Goal: Task Accomplishment & Management: Complete application form

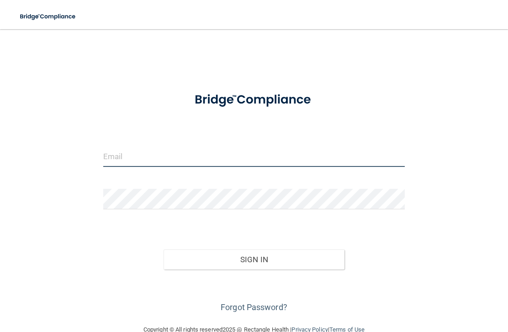
click at [293, 157] on input "email" at bounding box center [254, 157] width 302 height 21
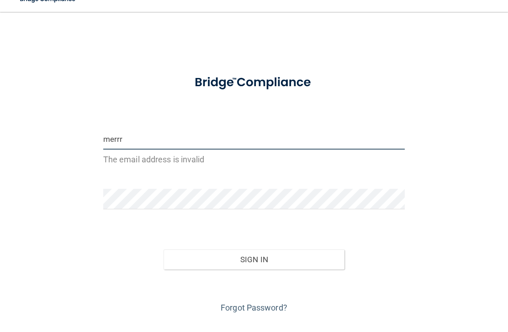
click at [253, 267] on button "Sign In" at bounding box center [253, 277] width 181 height 20
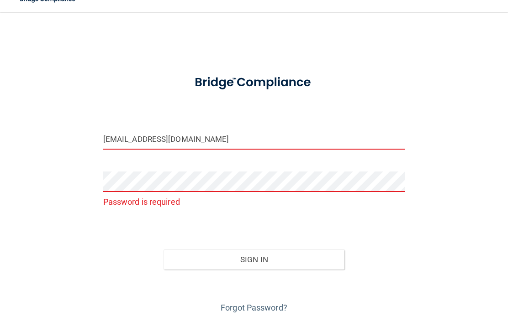
type input "[EMAIL_ADDRESS][DOMAIN_NAME]"
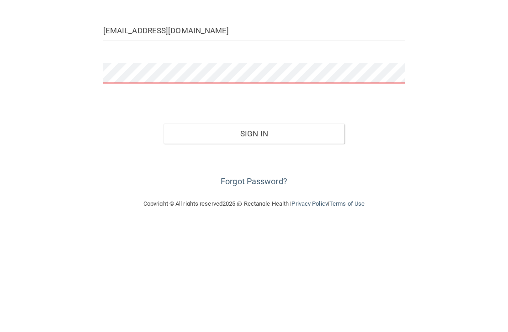
click at [314, 250] on button "Sign In" at bounding box center [253, 260] width 181 height 20
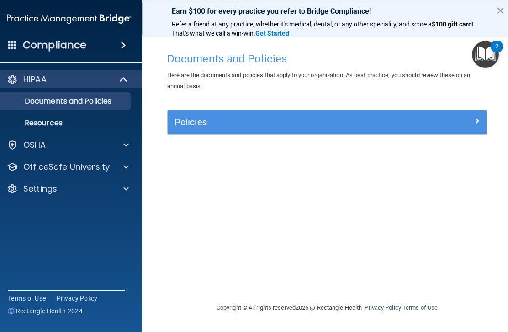
click at [471, 125] on div "Policies" at bounding box center [326, 122] width 319 height 15
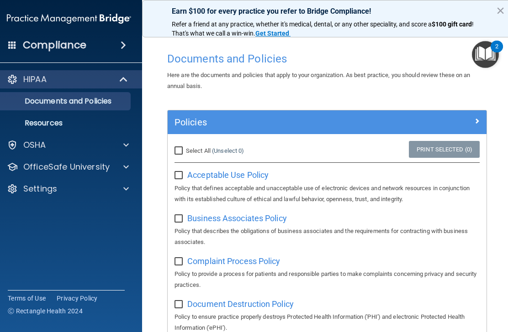
click at [175, 150] on input "Select All (Unselect 0) Unselect All" at bounding box center [179, 150] width 10 height 7
checkbox input "true"
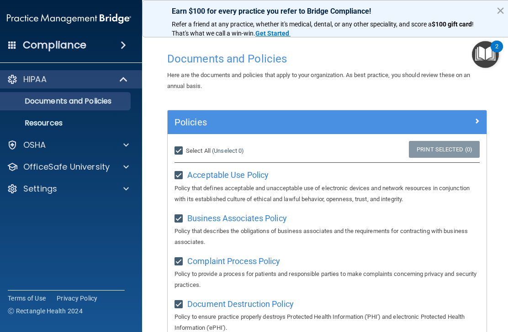
checkbox input "true"
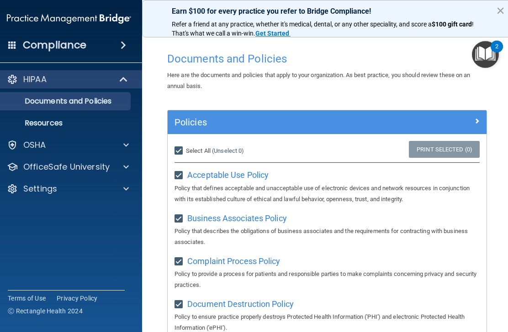
checkbox input "true"
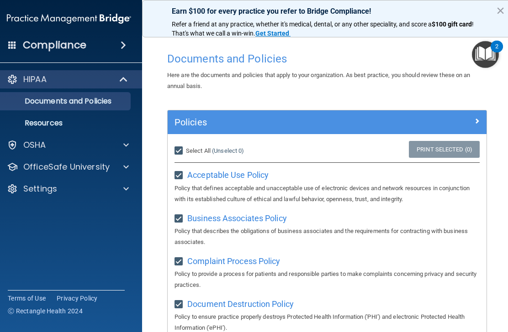
checkbox input "true"
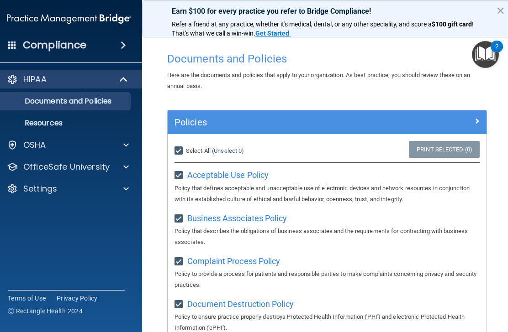
checkbox input "true"
click at [355, 120] on h5 "Policies" at bounding box center [286, 122] width 225 height 10
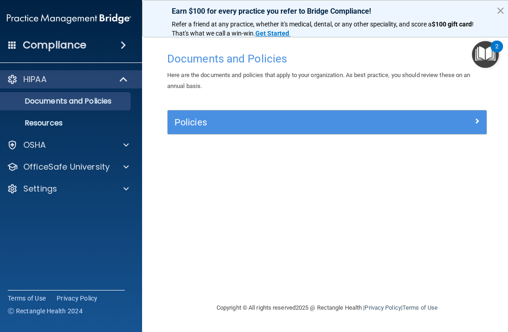
click at [478, 115] on span at bounding box center [476, 120] width 5 height 11
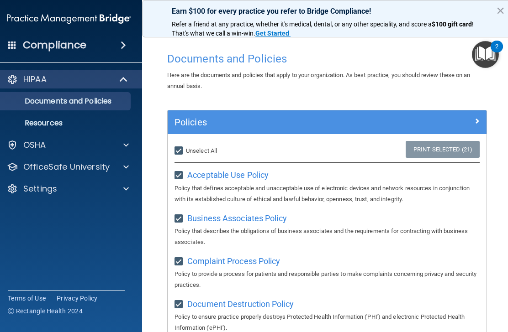
click at [489, 58] on img "Open Resource Center, 2 new notifications" at bounding box center [484, 54] width 27 height 27
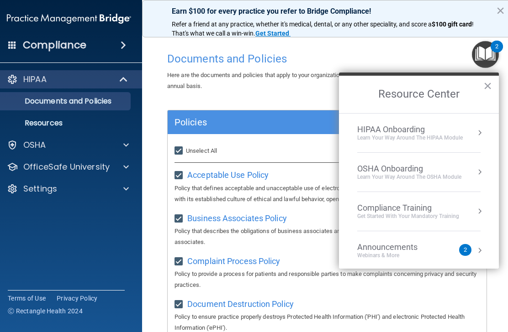
click at [410, 255] on div "Webinars & More" at bounding box center [396, 256] width 78 height 8
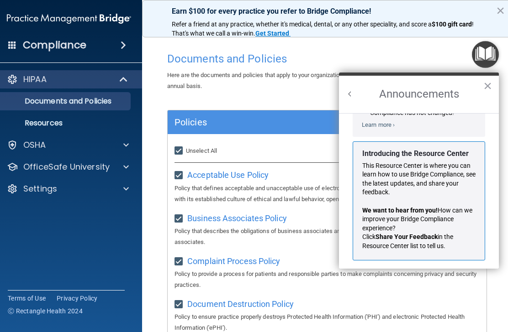
scroll to position [135, 0]
click at [484, 85] on button "×" at bounding box center [487, 85] width 9 height 15
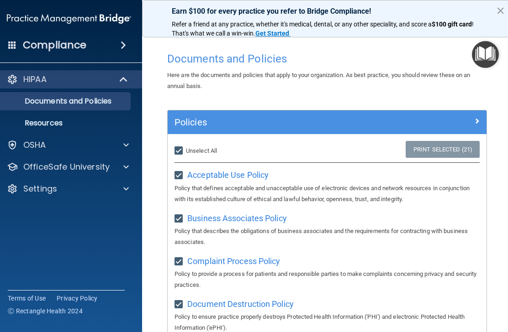
click at [387, 120] on h5 "Policies" at bounding box center [286, 122] width 225 height 10
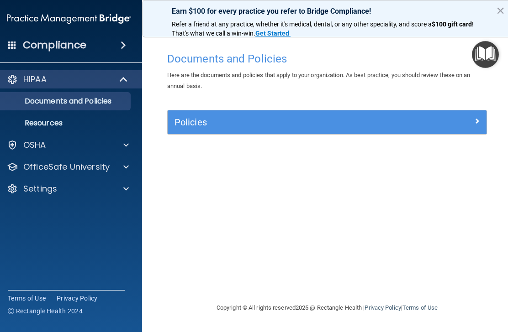
click at [116, 97] on p "Documents and Policies" at bounding box center [64, 101] width 125 height 9
click at [473, 122] on div at bounding box center [447, 120] width 80 height 11
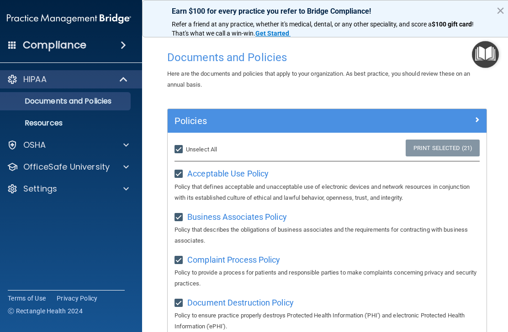
scroll to position [0, 0]
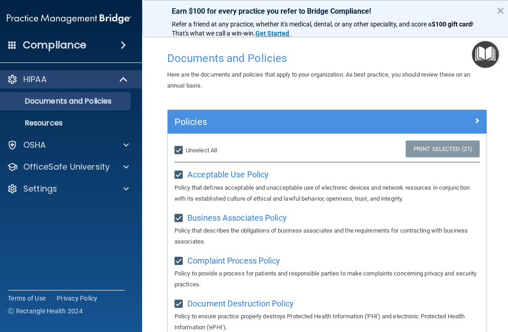
click at [212, 148] on span "Unselect All" at bounding box center [201, 150] width 31 height 7
click at [185, 148] on input "Select All (Unselect 21) Unselect All" at bounding box center [179, 150] width 10 height 7
checkbox input "false"
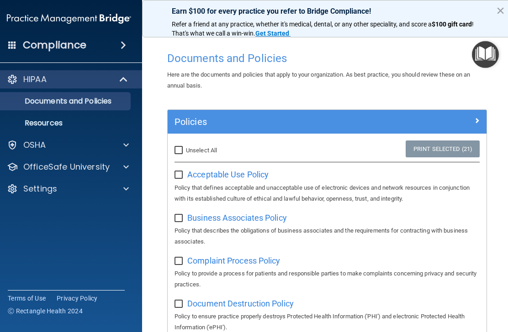
checkbox input "false"
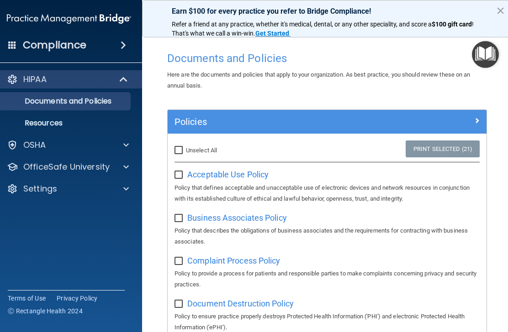
checkbox input "false"
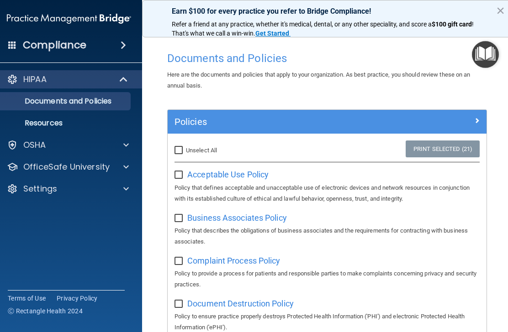
checkbox input "false"
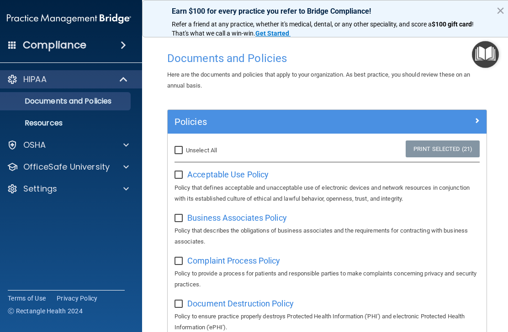
checkbox input "false"
click at [184, 145] on label "Select All (Unselect 0) Unselect All" at bounding box center [208, 150] width 69 height 11
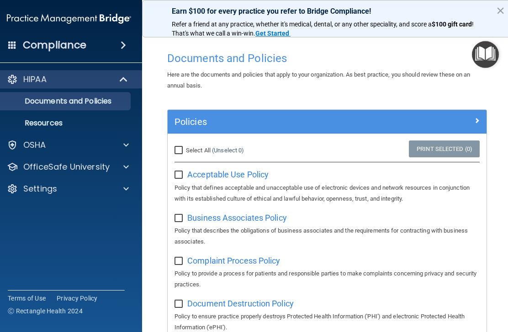
click at [184, 147] on input "Select All (Unselect 0) Unselect All" at bounding box center [179, 150] width 10 height 7
checkbox input "true"
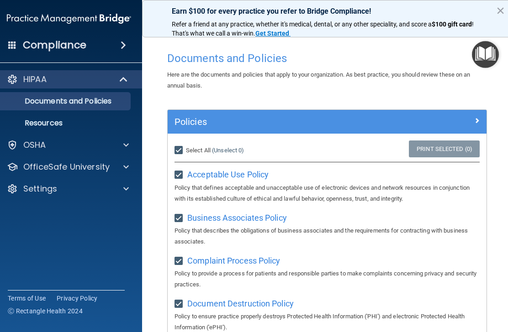
checkbox input "true"
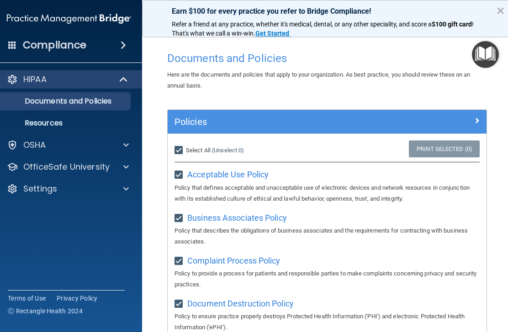
checkbox input "true"
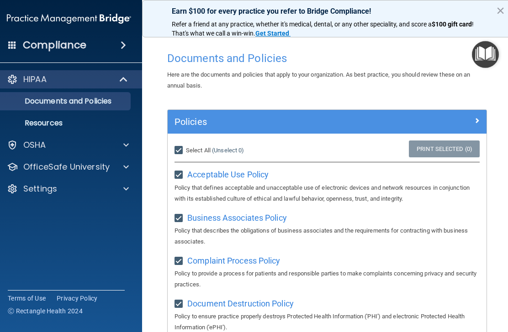
checkbox input "true"
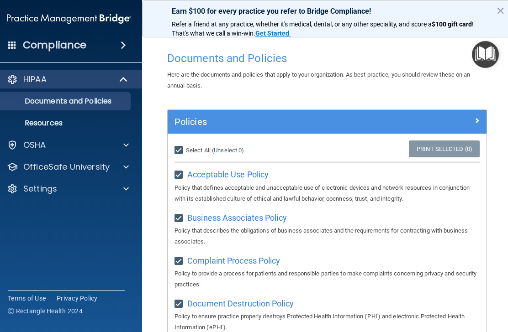
checkbox input "true"
click at [445, 119] on div at bounding box center [447, 120] width 80 height 11
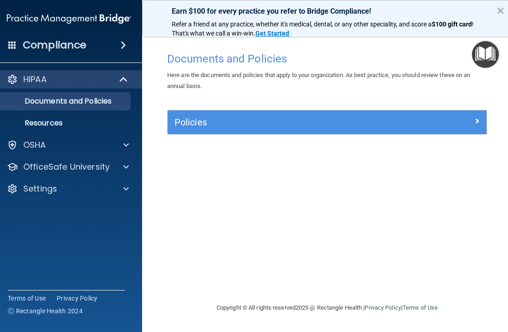
scroll to position [0, 0]
click at [116, 122] on p "Resources" at bounding box center [64, 123] width 125 height 9
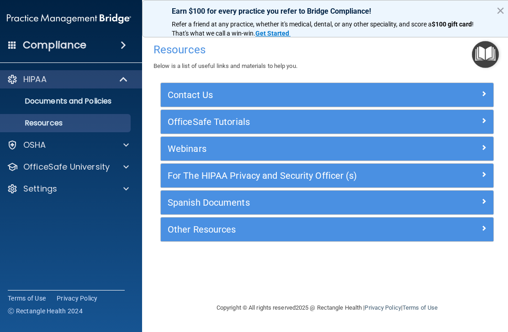
click at [131, 150] on div at bounding box center [124, 145] width 23 height 11
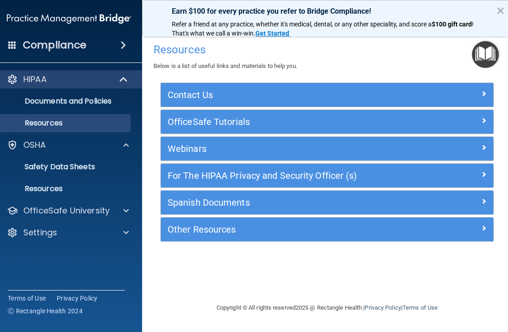
click at [114, 41] on div "Compliance" at bounding box center [69, 45] width 146 height 20
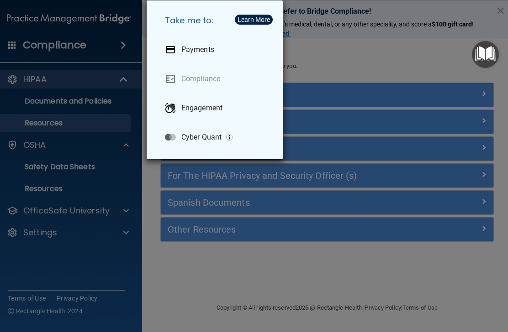
click at [115, 206] on div "Take me to: Payments Compliance Engagement Cyber Quant" at bounding box center [254, 166] width 508 height 332
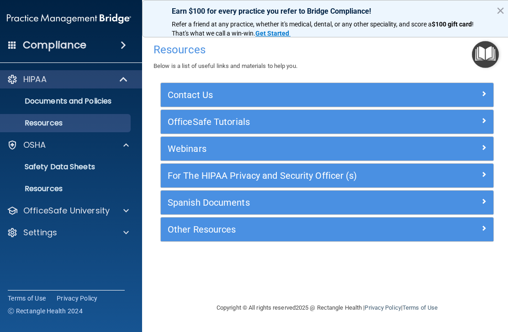
click at [94, 176] on link "Safety Data Sheets" at bounding box center [59, 167] width 144 height 18
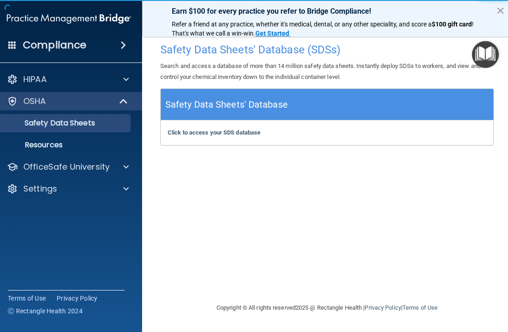
click at [228, 134] on b "Click to access your SDS database" at bounding box center [213, 132] width 93 height 7
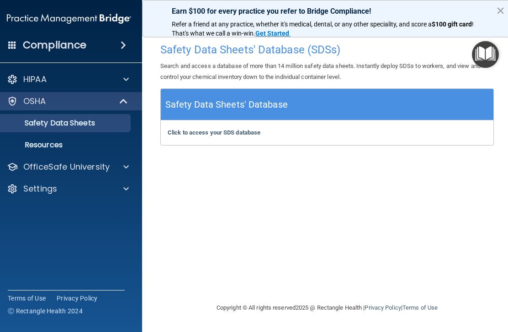
click at [122, 171] on div at bounding box center [124, 167] width 23 height 11
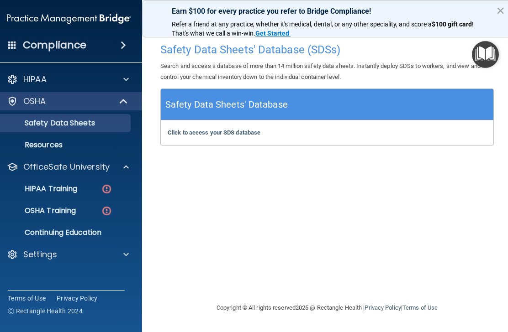
click at [91, 190] on div "HIPAA Training" at bounding box center [64, 188] width 125 height 9
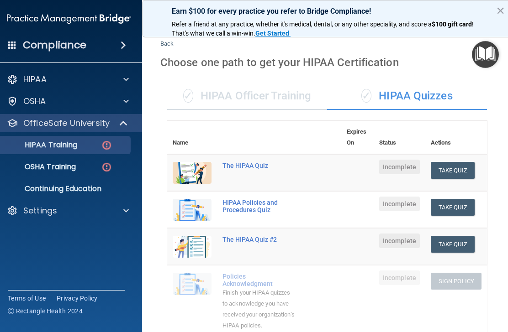
scroll to position [10, 0]
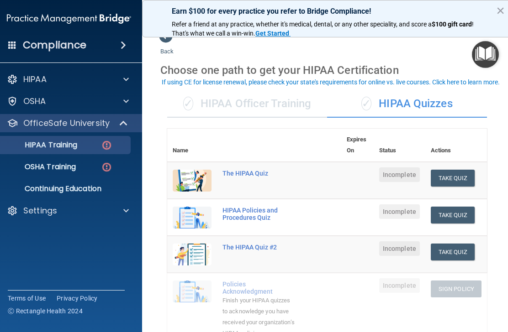
click at [456, 175] on button "Take Quiz" at bounding box center [452, 178] width 44 height 17
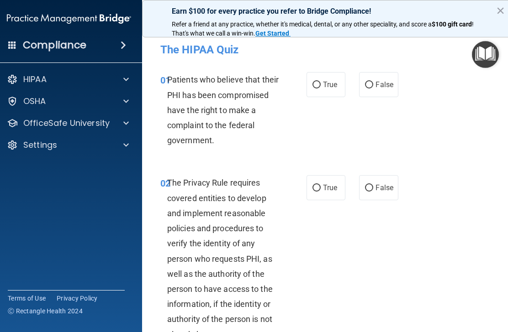
click at [316, 83] on input "True" at bounding box center [316, 85] width 8 height 7
radio input "true"
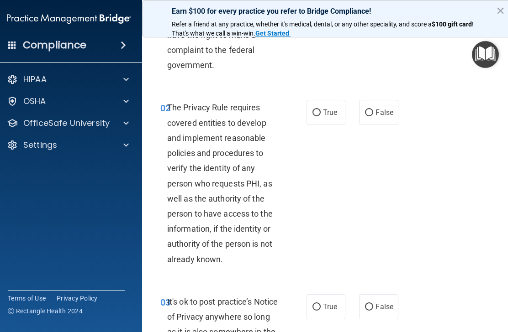
scroll to position [77, 0]
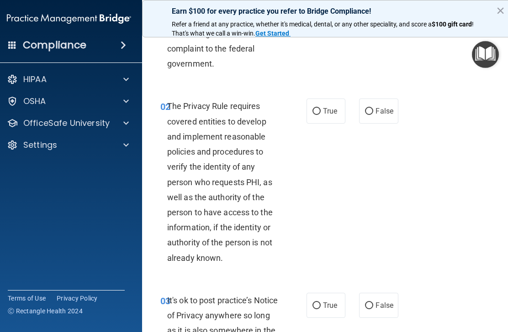
click at [322, 121] on label "True" at bounding box center [325, 111] width 39 height 25
click at [320, 115] on input "True" at bounding box center [316, 111] width 8 height 7
radio input "true"
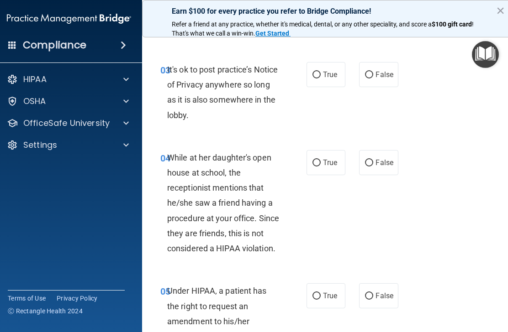
scroll to position [309, 0]
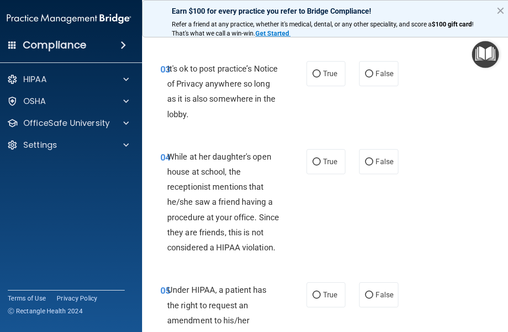
click at [380, 162] on span "False" at bounding box center [384, 161] width 18 height 9
click at [373, 162] on input "False" at bounding box center [369, 162] width 8 height 7
radio input "true"
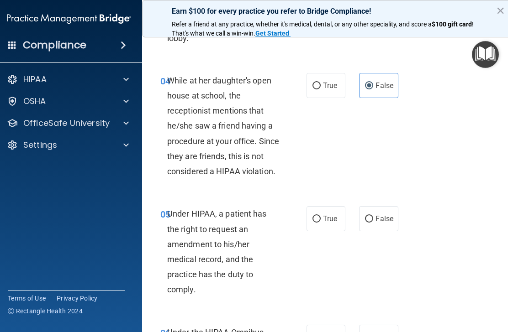
scroll to position [386, 0]
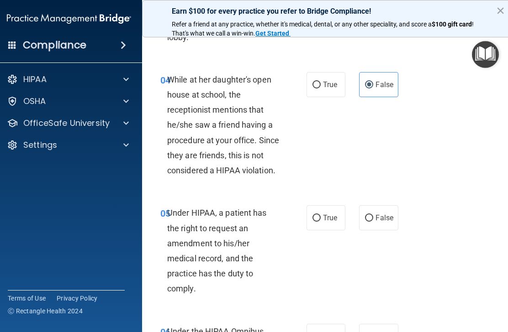
click at [333, 215] on span "True" at bounding box center [330, 218] width 14 height 9
click at [320, 215] on input "True" at bounding box center [316, 218] width 8 height 7
radio input "true"
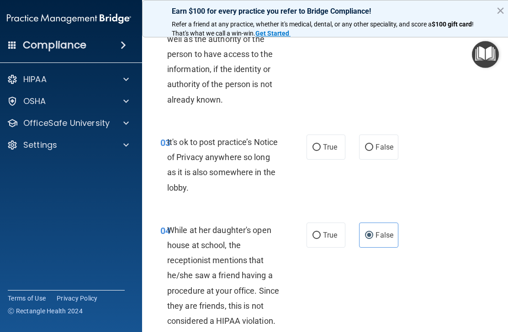
scroll to position [233, 0]
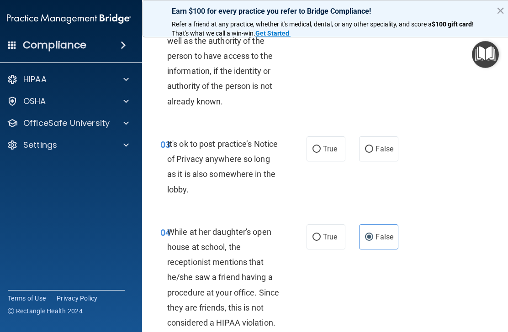
click at [330, 145] on span "True" at bounding box center [330, 149] width 14 height 9
click at [320, 146] on input "True" at bounding box center [316, 149] width 8 height 7
radio input "true"
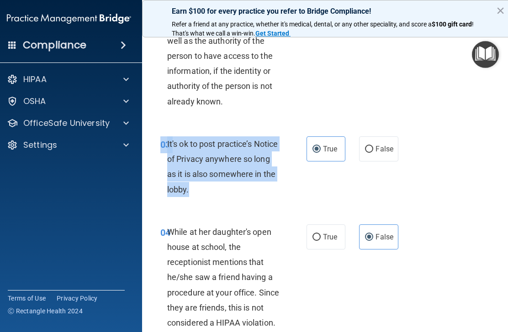
click at [380, 145] on span "False" at bounding box center [384, 149] width 18 height 9
click at [373, 146] on input "False" at bounding box center [369, 149] width 8 height 7
radio input "true"
radio input "false"
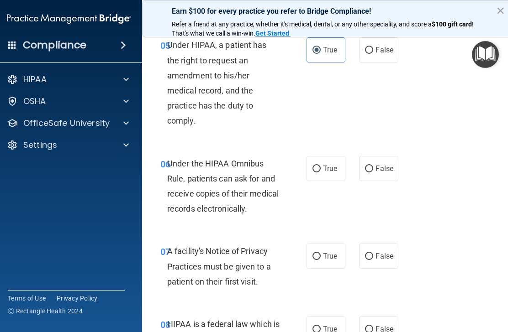
scroll to position [555, 0]
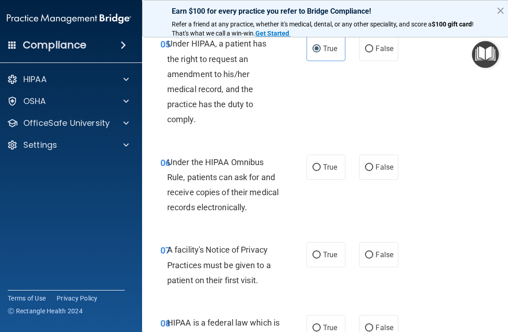
click at [316, 165] on input "True" at bounding box center [316, 167] width 8 height 7
radio input "true"
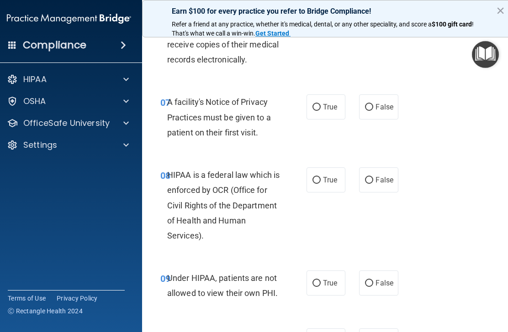
scroll to position [702, 0]
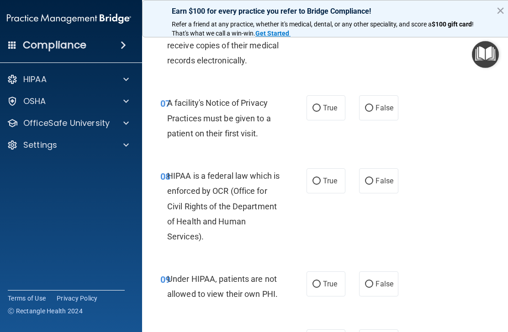
click at [317, 108] on input "True" at bounding box center [316, 108] width 8 height 7
radio input "true"
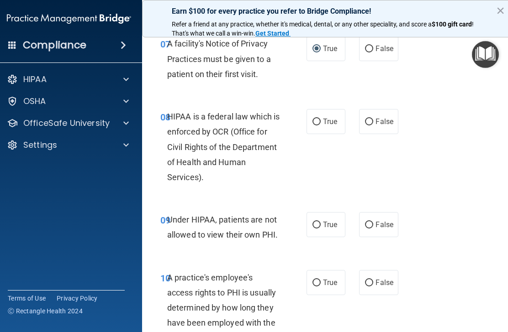
scroll to position [763, 0]
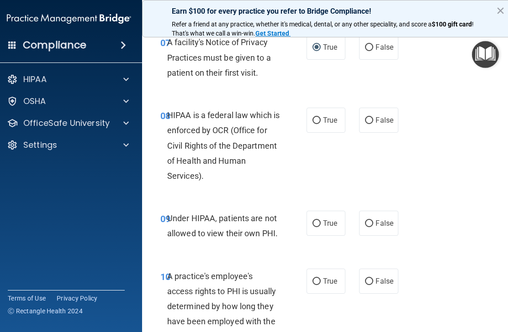
click at [329, 122] on label "True" at bounding box center [325, 120] width 39 height 25
click at [320, 122] on input "True" at bounding box center [316, 120] width 8 height 7
radio input "true"
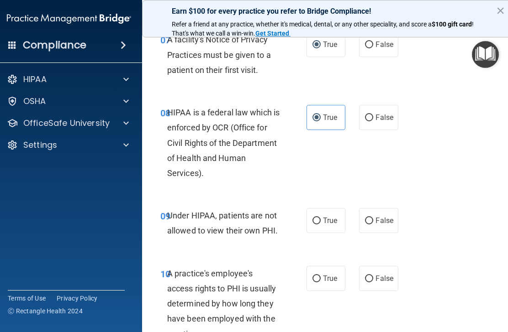
scroll to position [728, 0]
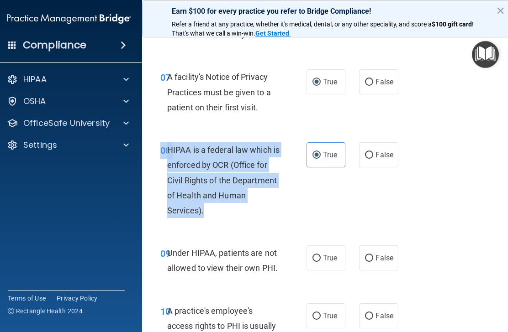
click at [341, 221] on div "08 HIPAA is a federal law which is enforced by OCR (Office for Civil Rights of …" at bounding box center [326, 182] width 347 height 103
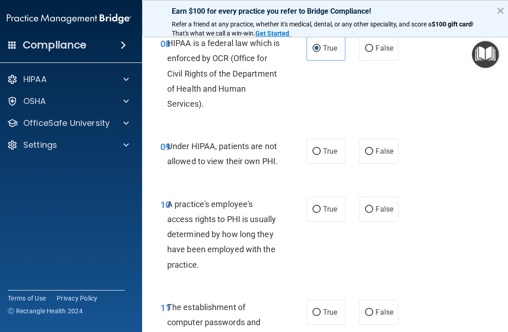
scroll to position [835, 0]
click at [383, 156] on label "False" at bounding box center [378, 150] width 39 height 25
click at [373, 155] on input "False" at bounding box center [369, 151] width 8 height 7
radio input "true"
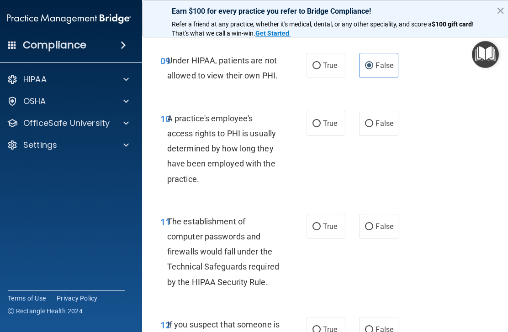
scroll to position [922, 0]
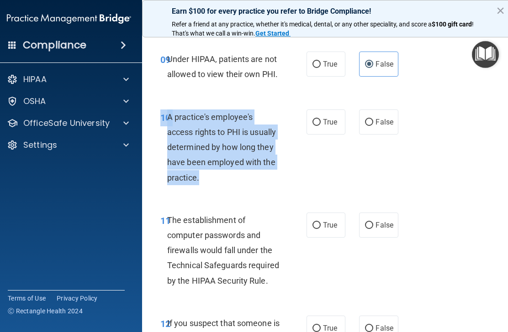
click at [382, 118] on span "False" at bounding box center [384, 122] width 18 height 9
click at [373, 119] on input "False" at bounding box center [369, 122] width 8 height 7
radio input "true"
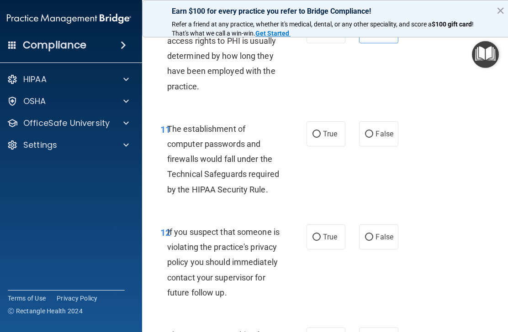
scroll to position [1012, 0]
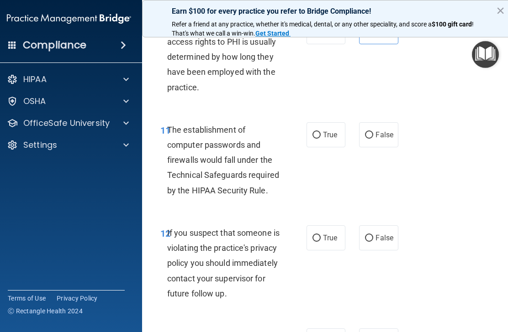
click at [319, 132] on input "True" at bounding box center [316, 135] width 8 height 7
radio input "true"
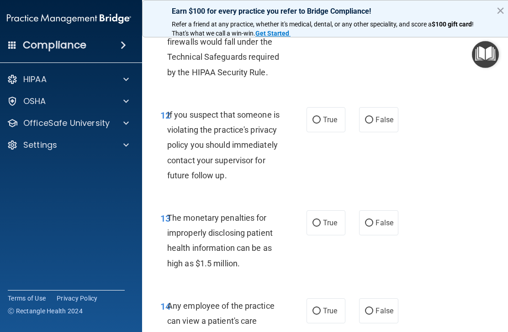
scroll to position [1131, 0]
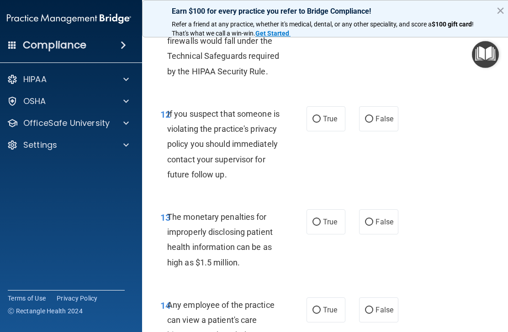
click at [316, 116] on input "True" at bounding box center [316, 119] width 8 height 7
radio input "true"
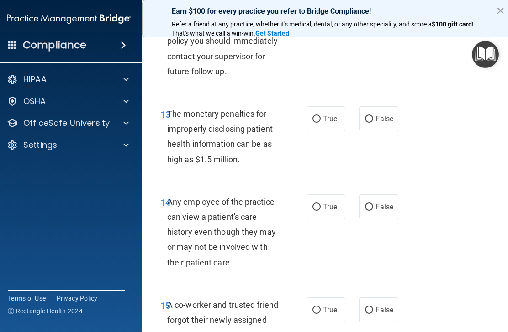
scroll to position [1235, 0]
click at [180, 120] on span "The monetary penalties for improperly disclosing patient health information can…" at bounding box center [219, 136] width 105 height 55
click at [326, 123] on span "True" at bounding box center [330, 118] width 14 height 9
click at [320, 122] on input "True" at bounding box center [316, 118] width 8 height 7
radio input "true"
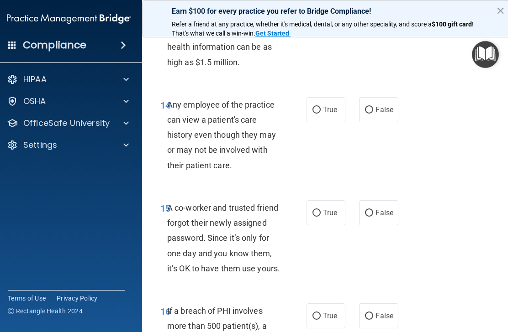
scroll to position [1333, 0]
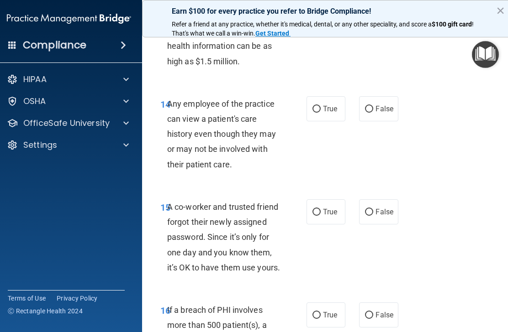
click at [319, 113] on input "True" at bounding box center [316, 109] width 8 height 7
radio input "true"
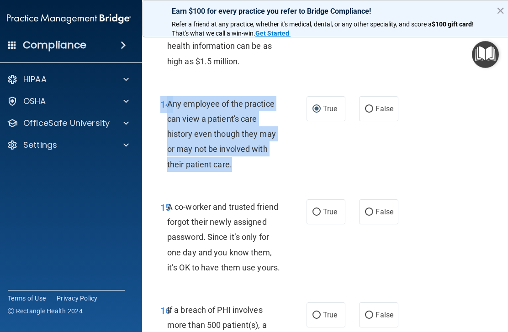
click at [381, 113] on span "False" at bounding box center [384, 109] width 18 height 9
click at [373, 113] on input "False" at bounding box center [369, 109] width 8 height 7
radio input "true"
radio input "false"
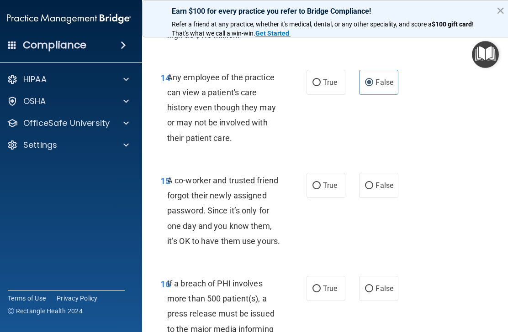
scroll to position [1365, 0]
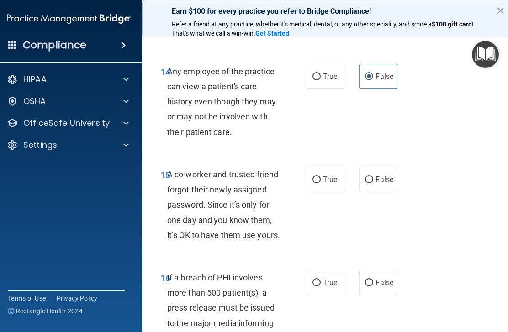
click at [373, 183] on label "False" at bounding box center [378, 179] width 39 height 25
click at [373, 183] on input "False" at bounding box center [369, 180] width 8 height 7
radio input "true"
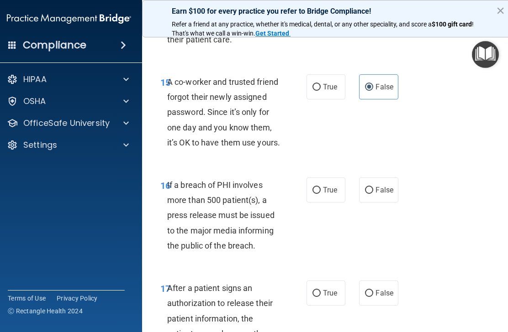
scroll to position [1457, 0]
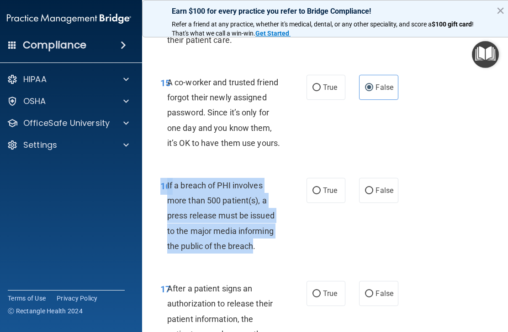
click at [324, 195] on span "True" at bounding box center [330, 190] width 14 height 9
click at [320, 194] on input "True" at bounding box center [316, 191] width 8 height 7
radio input "true"
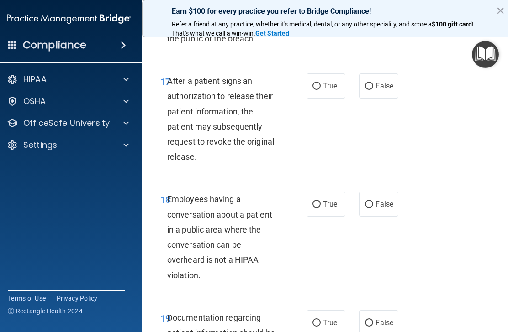
scroll to position [1667, 0]
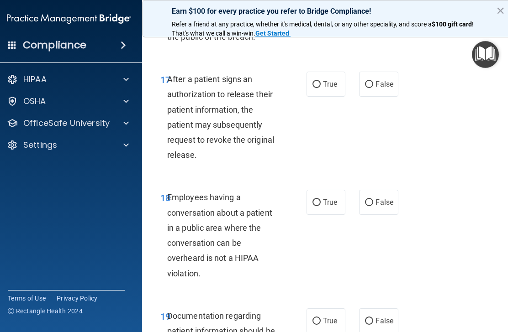
click at [337, 89] on span "True" at bounding box center [330, 84] width 14 height 9
click at [320, 88] on input "True" at bounding box center [316, 84] width 8 height 7
radio input "true"
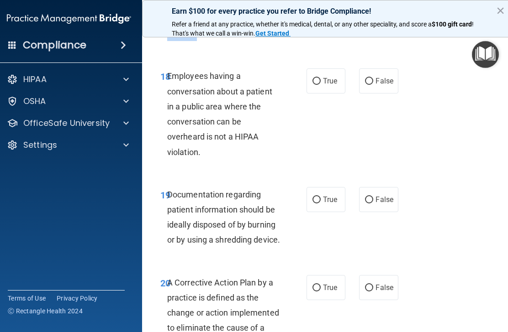
scroll to position [1789, 0]
click at [272, 175] on div "18 Employees having a conversation about a patient in a public area where the c…" at bounding box center [326, 116] width 347 height 118
click at [376, 85] on span "False" at bounding box center [384, 80] width 18 height 9
click at [373, 84] on input "False" at bounding box center [369, 81] width 8 height 7
radio input "true"
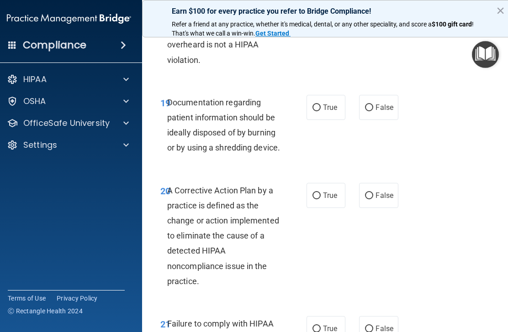
scroll to position [1880, 0]
click at [316, 112] on input "True" at bounding box center [316, 108] width 8 height 7
radio input "true"
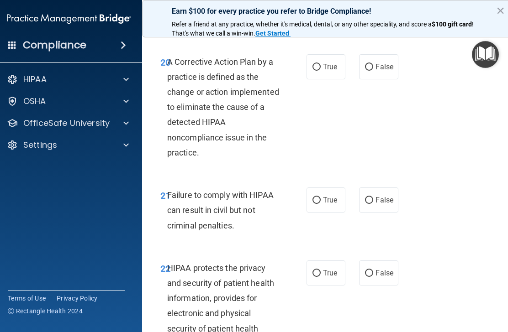
scroll to position [2009, 0]
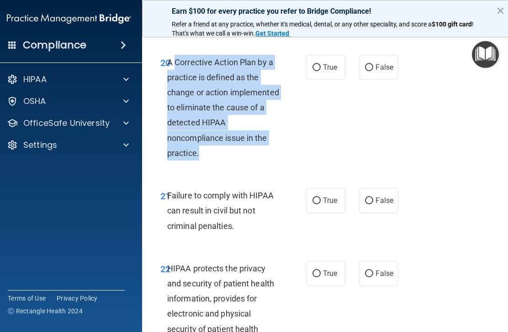
click at [323, 80] on label "True" at bounding box center [325, 67] width 39 height 25
click at [320, 71] on input "True" at bounding box center [316, 67] width 8 height 7
radio input "true"
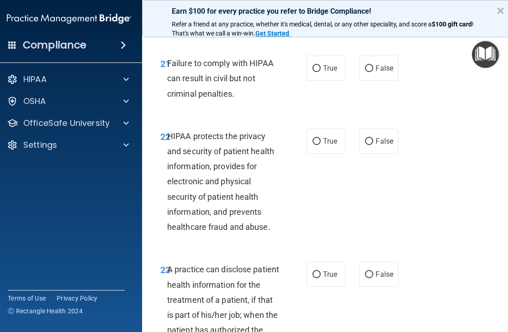
scroll to position [2140, 0]
click at [381, 81] on label "False" at bounding box center [378, 68] width 39 height 25
click at [373, 73] on input "False" at bounding box center [369, 69] width 8 height 7
radio input "true"
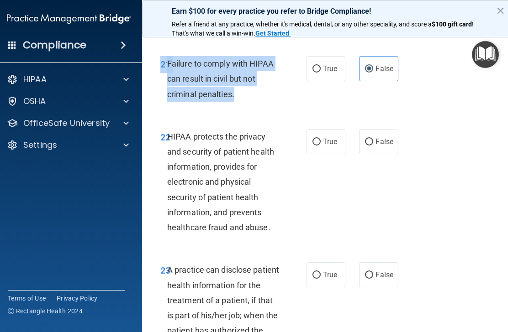
click at [309, 237] on div "22 HIPAA protects the privacy and security of patient health information, provi…" at bounding box center [233, 184] width 173 height 111
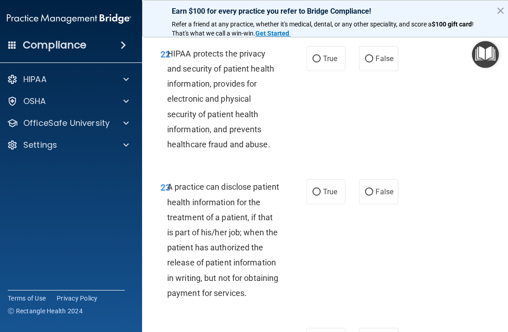
scroll to position [2224, 0]
click at [327, 71] on label "True" at bounding box center [325, 58] width 39 height 25
click at [320, 62] on input "True" at bounding box center [316, 58] width 8 height 7
radio input "true"
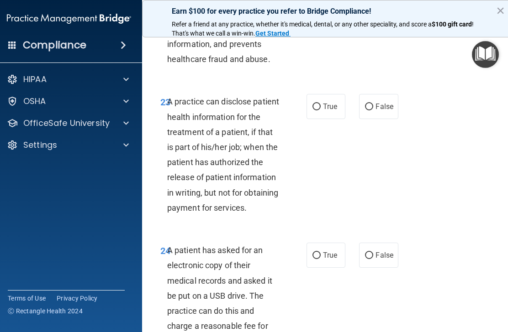
scroll to position [2309, 0]
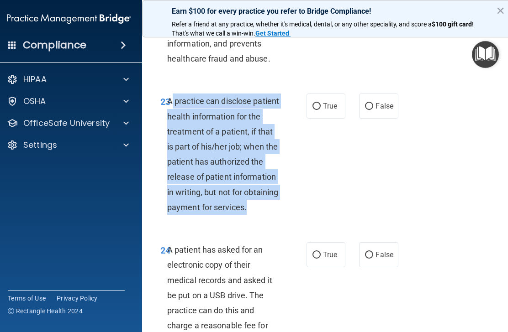
click at [264, 220] on div "23 A practice can disclose patient health information for the treatment of a pa…" at bounding box center [233, 157] width 173 height 126
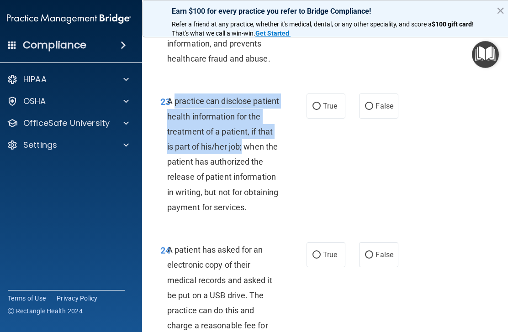
click at [258, 215] on div "A practice can disclose patient health information for the treatment of a patie…" at bounding box center [227, 154] width 120 height 121
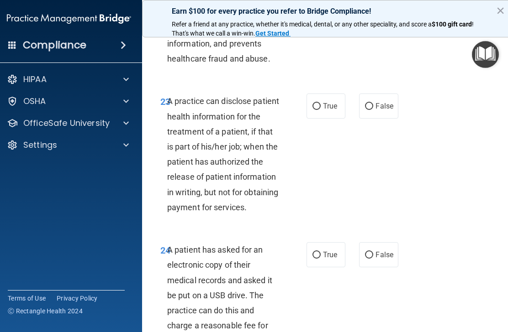
click at [376, 119] on label "False" at bounding box center [378, 106] width 39 height 25
click at [373, 110] on input "False" at bounding box center [369, 106] width 8 height 7
radio input "true"
click at [336, 119] on label "True" at bounding box center [325, 106] width 39 height 25
click at [320, 110] on input "True" at bounding box center [316, 106] width 8 height 7
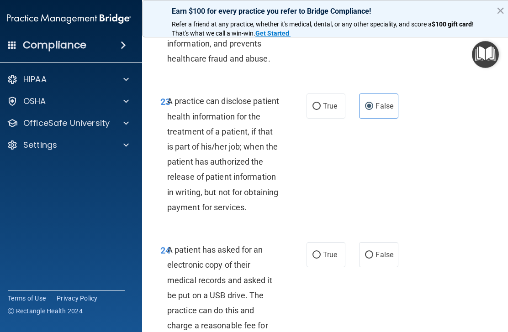
radio input "true"
radio input "false"
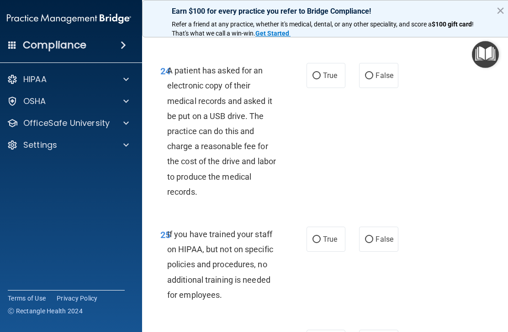
scroll to position [2489, 0]
click at [333, 79] on span "True" at bounding box center [330, 75] width 14 height 9
click at [320, 79] on input "True" at bounding box center [316, 75] width 8 height 7
radio input "true"
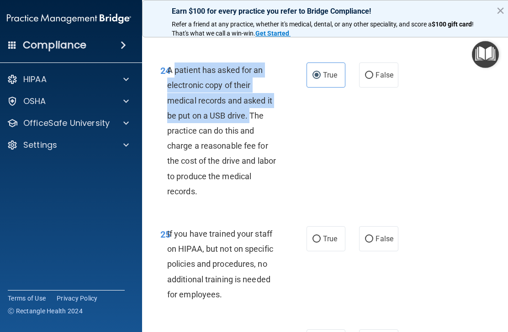
click at [273, 204] on div "24 A patient has asked for an electronic copy of their medical records and aske…" at bounding box center [233, 133] width 173 height 141
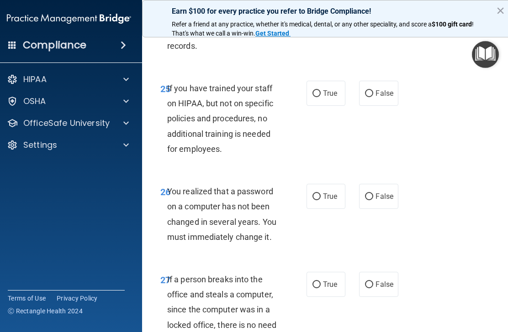
scroll to position [2643, 0]
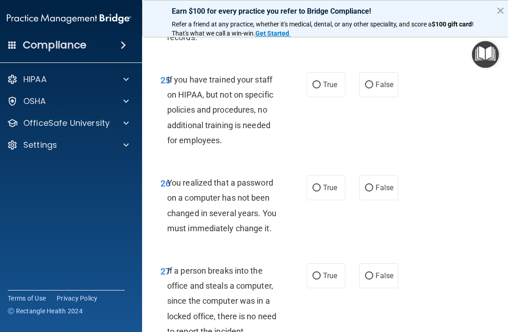
click at [379, 89] on span "False" at bounding box center [384, 84] width 18 height 9
click at [373, 89] on input "False" at bounding box center [369, 85] width 8 height 7
radio input "true"
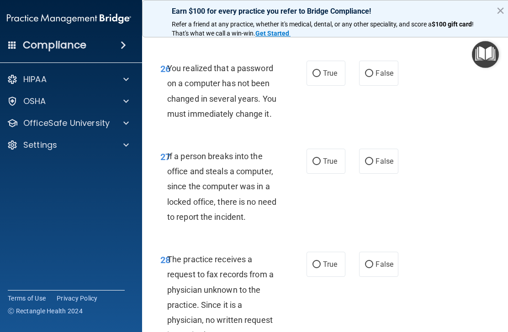
scroll to position [2759, 0]
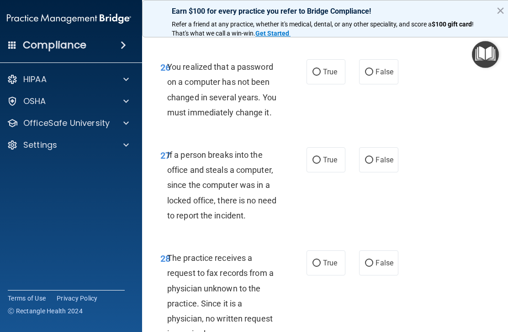
click at [319, 76] on input "True" at bounding box center [316, 72] width 8 height 7
radio input "true"
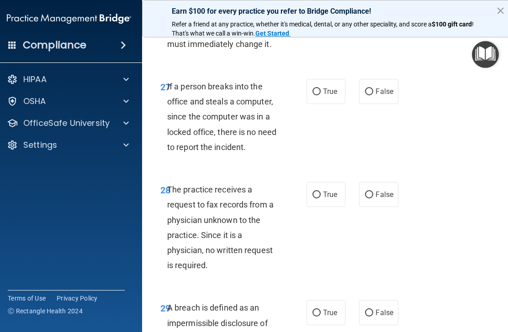
scroll to position [2827, 0]
click at [372, 96] on input "False" at bounding box center [369, 92] width 8 height 7
radio input "true"
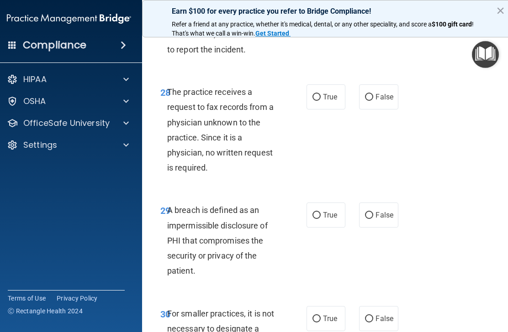
scroll to position [2926, 0]
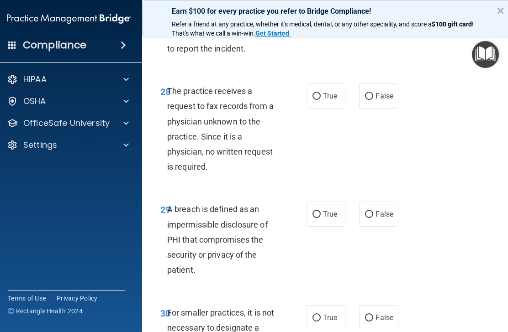
click at [380, 100] on span "False" at bounding box center [384, 96] width 18 height 9
click at [373, 100] on input "False" at bounding box center [369, 96] width 8 height 7
radio input "true"
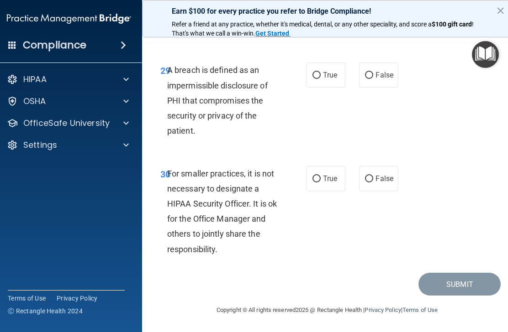
scroll to position [3072, 0]
click at [317, 79] on input "True" at bounding box center [316, 75] width 8 height 7
radio input "true"
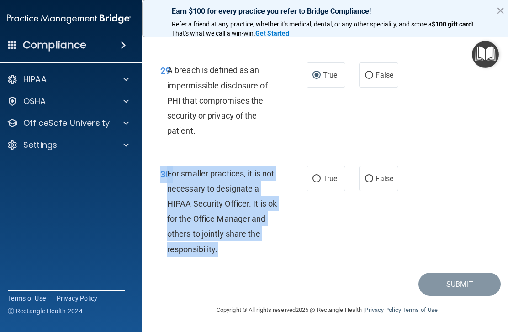
click at [380, 172] on label "False" at bounding box center [378, 178] width 39 height 25
click at [373, 176] on input "False" at bounding box center [369, 179] width 8 height 7
radio input "true"
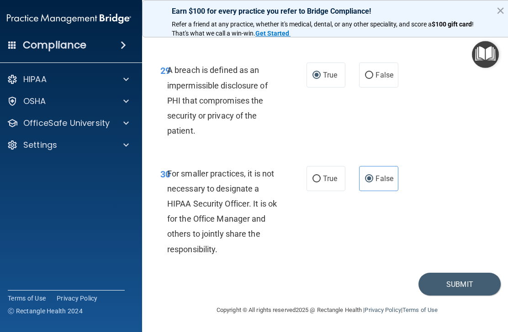
click at [465, 285] on button "Submit" at bounding box center [459, 284] width 82 height 23
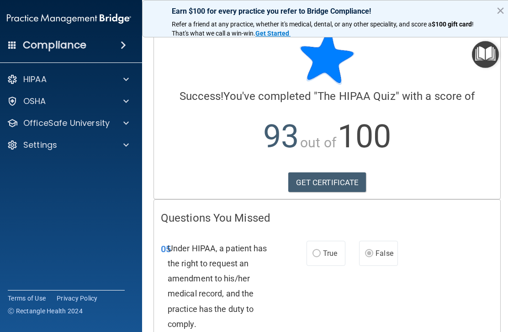
scroll to position [15, 0]
click at [124, 78] on span at bounding box center [125, 79] width 5 height 11
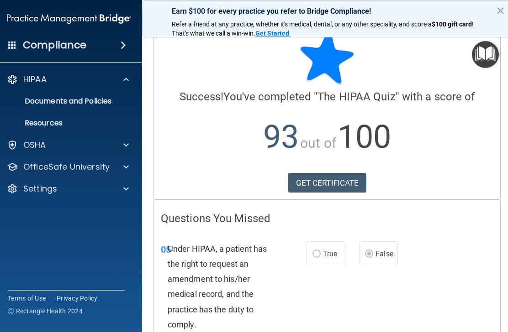
click at [132, 147] on div at bounding box center [124, 145] width 23 height 11
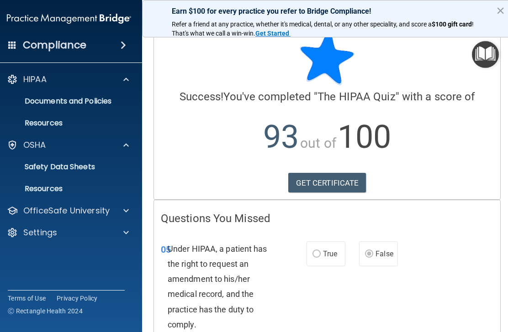
click at [134, 209] on div at bounding box center [124, 210] width 23 height 11
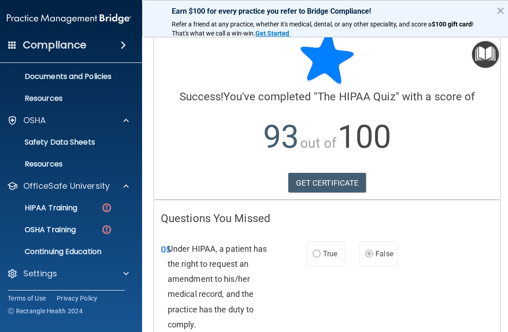
scroll to position [25, 0]
click at [448, 189] on div "GET CERTIFICATE" at bounding box center [327, 183] width 332 height 20
click at [335, 187] on link "GET CERTIFICATE" at bounding box center [327, 183] width 78 height 20
click at [96, 227] on div "OSHA Training" at bounding box center [64, 229] width 125 height 9
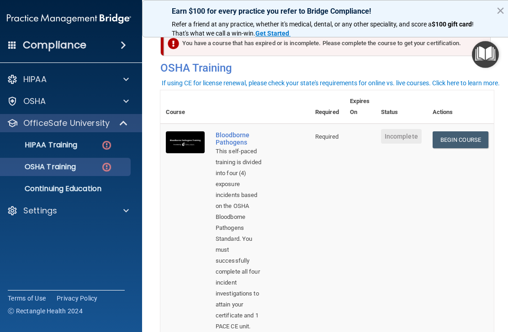
click at [95, 149] on div "HIPAA Training" at bounding box center [64, 145] width 125 height 9
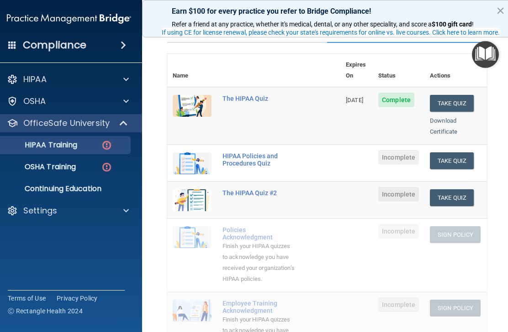
scroll to position [91, 0]
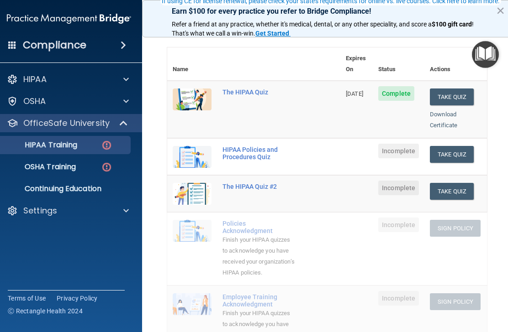
click at [457, 146] on button "Take Quiz" at bounding box center [451, 154] width 44 height 17
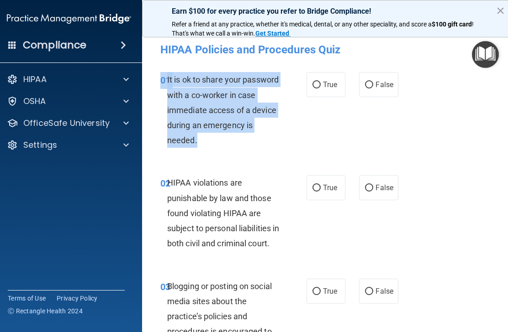
click at [378, 83] on span "False" at bounding box center [384, 84] width 18 height 9
click at [373, 83] on input "False" at bounding box center [369, 85] width 8 height 7
radio input "true"
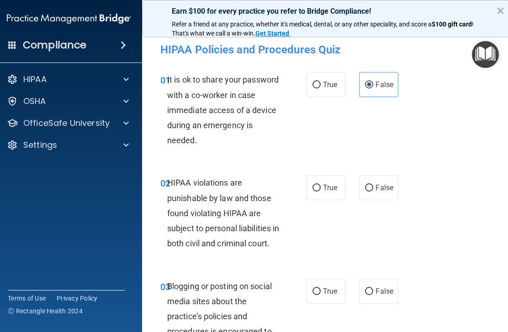
click at [328, 185] on span "True" at bounding box center [330, 187] width 14 height 9
click at [320, 185] on input "True" at bounding box center [316, 188] width 8 height 7
radio input "true"
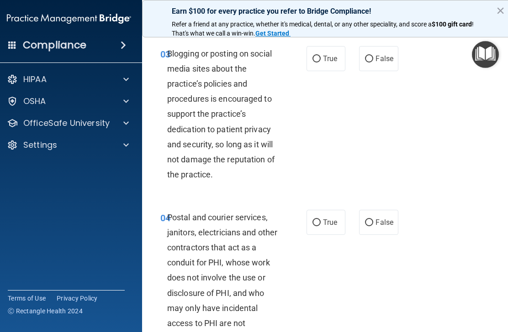
scroll to position [229, 0]
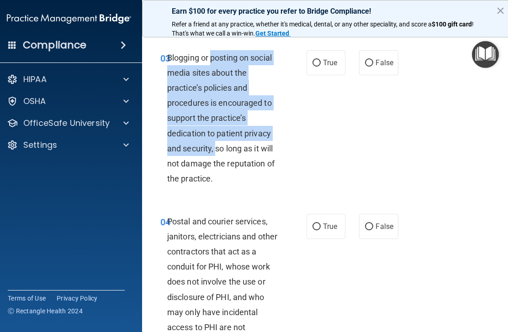
click at [387, 67] on span "False" at bounding box center [384, 62] width 18 height 9
click at [373, 67] on input "False" at bounding box center [369, 63] width 8 height 7
radio input "true"
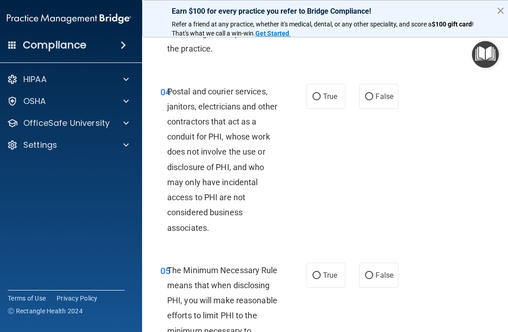
scroll to position [360, 0]
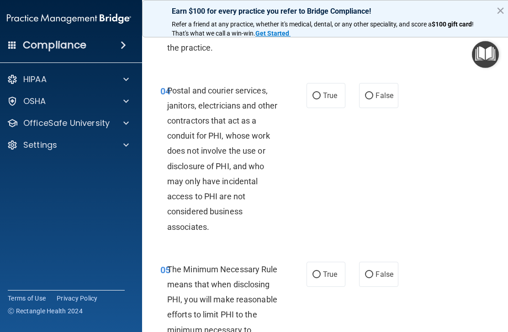
click at [375, 107] on label "False" at bounding box center [378, 95] width 39 height 25
click at [373, 99] on input "False" at bounding box center [369, 96] width 8 height 7
radio input "true"
click at [337, 100] on span "True" at bounding box center [330, 95] width 14 height 9
click at [320, 99] on input "True" at bounding box center [316, 96] width 8 height 7
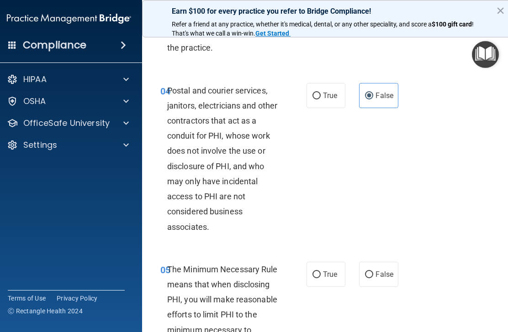
radio input "true"
click at [380, 100] on span "False" at bounding box center [384, 95] width 18 height 9
click at [373, 99] on input "False" at bounding box center [369, 96] width 8 height 7
radio input "true"
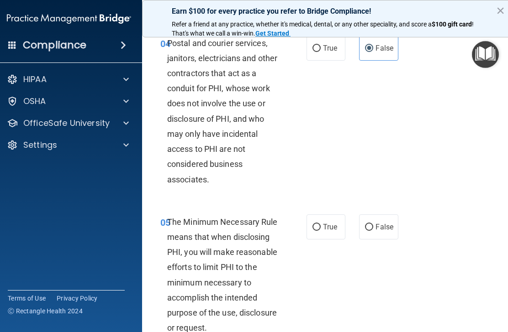
scroll to position [405, 0]
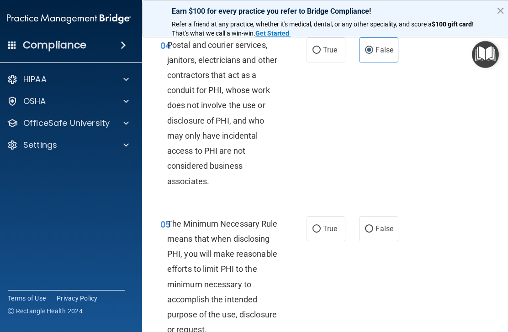
click at [329, 54] on span "True" at bounding box center [330, 50] width 14 height 9
click at [320, 54] on input "True" at bounding box center [316, 50] width 8 height 7
radio input "true"
radio input "false"
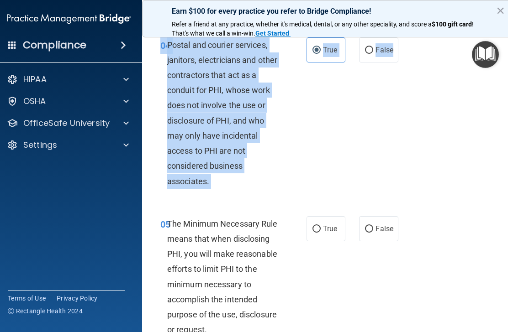
click at [232, 225] on div "05 The Minimum Necessary Rule means that when disclosing PHI, you will make rea…" at bounding box center [326, 279] width 347 height 149
copy div "04 Postal and courier services, janitors, electricians and other contractors th…"
click at [372, 162] on div "04 Postal and courier services, janitors, electricians and other contractors th…" at bounding box center [326, 115] width 347 height 179
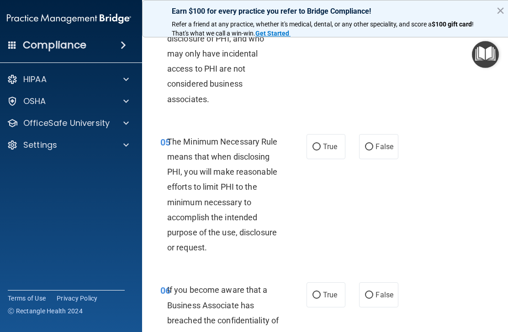
scroll to position [521, 0]
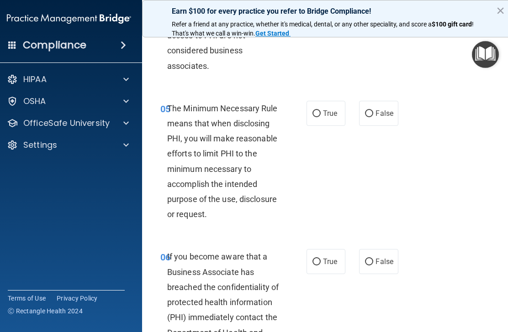
click at [413, 212] on div "05 The Minimum Necessary Rule means that when disclosing PHI, you will make rea…" at bounding box center [326, 163] width 347 height 149
click at [332, 118] on span "True" at bounding box center [330, 113] width 14 height 9
click at [320, 117] on input "True" at bounding box center [316, 113] width 8 height 7
radio input "true"
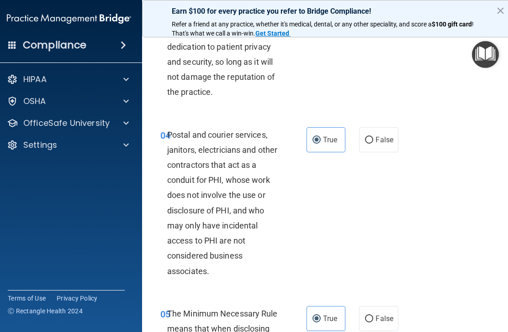
scroll to position [316, 0]
click at [383, 144] on span "False" at bounding box center [384, 139] width 18 height 9
click at [373, 143] on input "False" at bounding box center [369, 139] width 8 height 7
radio input "true"
radio input "false"
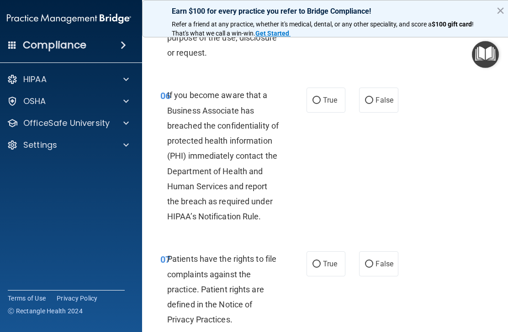
scroll to position [682, 0]
click at [335, 104] on label "True" at bounding box center [325, 100] width 39 height 25
click at [320, 104] on input "True" at bounding box center [316, 101] width 8 height 7
radio input "true"
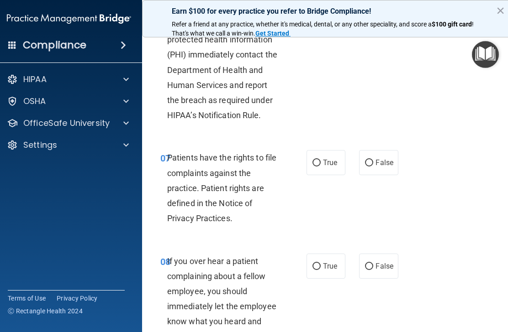
scroll to position [803, 0]
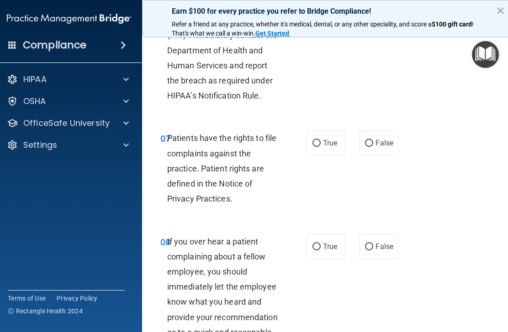
click at [336, 147] on span "True" at bounding box center [330, 143] width 14 height 9
click at [320, 147] on input "True" at bounding box center [316, 143] width 8 height 7
radio input "true"
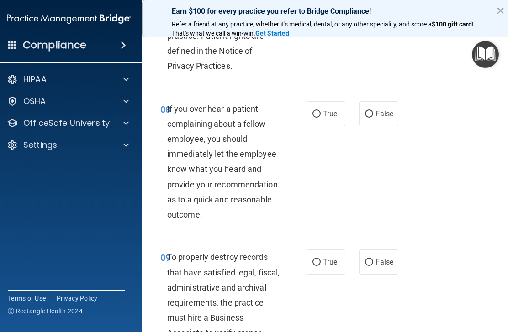
scroll to position [937, 0]
click at [384, 126] on label "False" at bounding box center [378, 113] width 39 height 25
click at [373, 117] on input "False" at bounding box center [369, 113] width 8 height 7
radio input "true"
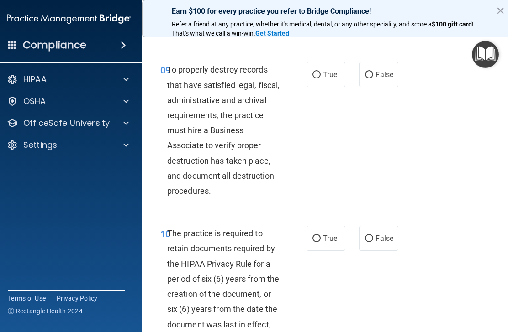
scroll to position [1123, 0]
click at [445, 192] on div "09 To properly destroy records that have satisfied legal, fiscal, administrativ…" at bounding box center [326, 133] width 347 height 164
click at [448, 188] on div "09 To properly destroy records that have satisfied legal, fiscal, administrativ…" at bounding box center [326, 133] width 347 height 164
click at [331, 79] on label "True" at bounding box center [325, 75] width 39 height 25
click at [320, 79] on input "True" at bounding box center [316, 75] width 8 height 7
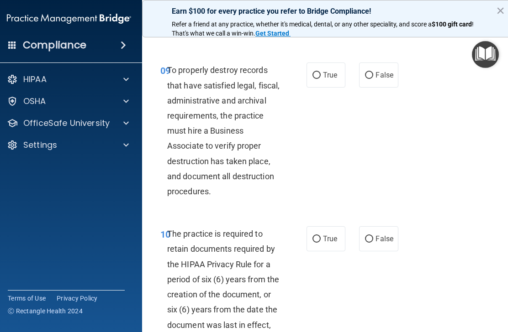
radio input "true"
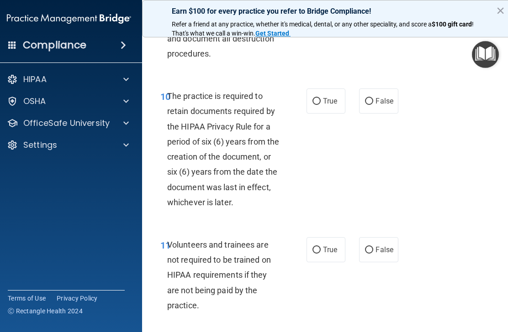
scroll to position [1261, 0]
click at [325, 105] on span "True" at bounding box center [330, 100] width 14 height 9
click at [320, 105] on input "True" at bounding box center [316, 101] width 8 height 7
radio input "true"
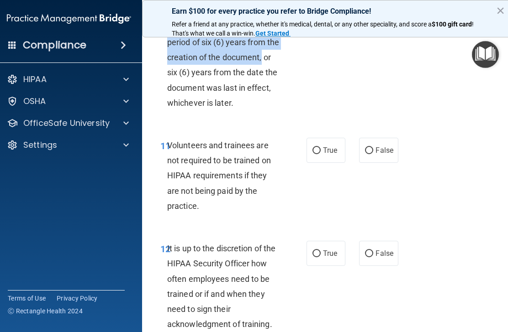
scroll to position [1361, 0]
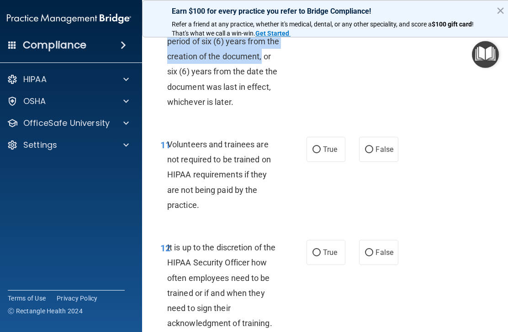
click at [453, 218] on div "11 Volunteers and trainees are not required to be trained on HIPAA requirements…" at bounding box center [326, 177] width 347 height 103
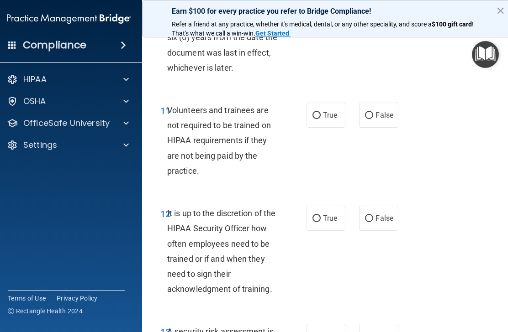
scroll to position [1396, 0]
click at [332, 127] on label "True" at bounding box center [325, 114] width 39 height 25
click at [320, 119] on input "True" at bounding box center [316, 115] width 8 height 7
radio input "true"
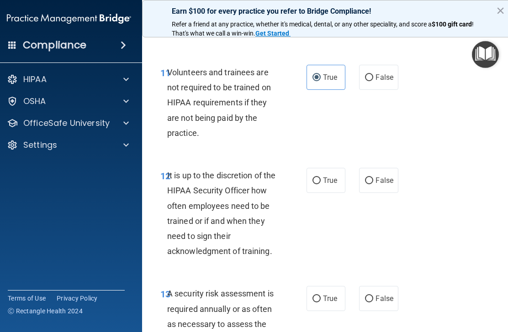
scroll to position [1431, 0]
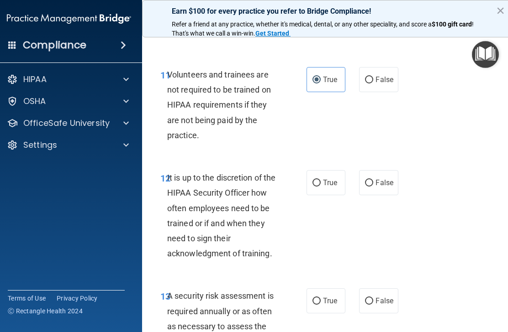
click at [192, 81] on span "Volunteers and trainees are not required to be trained on HIPAA requirements if…" at bounding box center [219, 105] width 104 height 70
click at [191, 79] on span "Volunteers and trainees are not required to be trained on HIPAA requirements if…" at bounding box center [219, 105] width 104 height 70
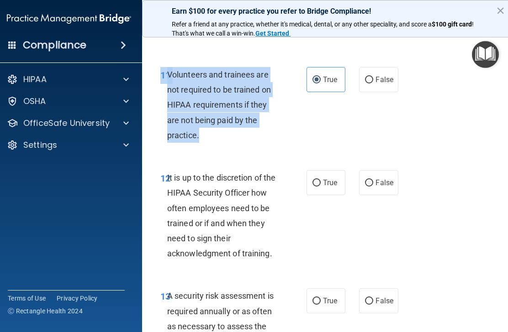
click at [384, 84] on span "False" at bounding box center [384, 79] width 18 height 9
click at [373, 84] on input "False" at bounding box center [369, 80] width 8 height 7
radio input "true"
radio input "false"
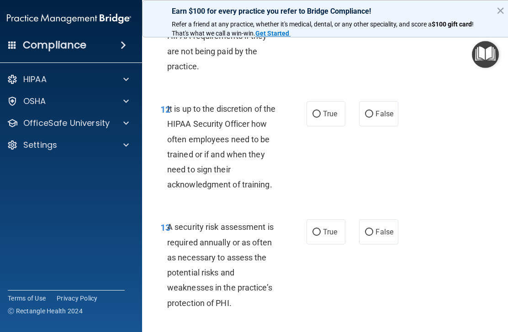
scroll to position [1501, 0]
click at [330, 126] on label "True" at bounding box center [325, 113] width 39 height 25
click at [320, 117] on input "True" at bounding box center [316, 113] width 8 height 7
radio input "true"
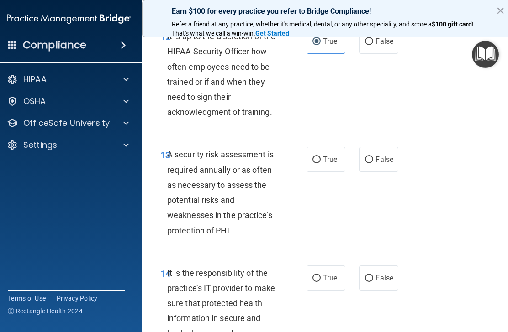
scroll to position [1571, 0]
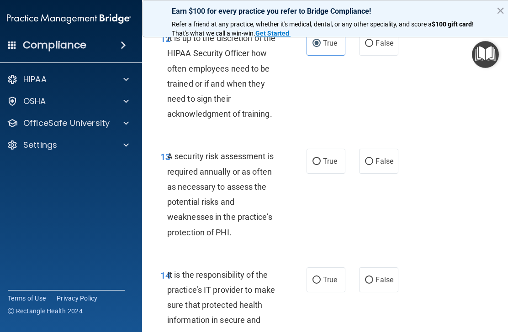
click at [337, 166] on span "True" at bounding box center [330, 161] width 14 height 9
click at [320, 165] on input "True" at bounding box center [316, 161] width 8 height 7
radio input "true"
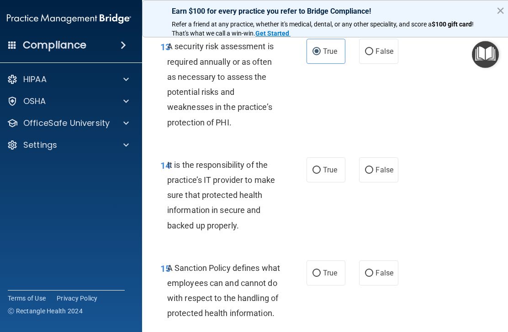
scroll to position [1686, 0]
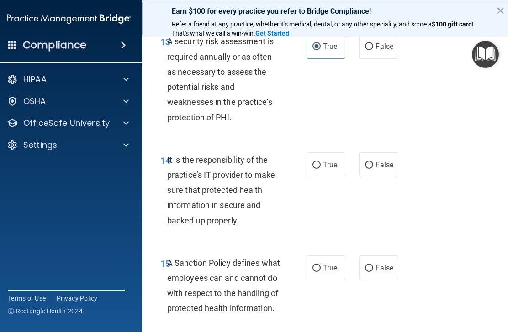
click at [336, 168] on span "True" at bounding box center [330, 165] width 14 height 9
click at [320, 168] on input "True" at bounding box center [316, 165] width 8 height 7
radio input "true"
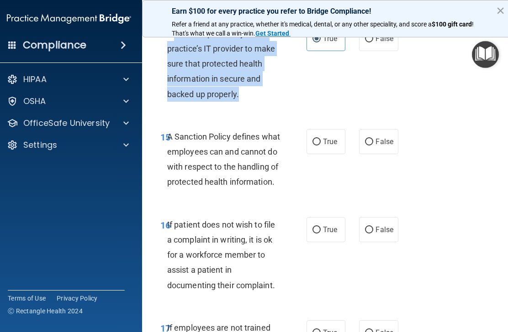
scroll to position [1813, 0]
click at [418, 95] on div "14 It is the responsibility of the practice’s IT provider to make sure that pro…" at bounding box center [326, 65] width 347 height 103
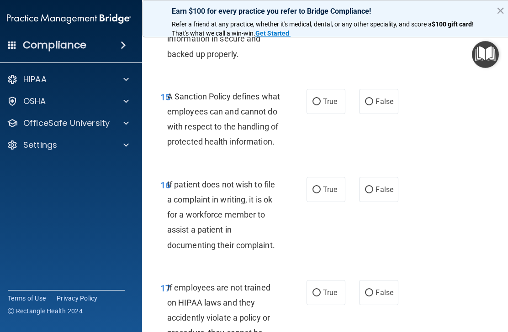
scroll to position [1853, 0]
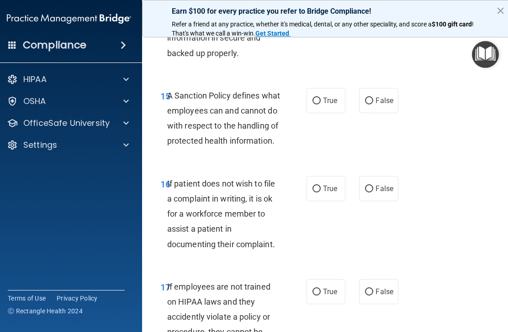
click at [332, 113] on label "True" at bounding box center [325, 100] width 39 height 25
click at [320, 105] on input "True" at bounding box center [316, 101] width 8 height 7
radio input "true"
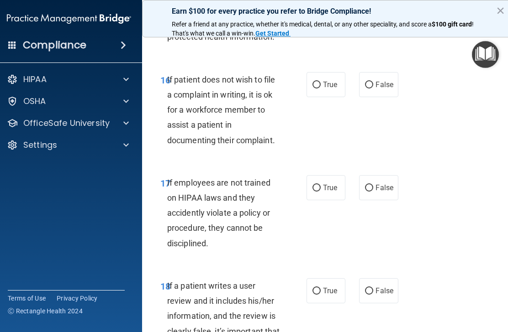
scroll to position [1959, 0]
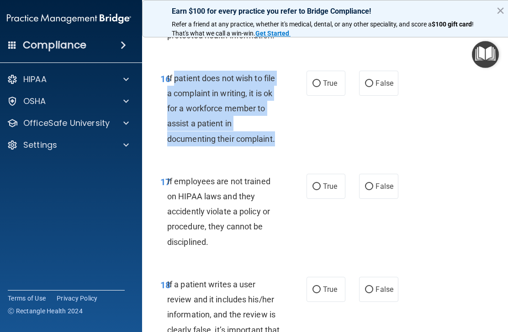
click at [319, 87] on input "True" at bounding box center [316, 83] width 8 height 7
radio input "true"
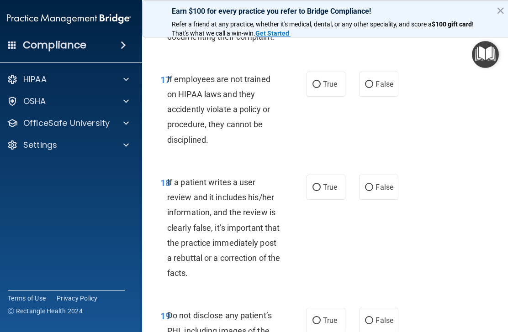
scroll to position [2063, 0]
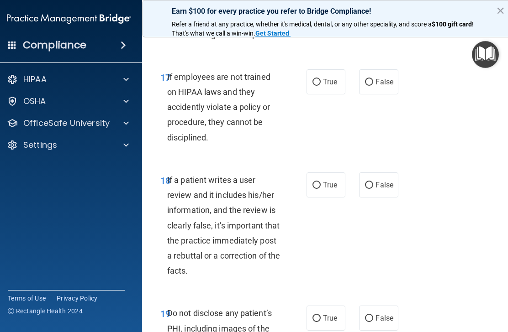
click at [328, 94] on label "True" at bounding box center [325, 81] width 39 height 25
click at [320, 86] on input "True" at bounding box center [316, 82] width 8 height 7
radio input "true"
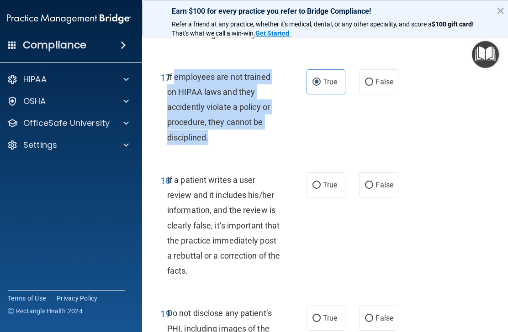
click at [376, 86] on span "False" at bounding box center [384, 82] width 18 height 9
click at [373, 86] on input "False" at bounding box center [369, 82] width 8 height 7
radio input "true"
radio input "false"
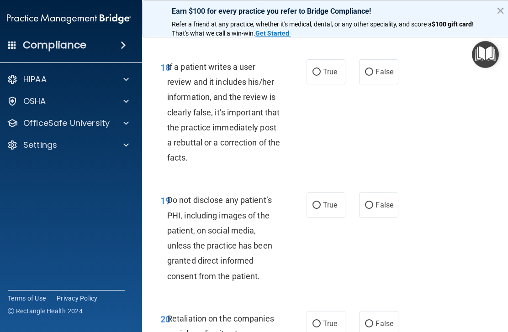
scroll to position [2172, 0]
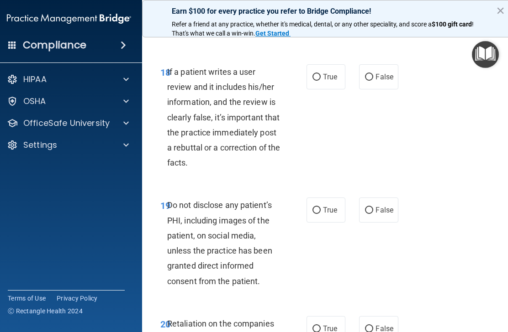
click at [331, 81] on span "True" at bounding box center [330, 77] width 14 height 9
click at [320, 81] on input "True" at bounding box center [316, 77] width 8 height 7
radio input "true"
click at [376, 89] on label "False" at bounding box center [378, 76] width 39 height 25
click at [373, 81] on input "False" at bounding box center [369, 77] width 8 height 7
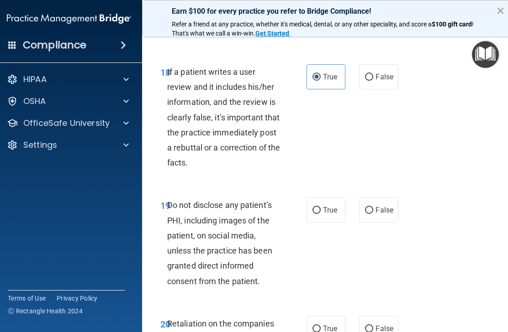
radio input "true"
click at [330, 81] on span "True" at bounding box center [330, 77] width 14 height 9
click at [320, 81] on input "True" at bounding box center [316, 77] width 8 height 7
radio input "true"
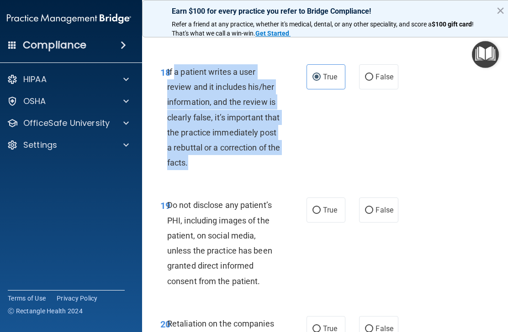
click at [311, 166] on div "18 If a patient writes a user review and it includes his/her information, and t…" at bounding box center [233, 119] width 173 height 111
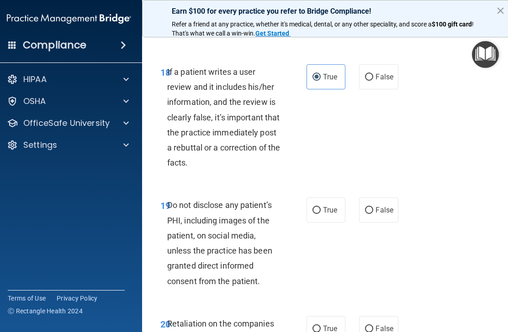
click at [384, 81] on span "False" at bounding box center [384, 77] width 18 height 9
click at [373, 81] on input "False" at bounding box center [369, 77] width 8 height 7
radio input "true"
radio input "false"
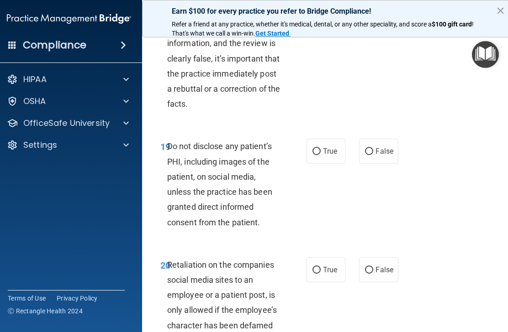
scroll to position [2236, 0]
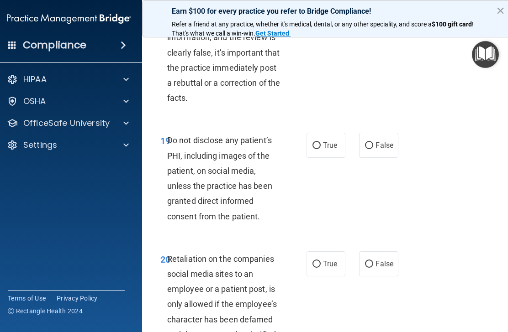
click at [333, 150] on span "True" at bounding box center [330, 145] width 14 height 9
click at [320, 149] on input "True" at bounding box center [316, 145] width 8 height 7
radio input "true"
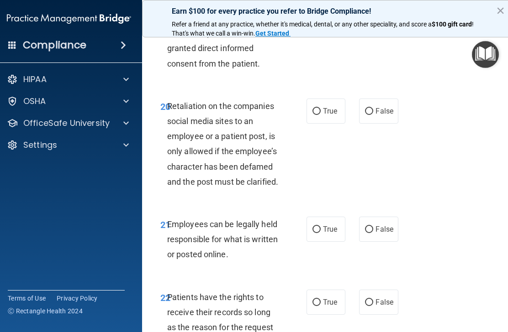
scroll to position [2391, 0]
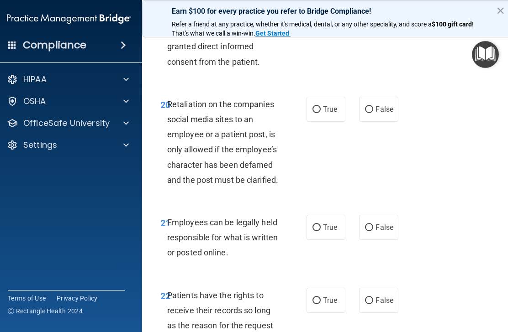
click at [377, 121] on label "False" at bounding box center [378, 109] width 39 height 25
click at [373, 113] on input "False" at bounding box center [369, 109] width 8 height 7
radio input "true"
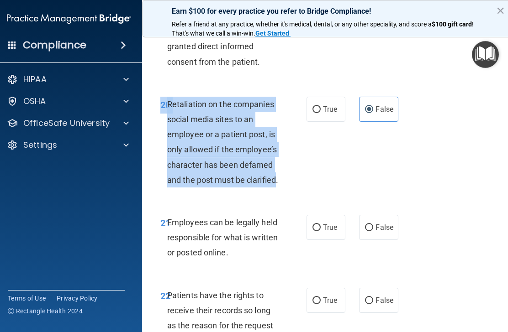
click at [395, 193] on div "20 Retaliation on the companies social media sites to an employee or a patient …" at bounding box center [326, 144] width 347 height 118
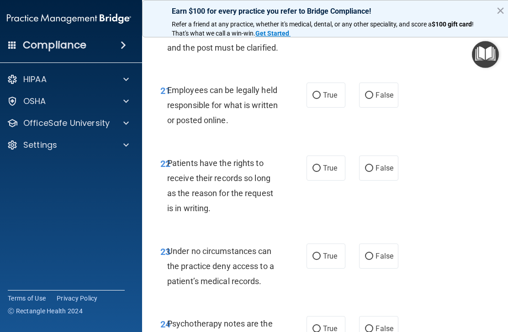
scroll to position [2524, 0]
click at [327, 99] on span "True" at bounding box center [330, 94] width 14 height 9
click at [320, 99] on input "True" at bounding box center [316, 95] width 8 height 7
radio input "true"
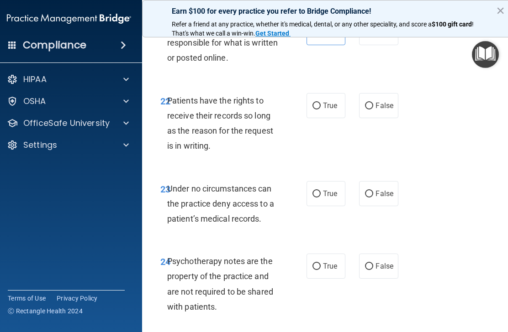
scroll to position [2590, 0]
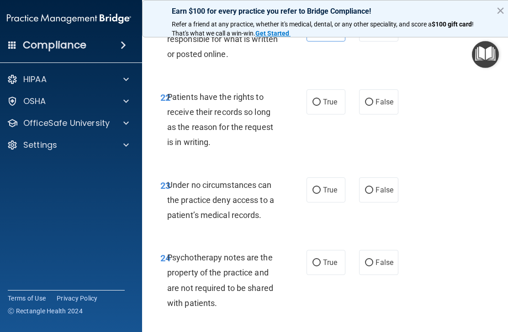
click at [338, 115] on label "True" at bounding box center [325, 101] width 39 height 25
click at [320, 106] on input "True" at bounding box center [316, 102] width 8 height 7
radio input "true"
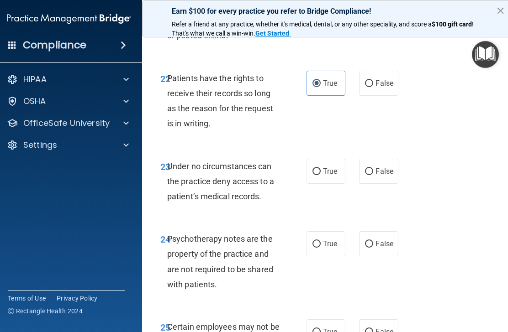
scroll to position [2610, 0]
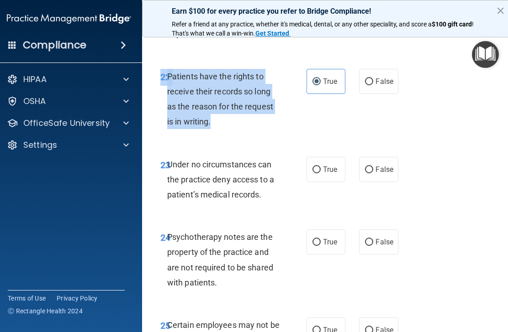
click at [433, 140] on div "22 Patients have the rights to receive their records so long as the reason for …" at bounding box center [326, 102] width 347 height 88
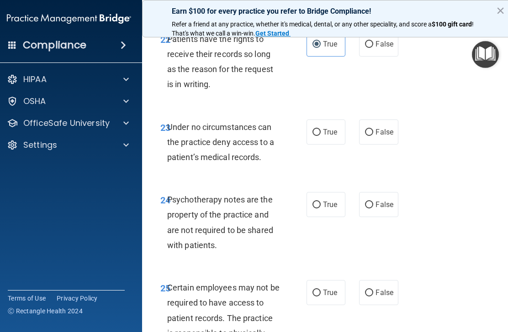
scroll to position [2644, 0]
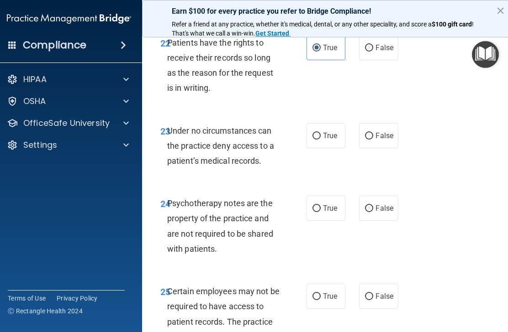
click at [369, 140] on input "False" at bounding box center [369, 136] width 8 height 7
radio input "true"
click at [189, 149] on span "Under no circumstances can the practice deny access to a patient’s medical reco…" at bounding box center [220, 146] width 107 height 40
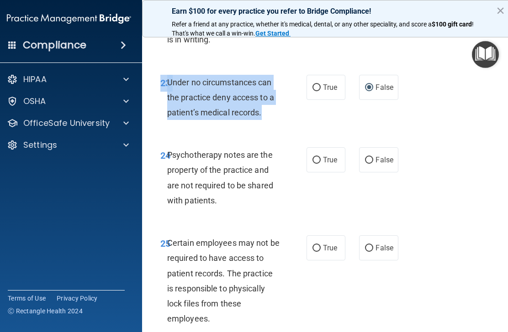
scroll to position [2693, 0]
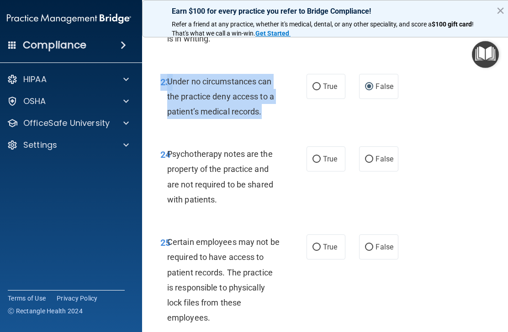
click at [466, 168] on div "24 Psychotherapy notes are the property of the practice and are not required to…" at bounding box center [326, 179] width 347 height 88
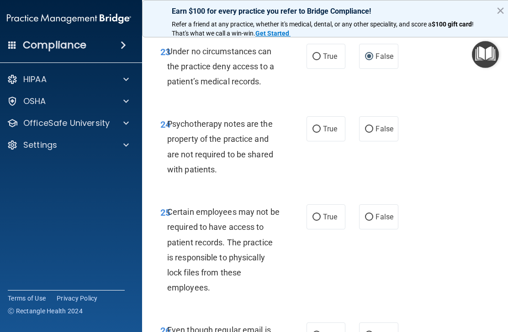
scroll to position [2724, 0]
click at [329, 133] on span "True" at bounding box center [330, 128] width 14 height 9
click at [320, 132] on input "True" at bounding box center [316, 129] width 8 height 7
radio input "true"
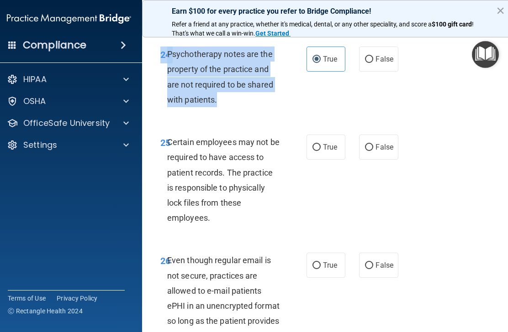
scroll to position [2805, 0]
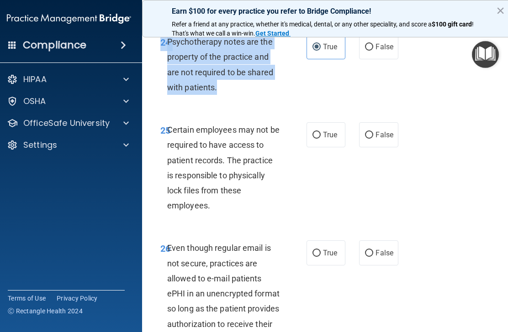
click at [438, 111] on div "24 Psychotherapy notes are the property of the practice and are not required to…" at bounding box center [326, 67] width 347 height 88
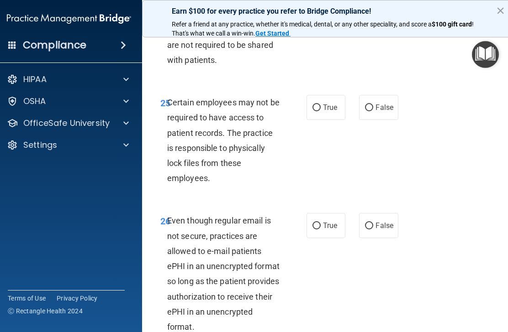
scroll to position [2834, 0]
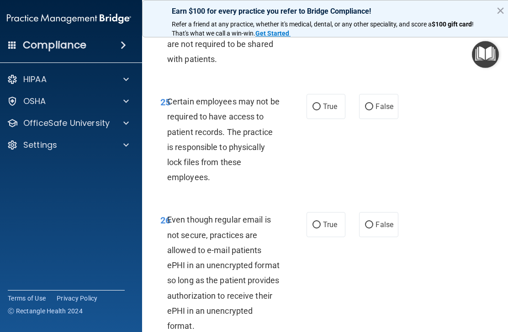
click at [334, 111] on span "True" at bounding box center [330, 106] width 14 height 9
click at [320, 110] on input "True" at bounding box center [316, 107] width 8 height 7
radio input "true"
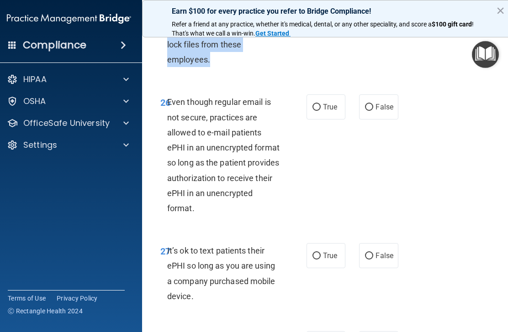
scroll to position [2952, 0]
click at [491, 162] on div "26 Even though regular email is not secure, practices are allowed to e-mail pat…" at bounding box center [326, 157] width 347 height 149
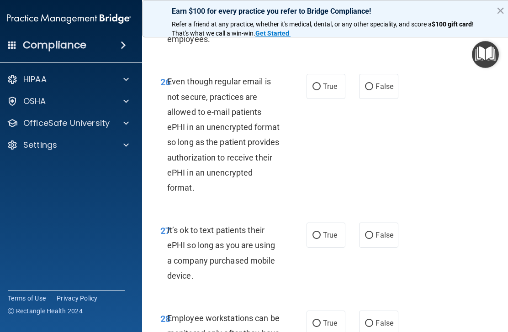
scroll to position [2973, 0]
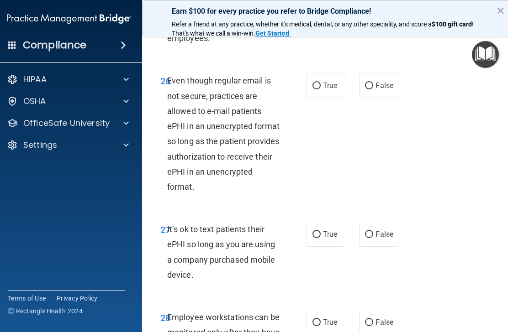
click at [317, 89] on input "True" at bounding box center [316, 86] width 8 height 7
radio input "true"
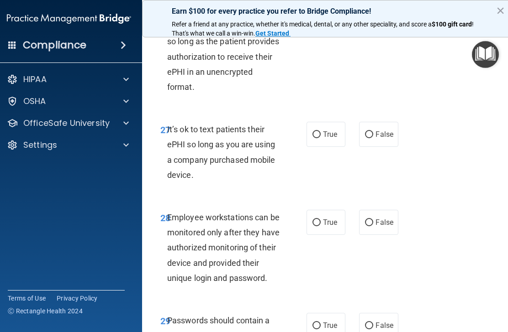
scroll to position [3073, 0]
click at [382, 138] on span "False" at bounding box center [384, 134] width 18 height 9
click at [373, 138] on input "False" at bounding box center [369, 134] width 8 height 7
radio input "true"
click at [319, 138] on input "True" at bounding box center [316, 134] width 8 height 7
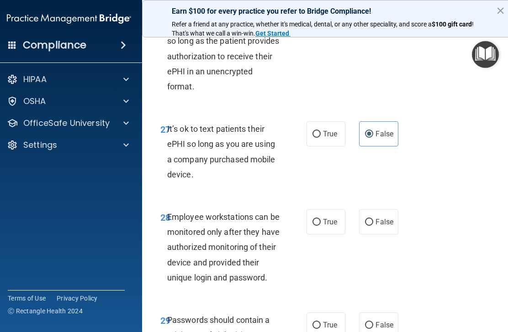
radio input "true"
radio input "false"
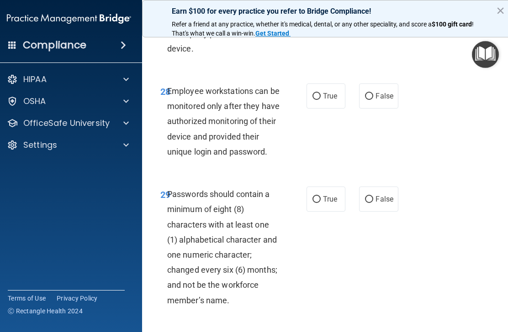
scroll to position [3200, 0]
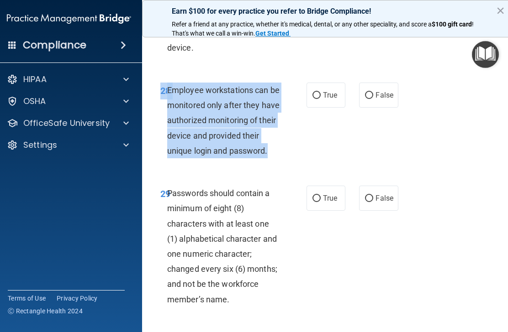
click at [373, 99] on input "False" at bounding box center [369, 95] width 8 height 7
radio input "true"
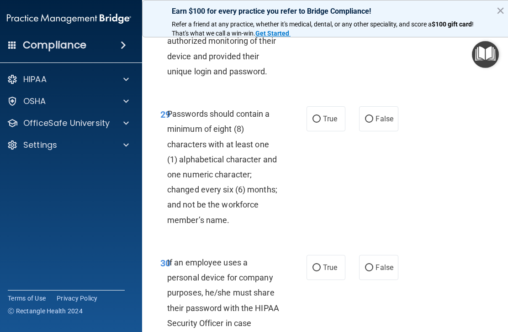
scroll to position [3282, 0]
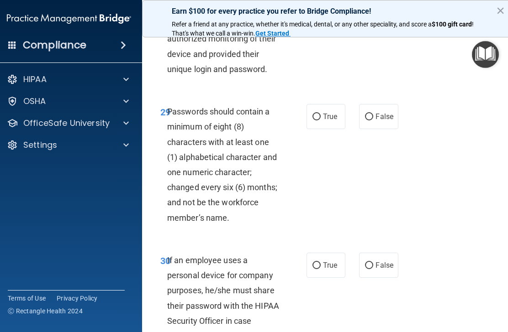
click at [328, 121] on span "True" at bounding box center [330, 116] width 14 height 9
click at [320, 120] on input "True" at bounding box center [316, 117] width 8 height 7
radio input "true"
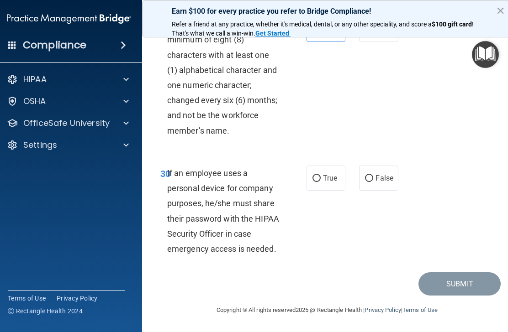
scroll to position [3381, 0]
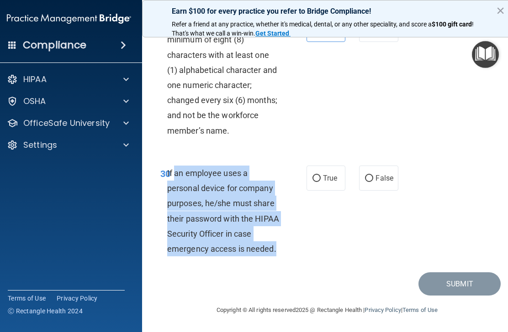
click at [376, 176] on span "False" at bounding box center [384, 178] width 18 height 9
click at [373, 176] on input "False" at bounding box center [369, 178] width 8 height 7
radio input "true"
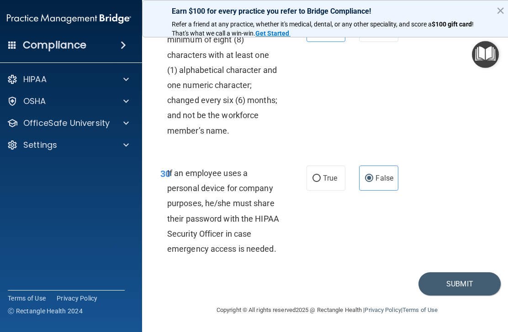
click at [460, 284] on button "Submit" at bounding box center [459, 283] width 82 height 23
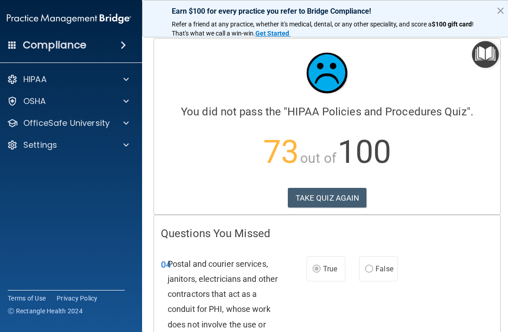
click at [330, 192] on button "TAKE QUIZ AGAIN" at bounding box center [327, 198] width 79 height 20
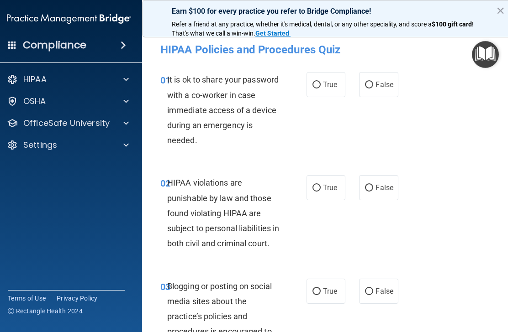
click at [390, 88] on span "False" at bounding box center [384, 84] width 18 height 9
click at [373, 88] on input "False" at bounding box center [369, 85] width 8 height 7
radio input "true"
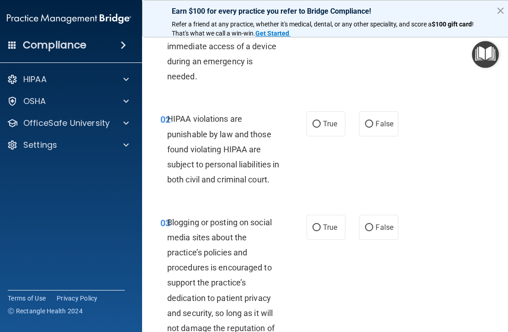
scroll to position [68, 0]
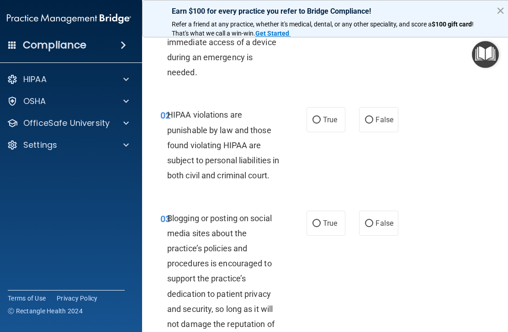
click at [466, 109] on div "02 HIPAA violations are punishable by law and those found violating HIPAA are s…" at bounding box center [326, 147] width 347 height 103
click at [329, 119] on span "True" at bounding box center [330, 119] width 14 height 9
click at [320, 119] on input "True" at bounding box center [316, 120] width 8 height 7
radio input "true"
click at [450, 128] on div "02 HIPAA violations are punishable by law and those found violating HIPAA are s…" at bounding box center [326, 147] width 347 height 103
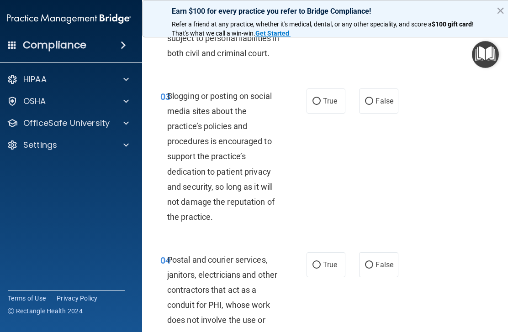
scroll to position [191, 0]
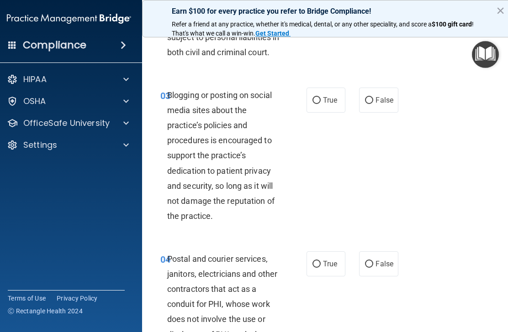
click at [377, 109] on label "False" at bounding box center [378, 100] width 39 height 25
click at [373, 104] on input "False" at bounding box center [369, 100] width 8 height 7
radio input "true"
click at [440, 140] on div "03 Blogging or posting on social media sites about the practice’s policies and …" at bounding box center [326, 158] width 347 height 164
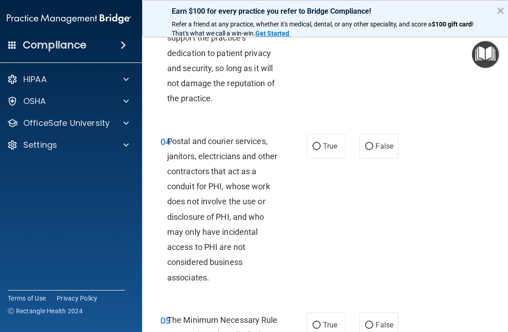
scroll to position [310, 0]
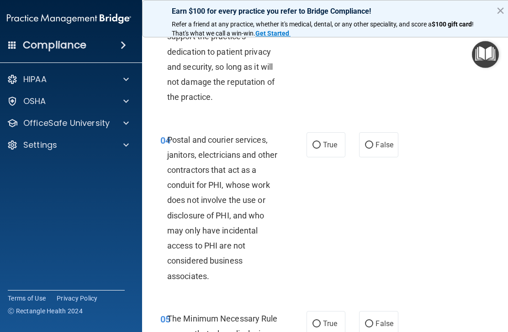
click at [329, 149] on span "True" at bounding box center [330, 145] width 14 height 9
click at [320, 149] on input "True" at bounding box center [316, 145] width 8 height 7
radio input "true"
click at [426, 148] on div "04 Postal and courier services, janitors, electricians and other contractors th…" at bounding box center [326, 210] width 347 height 179
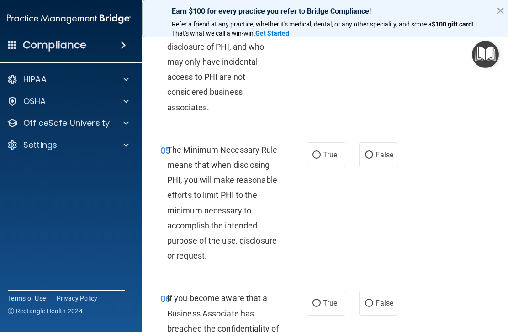
scroll to position [480, 0]
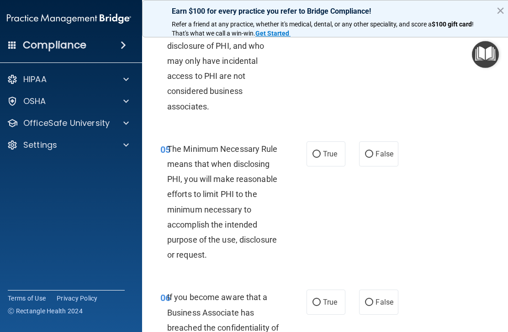
click at [330, 158] on span "True" at bounding box center [330, 154] width 14 height 9
click at [320, 158] on input "True" at bounding box center [316, 154] width 8 height 7
radio input "true"
click at [434, 168] on div "05 The Minimum Necessary Rule means that when disclosing PHI, you will make rea…" at bounding box center [326, 204] width 347 height 149
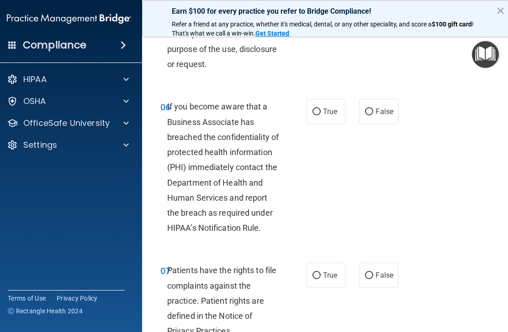
scroll to position [670, 0]
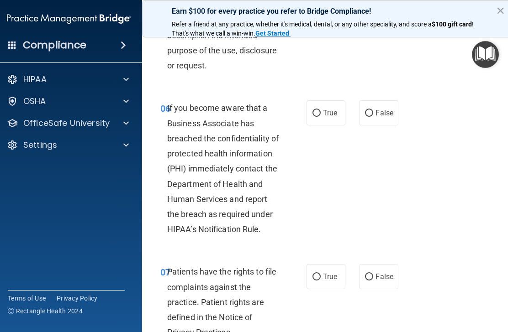
click at [341, 123] on label "True" at bounding box center [325, 112] width 39 height 25
click at [320, 117] on input "True" at bounding box center [316, 113] width 8 height 7
radio input "true"
click at [445, 175] on div "06 If you become aware that a Business Associate has breached the confidentiali…" at bounding box center [326, 171] width 347 height 164
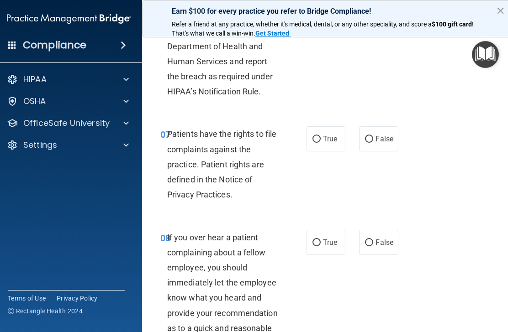
scroll to position [810, 0]
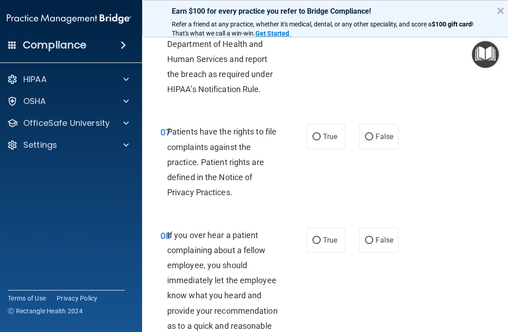
click at [332, 141] on span "True" at bounding box center [330, 136] width 14 height 9
click at [320, 141] on input "True" at bounding box center [316, 137] width 8 height 7
radio input "true"
click at [435, 168] on div "07 Patients have the rights to file complaints against the practice. Patient ri…" at bounding box center [326, 164] width 347 height 103
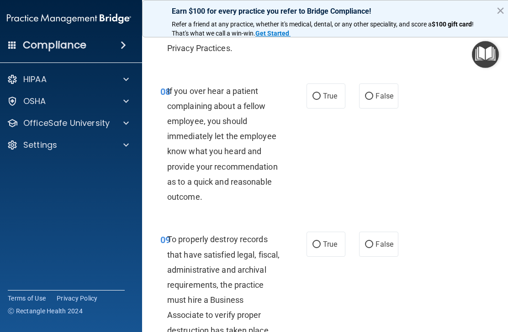
scroll to position [954, 0]
click at [389, 100] on span "False" at bounding box center [384, 95] width 18 height 9
click at [373, 99] on input "False" at bounding box center [369, 96] width 8 height 7
radio input "true"
click at [442, 153] on div "08 If you over hear a patient complaining about a fellow employee, you should i…" at bounding box center [326, 146] width 347 height 149
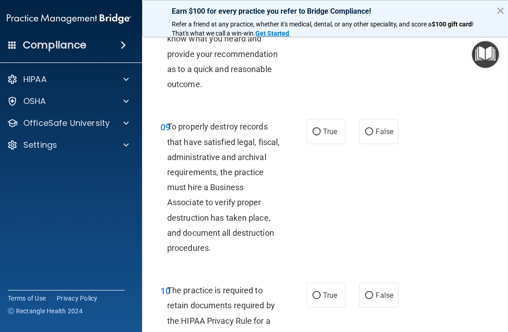
scroll to position [1067, 0]
click at [336, 136] on span "True" at bounding box center [330, 131] width 14 height 9
click at [320, 135] on input "True" at bounding box center [316, 131] width 8 height 7
radio input "true"
click at [441, 154] on div "09 To properly destroy records that have satisfied legal, fiscal, administrativ…" at bounding box center [326, 189] width 347 height 164
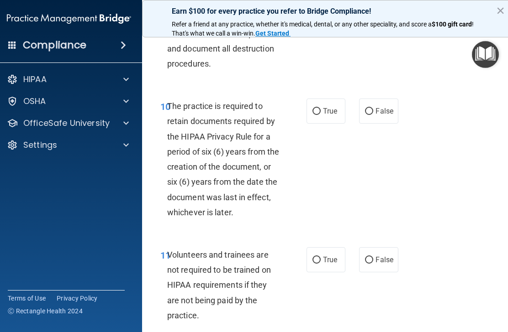
scroll to position [1251, 0]
click at [332, 115] on span "True" at bounding box center [330, 110] width 14 height 9
click at [320, 115] on input "True" at bounding box center [316, 111] width 8 height 7
radio input "true"
click at [431, 146] on div "10 The practice is required to retain documents required by the HIPAA Privacy R…" at bounding box center [326, 161] width 347 height 149
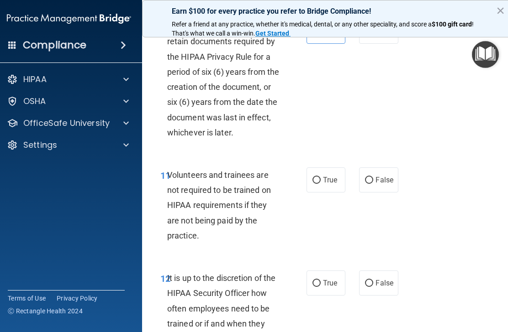
scroll to position [1374, 0]
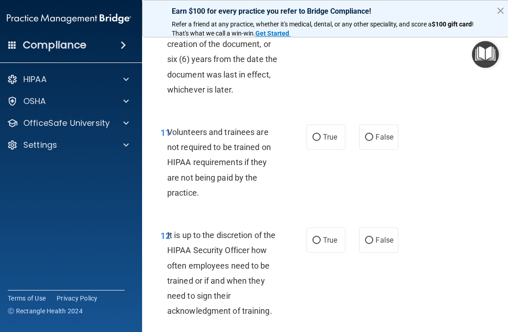
click at [331, 141] on span "True" at bounding box center [330, 137] width 14 height 9
click at [320, 141] on input "True" at bounding box center [316, 137] width 8 height 7
radio input "true"
click at [435, 159] on div "11 Volunteers and trainees are not required to be trained on HIPAA requirements…" at bounding box center [326, 164] width 347 height 103
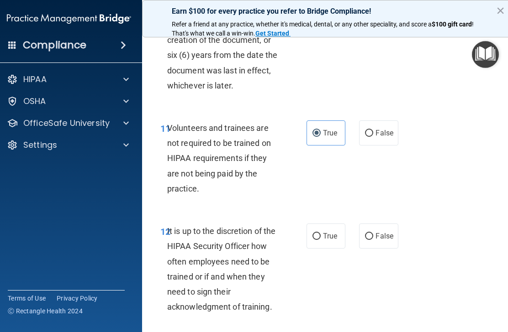
click at [381, 136] on span "False" at bounding box center [384, 133] width 18 height 9
click at [373, 136] on input "False" at bounding box center [369, 133] width 8 height 7
radio input "true"
radio input "false"
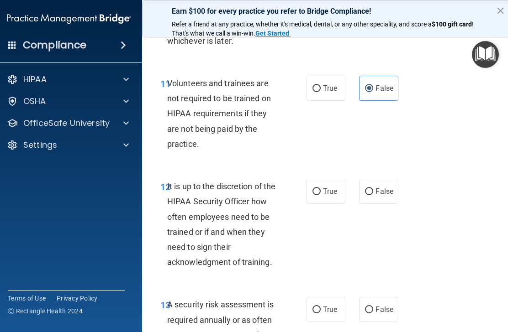
click at [455, 156] on div "11 Volunteers and trainees are not required to be trained on HIPAA requirements…" at bounding box center [326, 115] width 347 height 103
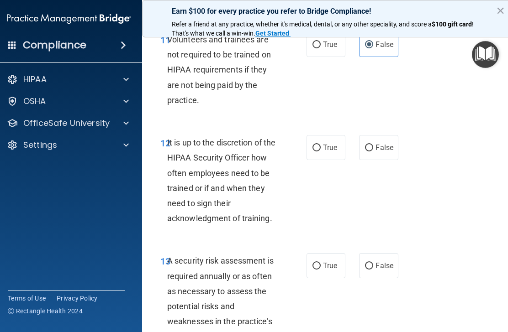
scroll to position [1468, 0]
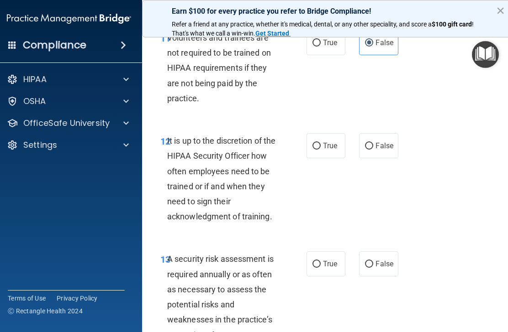
click at [326, 157] on label "True" at bounding box center [325, 145] width 39 height 25
click at [320, 150] on input "True" at bounding box center [316, 146] width 8 height 7
radio input "true"
click at [435, 171] on div "12 It is up to the discretion of the HIPAA Security Officer how often employees…" at bounding box center [326, 181] width 347 height 118
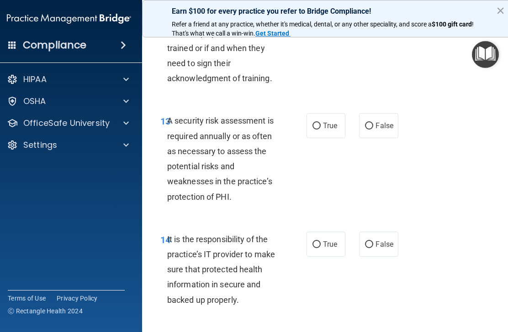
scroll to position [1608, 0]
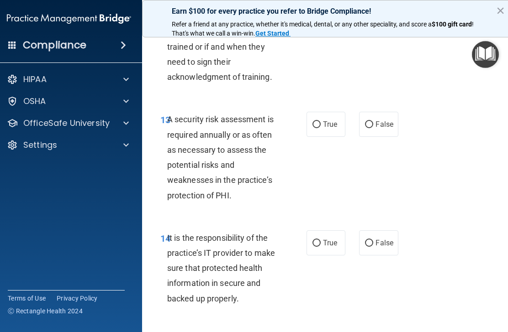
click at [328, 129] on span "True" at bounding box center [330, 124] width 14 height 9
click at [320, 128] on input "True" at bounding box center [316, 124] width 8 height 7
radio input "true"
click at [451, 144] on div "13 A security risk assessment is required annually or as often as necessary to …" at bounding box center [326, 159] width 347 height 118
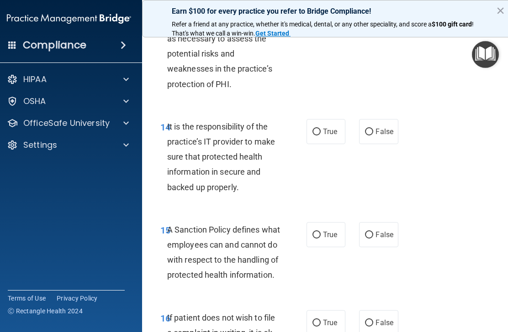
scroll to position [1720, 0]
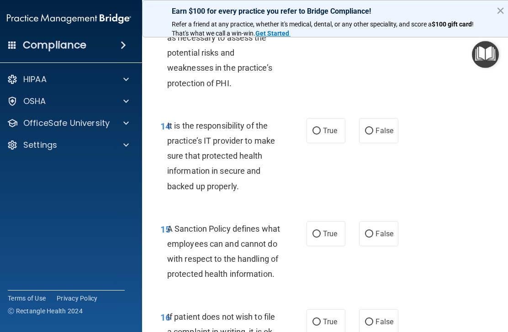
click at [331, 135] on span "True" at bounding box center [330, 130] width 14 height 9
click at [320, 135] on input "True" at bounding box center [316, 131] width 8 height 7
radio input "true"
click at [440, 147] on div "14 It is the responsibility of the practice’s IT provider to make sure that pro…" at bounding box center [326, 158] width 347 height 103
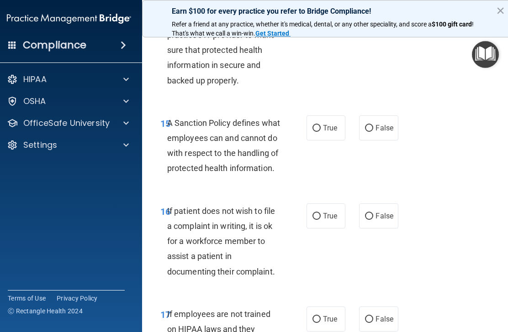
scroll to position [1830, 0]
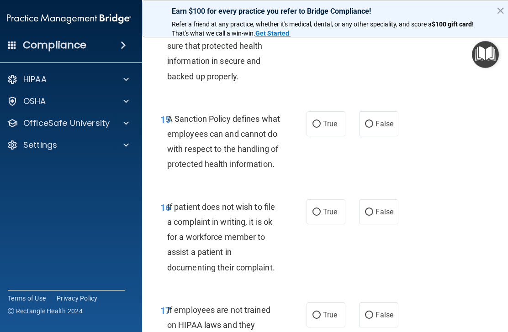
click at [396, 126] on label "False" at bounding box center [378, 123] width 39 height 25
click at [373, 126] on input "False" at bounding box center [369, 124] width 8 height 7
radio input "true"
click at [441, 133] on div "15 A Sanction Policy defines what employees can and cannot do with respect to t…" at bounding box center [326, 144] width 347 height 88
click at [318, 128] on input "True" at bounding box center [316, 124] width 8 height 7
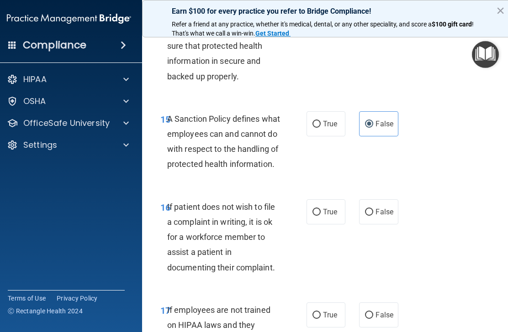
radio input "true"
radio input "false"
click at [439, 141] on div "15 A Sanction Policy defines what employees can and cannot do with respect to t…" at bounding box center [326, 144] width 347 height 88
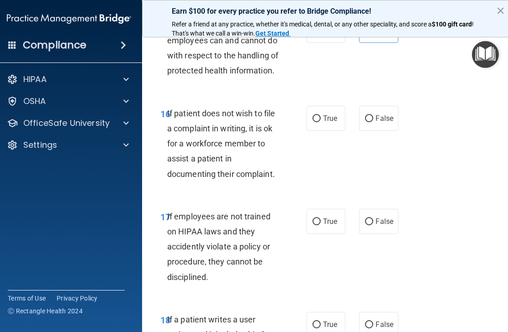
scroll to position [1925, 0]
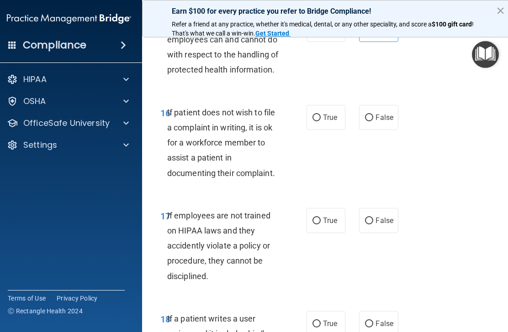
click at [330, 122] on span "True" at bounding box center [330, 117] width 14 height 9
click at [320, 121] on input "True" at bounding box center [316, 118] width 8 height 7
radio input "true"
click at [435, 129] on div "16 If patient does not wish to file a complaint in writing, it is ok for a work…" at bounding box center [326, 145] width 347 height 103
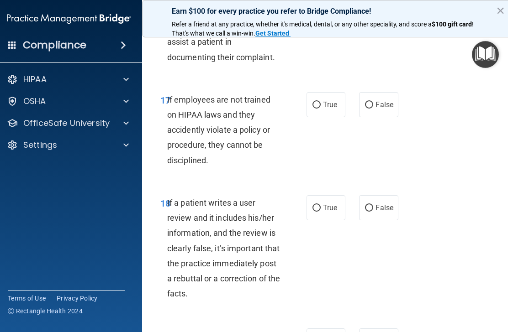
scroll to position [2041, 0]
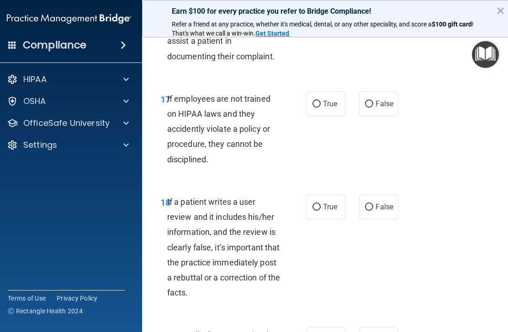
click at [412, 122] on div "17 If employees are not trained on HIPAA laws and they accidently violate a pol…" at bounding box center [326, 131] width 347 height 103
click at [386, 116] on label "False" at bounding box center [378, 103] width 39 height 25
click at [373, 108] on input "False" at bounding box center [369, 104] width 8 height 7
radio input "true"
click at [442, 142] on div "17 If employees are not trained on HIPAA laws and they accidently violate a pol…" at bounding box center [326, 131] width 347 height 103
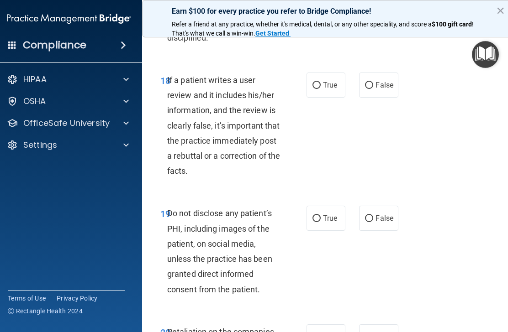
scroll to position [2164, 0]
click at [373, 89] on input "False" at bounding box center [369, 85] width 8 height 7
radio input "true"
click at [423, 135] on div "18 If a patient writes a user review and it includes his/her information, and t…" at bounding box center [326, 128] width 347 height 134
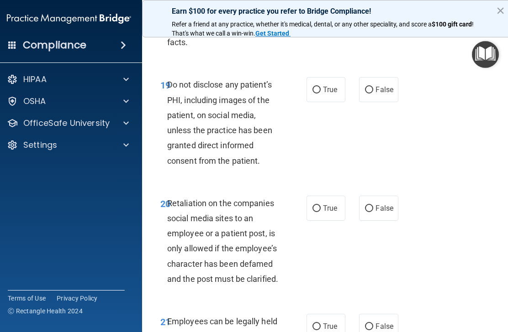
scroll to position [2293, 0]
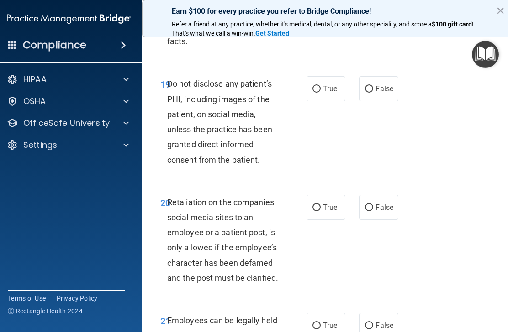
click at [321, 101] on label "True" at bounding box center [325, 88] width 39 height 25
click at [320, 93] on input "True" at bounding box center [316, 89] width 8 height 7
radio input "true"
click at [419, 141] on div "19 Do not disclose any patient’s PHI, including images of the patient, on socia…" at bounding box center [326, 124] width 347 height 118
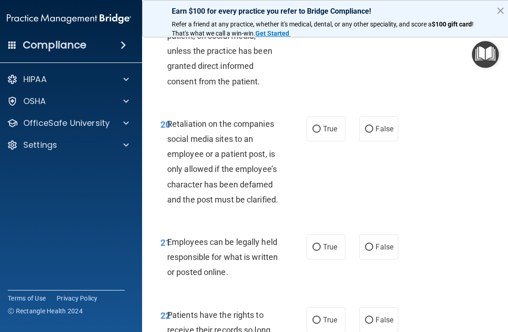
scroll to position [2372, 0]
click at [388, 133] on span "False" at bounding box center [384, 128] width 18 height 9
click at [373, 132] on input "False" at bounding box center [369, 129] width 8 height 7
radio input "true"
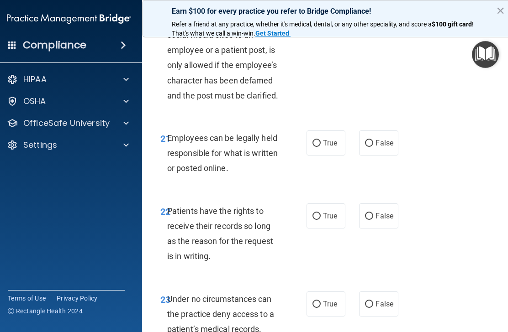
scroll to position [2476, 0]
click at [334, 147] on span "True" at bounding box center [330, 142] width 14 height 9
click at [320, 147] on input "True" at bounding box center [316, 143] width 8 height 7
radio input "true"
click at [415, 152] on div "21 Employees can be legally held responsible for what is written or posted onli…" at bounding box center [326, 155] width 347 height 73
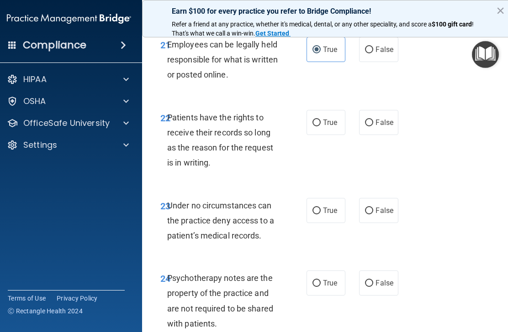
scroll to position [2575, 0]
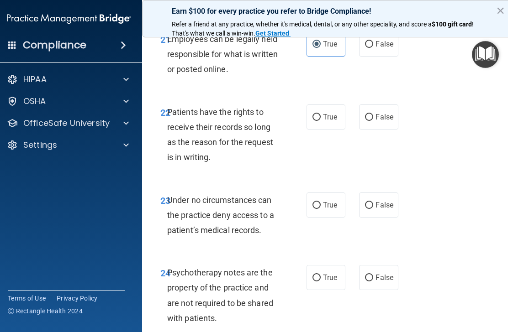
click at [336, 121] on span "True" at bounding box center [330, 117] width 14 height 9
click at [320, 121] on input "True" at bounding box center [316, 117] width 8 height 7
radio input "true"
click at [422, 141] on div "22 Patients have the rights to receive their records so long as the reason for …" at bounding box center [326, 137] width 347 height 88
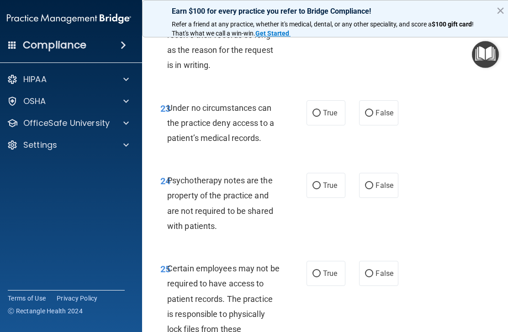
scroll to position [2691, 0]
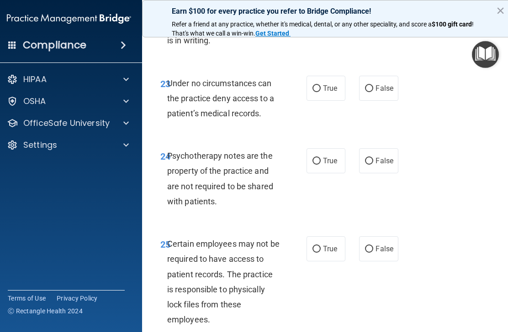
click at [391, 99] on label "False" at bounding box center [378, 88] width 39 height 25
click at [373, 92] on input "False" at bounding box center [369, 88] width 8 height 7
radio input "true"
click at [446, 129] on div "23 Under no circumstances can the practice deny access to a patient’s medical r…" at bounding box center [326, 100] width 347 height 73
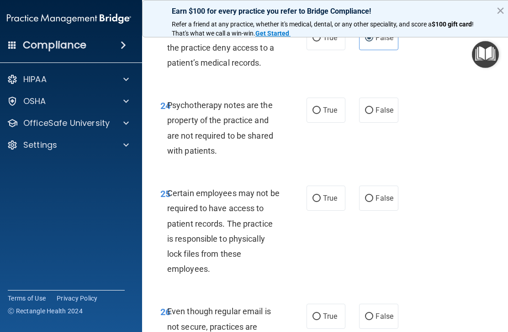
scroll to position [2734, 0]
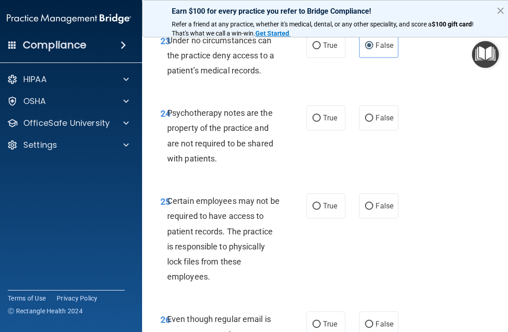
click at [341, 131] on label "True" at bounding box center [325, 117] width 39 height 25
click at [320, 122] on input "True" at bounding box center [316, 118] width 8 height 7
radio input "true"
click at [418, 134] on div "24 Psychotherapy notes are the property of the practice and are not required to…" at bounding box center [326, 138] width 347 height 88
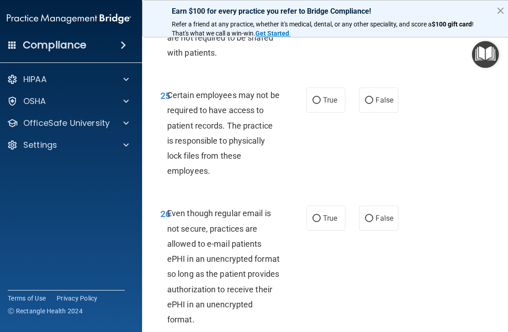
scroll to position [2841, 0]
click at [333, 104] on span "True" at bounding box center [330, 99] width 14 height 9
click at [320, 104] on input "True" at bounding box center [316, 100] width 8 height 7
radio input "true"
click at [413, 121] on div "25 Certain employees may not be required to have access to patient records. The…" at bounding box center [326, 135] width 347 height 118
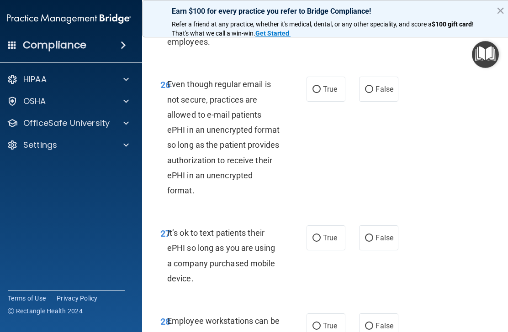
scroll to position [2970, 0]
click at [332, 101] on label "True" at bounding box center [325, 88] width 39 height 25
click at [320, 93] on input "True" at bounding box center [316, 89] width 8 height 7
radio input "true"
click at [422, 131] on div "26 Even though regular email is not secure, practices are allowed to e-mail pat…" at bounding box center [326, 139] width 347 height 149
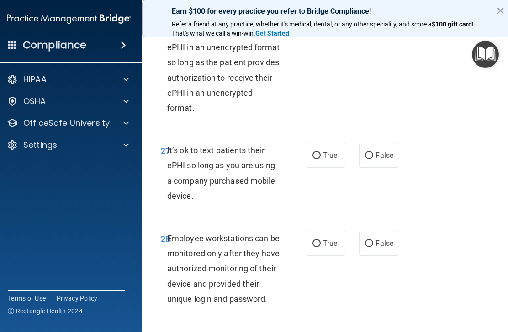
scroll to position [3063, 0]
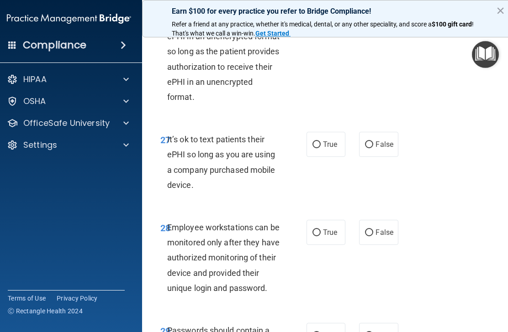
click at [319, 148] on input "True" at bounding box center [316, 144] width 8 height 7
radio input "true"
click at [413, 151] on div "27 It’s ok to text patients their ePHI so long as you are using a company purch…" at bounding box center [326, 164] width 347 height 88
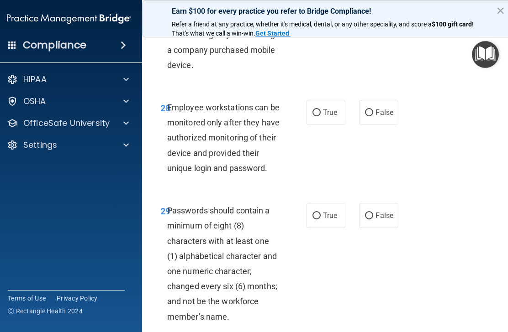
scroll to position [3184, 0]
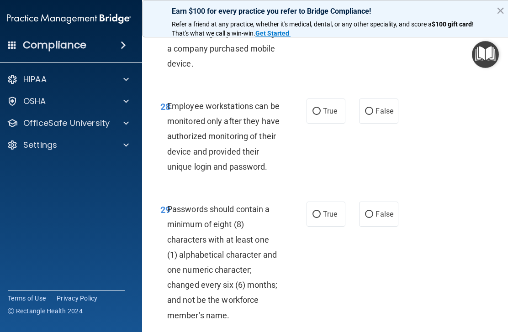
click at [387, 120] on label "False" at bounding box center [378, 111] width 39 height 25
click at [373, 115] on input "False" at bounding box center [369, 111] width 8 height 7
radio input "true"
click at [429, 147] on div "28 Employee workstations can be monitored only after they have authorized monit…" at bounding box center [326, 138] width 347 height 103
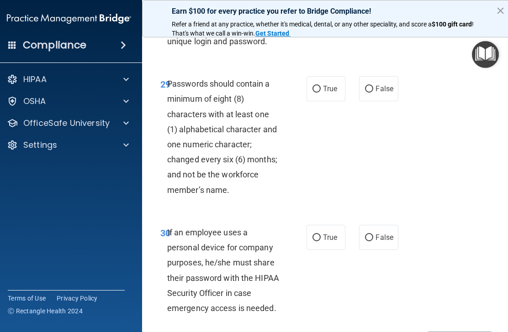
scroll to position [3312, 0]
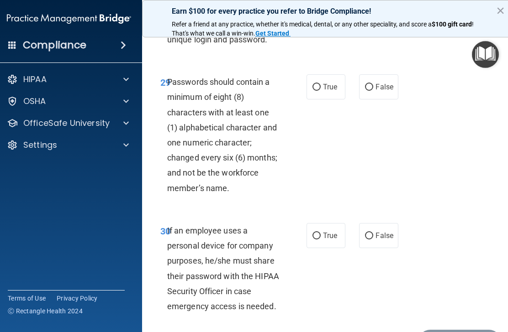
click at [337, 99] on label "True" at bounding box center [325, 86] width 39 height 25
click at [320, 91] on input "True" at bounding box center [316, 87] width 8 height 7
radio input "true"
click at [439, 134] on div "29 Passwords should contain a minimum of eight (8) characters with at least one…" at bounding box center [326, 137] width 347 height 149
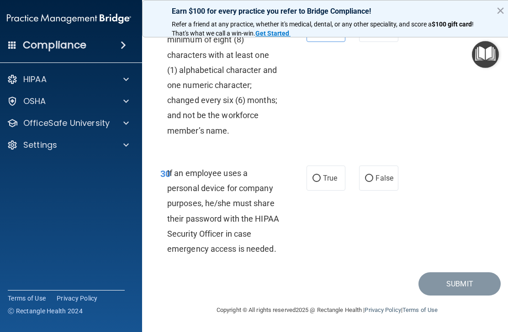
scroll to position [3381, 0]
click at [394, 174] on label "False" at bounding box center [378, 178] width 39 height 25
click at [373, 175] on input "False" at bounding box center [369, 178] width 8 height 7
radio input "true"
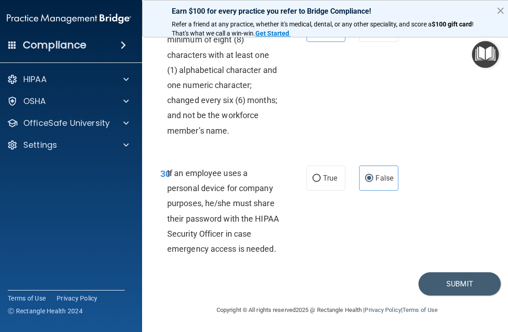
click at [454, 141] on div "29 Passwords should contain a minimum of eight (8) characters with at least one…" at bounding box center [326, 79] width 347 height 149
click at [465, 284] on button "Submit" at bounding box center [459, 283] width 82 height 23
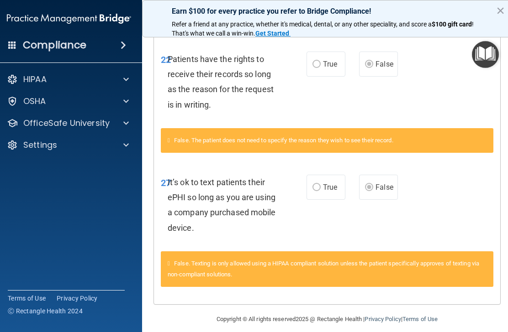
scroll to position [1054, 0]
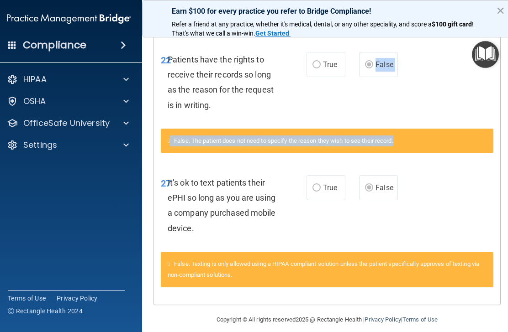
click at [487, 148] on div "False. The patient does not need to specify the reason they wish to see their r…" at bounding box center [327, 146] width 346 height 35
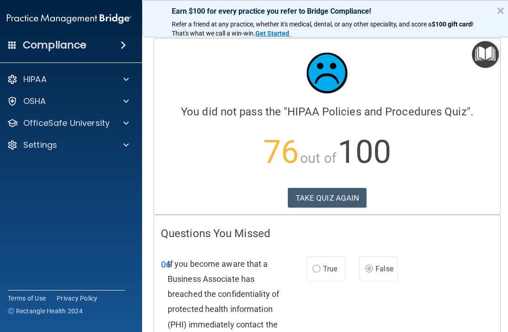
scroll to position [0, 0]
click at [348, 197] on button "TAKE QUIZ AGAIN" at bounding box center [327, 198] width 79 height 20
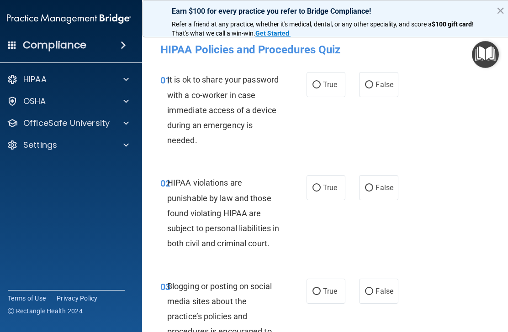
click at [381, 94] on label "False" at bounding box center [378, 84] width 39 height 25
click at [373, 89] on input "False" at bounding box center [369, 85] width 8 height 7
radio input "true"
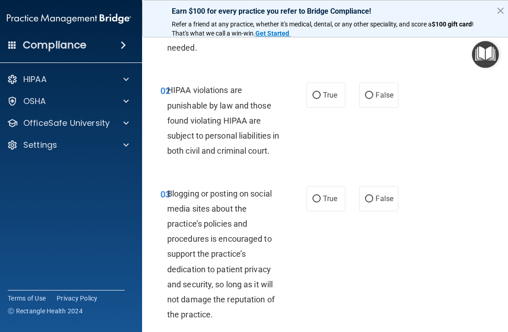
scroll to position [93, 0]
click at [331, 97] on span "True" at bounding box center [330, 94] width 14 height 9
click at [320, 97] on input "True" at bounding box center [316, 95] width 8 height 7
radio input "true"
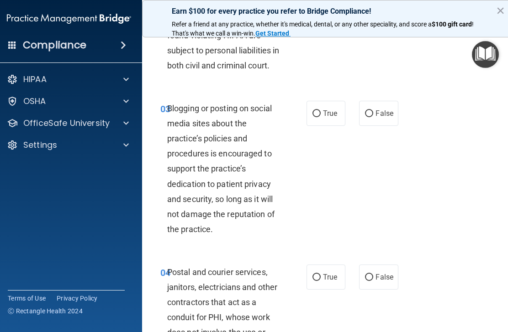
scroll to position [181, 0]
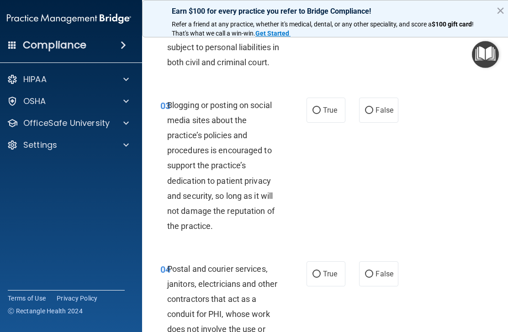
click at [394, 116] on label "False" at bounding box center [378, 110] width 39 height 25
click at [373, 114] on input "False" at bounding box center [369, 110] width 8 height 7
radio input "true"
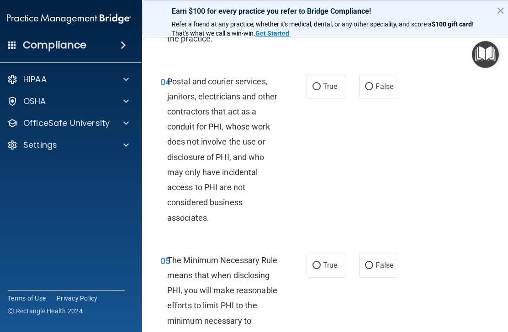
click at [336, 91] on span "True" at bounding box center [330, 86] width 14 height 9
click at [320, 90] on input "True" at bounding box center [316, 87] width 8 height 7
radio input "true"
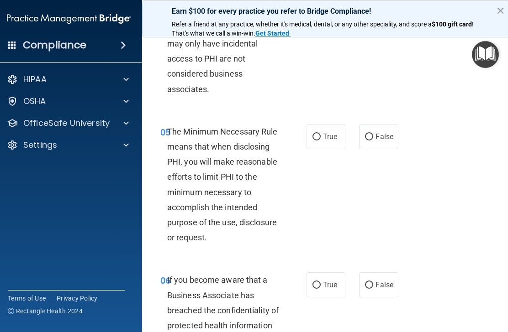
scroll to position [500, 0]
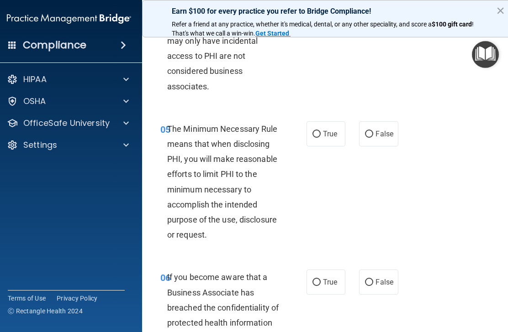
click at [325, 138] on span "True" at bounding box center [330, 134] width 14 height 9
click at [320, 138] on input "True" at bounding box center [316, 134] width 8 height 7
radio input "true"
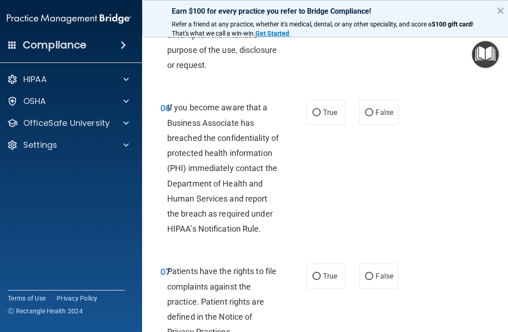
scroll to position [670, 0]
click at [344, 124] on label "True" at bounding box center [325, 111] width 39 height 25
click at [320, 116] on input "True" at bounding box center [316, 112] width 8 height 7
radio input "true"
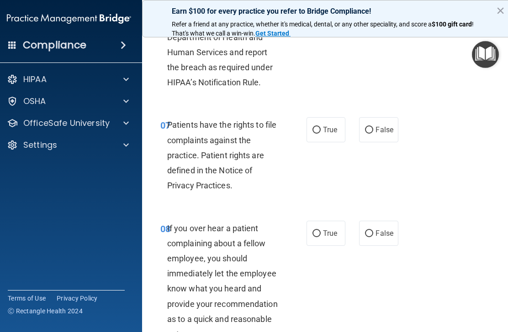
scroll to position [817, 0]
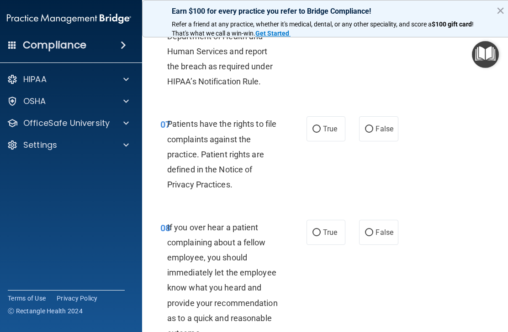
click at [320, 133] on input "True" at bounding box center [316, 129] width 8 height 7
radio input "true"
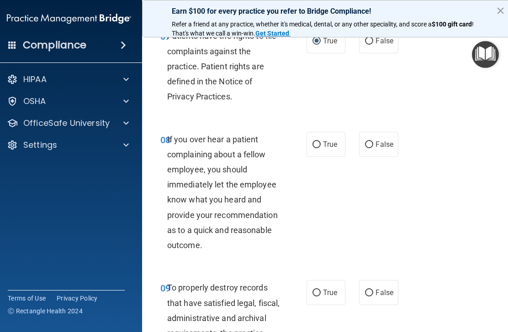
scroll to position [910, 0]
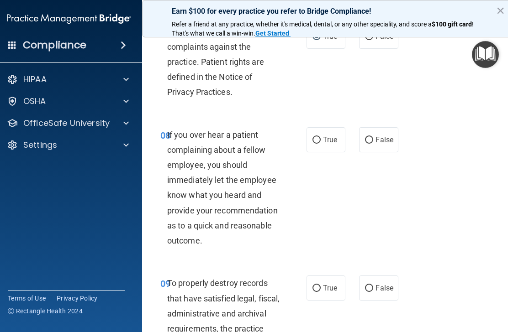
click at [344, 152] on label "True" at bounding box center [325, 139] width 39 height 25
click at [320, 144] on input "True" at bounding box center [316, 140] width 8 height 7
radio input "true"
click at [398, 152] on label "False" at bounding box center [378, 139] width 39 height 25
click at [373, 144] on input "False" at bounding box center [369, 140] width 8 height 7
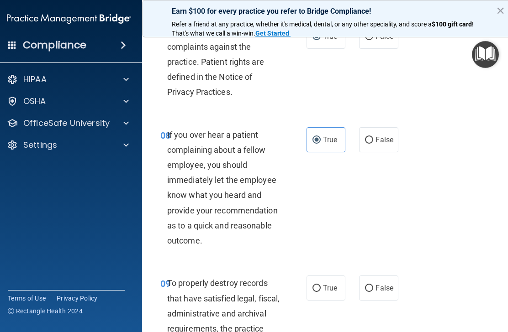
radio input "true"
radio input "false"
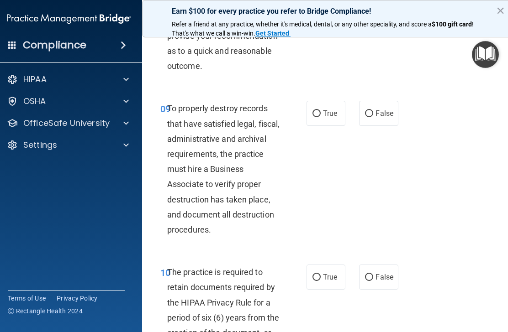
scroll to position [1087, 0]
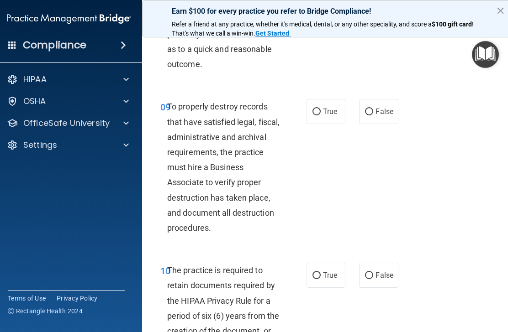
click at [325, 124] on label "True" at bounding box center [325, 111] width 39 height 25
click at [320, 115] on input "True" at bounding box center [316, 112] width 8 height 7
radio input "true"
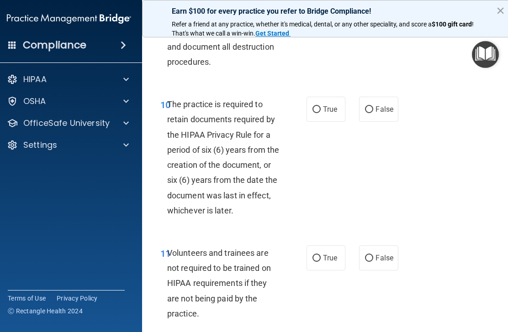
scroll to position [1253, 0]
click at [343, 117] on label "True" at bounding box center [325, 108] width 39 height 25
click at [320, 113] on input "True" at bounding box center [316, 109] width 8 height 7
radio input "true"
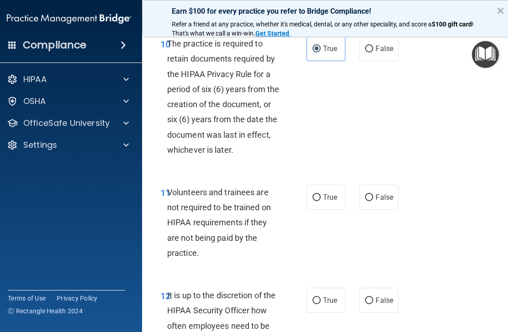
scroll to position [1318, 0]
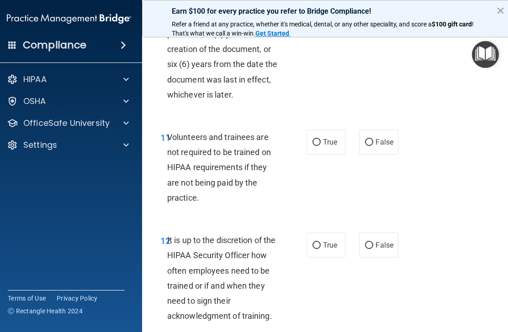
click at [335, 147] on span "True" at bounding box center [330, 142] width 14 height 9
click at [320, 146] on input "True" at bounding box center [316, 142] width 8 height 7
radio input "true"
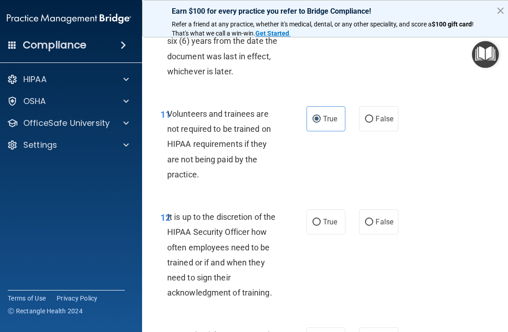
scroll to position [1393, 0]
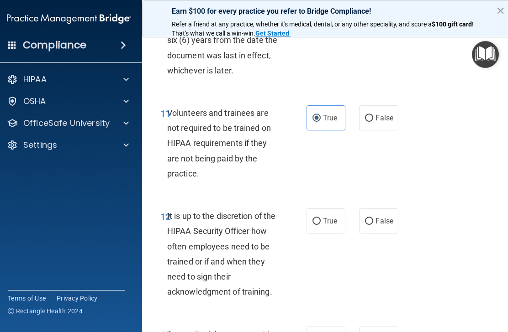
click at [378, 120] on label "False" at bounding box center [378, 117] width 39 height 25
click at [373, 120] on input "False" at bounding box center [369, 118] width 8 height 7
radio input "true"
radio input "false"
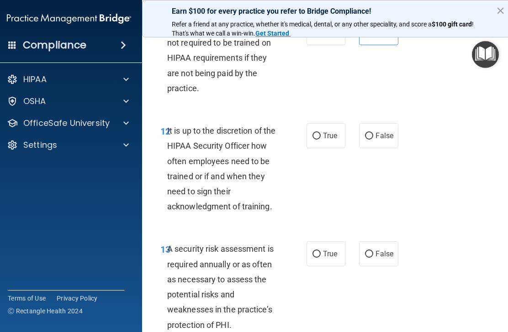
scroll to position [1479, 0]
click at [334, 140] on span "True" at bounding box center [330, 135] width 14 height 9
click at [320, 139] on input "True" at bounding box center [316, 135] width 8 height 7
radio input "true"
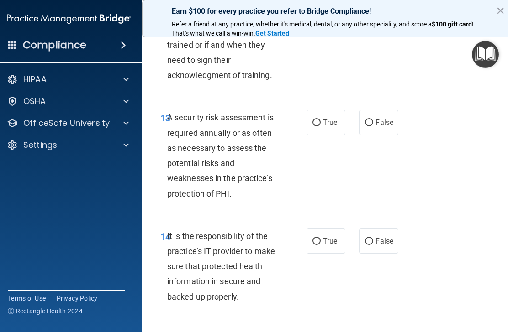
scroll to position [1610, 0]
click at [325, 126] on span "True" at bounding box center [330, 122] width 14 height 9
click at [320, 126] on input "True" at bounding box center [316, 122] width 8 height 7
radio input "true"
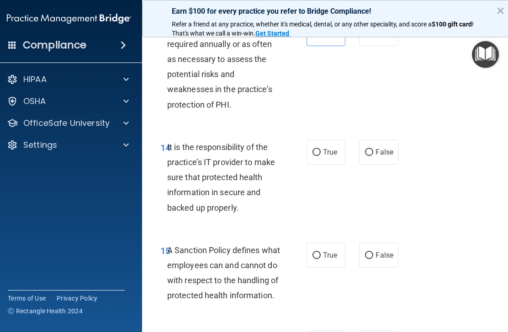
scroll to position [1699, 0]
click at [324, 156] on span "True" at bounding box center [330, 151] width 14 height 9
click at [320, 156] on input "True" at bounding box center [316, 152] width 8 height 7
radio input "true"
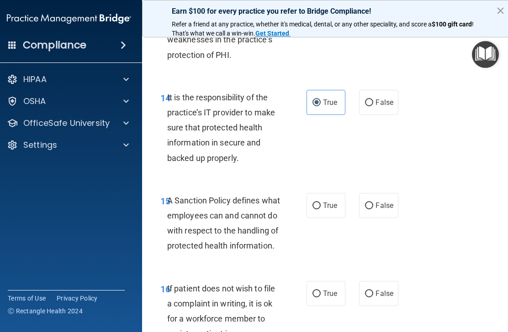
scroll to position [1750, 0]
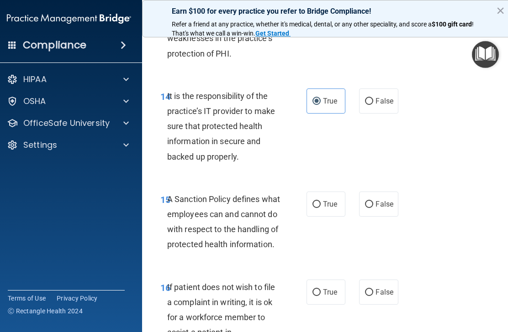
click at [377, 105] on span "False" at bounding box center [384, 101] width 18 height 9
click at [373, 105] on input "False" at bounding box center [369, 101] width 8 height 7
radio input "true"
radio input "false"
click at [461, 163] on div "14 It is the responsibility of the practice’s IT provider to make sure that pro…" at bounding box center [326, 128] width 347 height 103
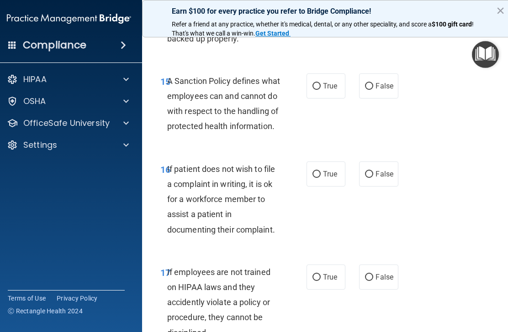
scroll to position [1868, 0]
click at [382, 98] on label "False" at bounding box center [378, 85] width 39 height 25
click at [373, 89] on input "False" at bounding box center [369, 86] width 8 height 7
radio input "true"
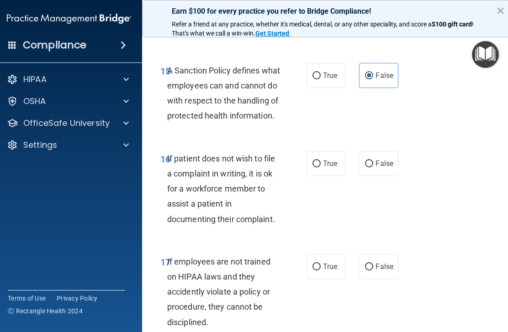
scroll to position [1874, 0]
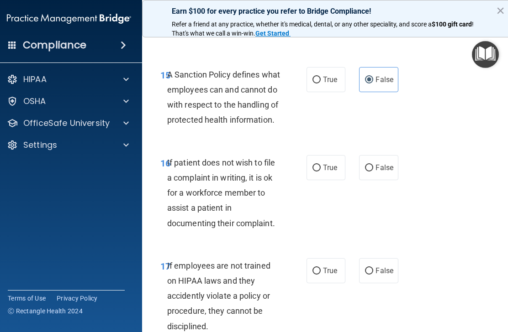
click at [311, 88] on label "True" at bounding box center [325, 79] width 39 height 25
click at [312, 84] on input "True" at bounding box center [316, 80] width 8 height 7
radio input "true"
radio input "false"
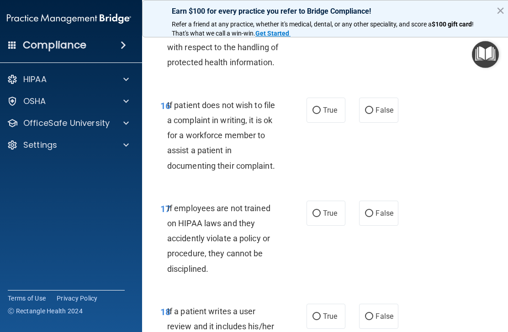
scroll to position [1933, 0]
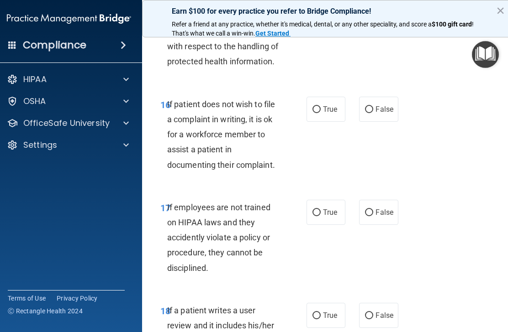
click at [324, 114] on span "True" at bounding box center [330, 109] width 14 height 9
click at [320, 113] on input "True" at bounding box center [316, 109] width 8 height 7
radio input "true"
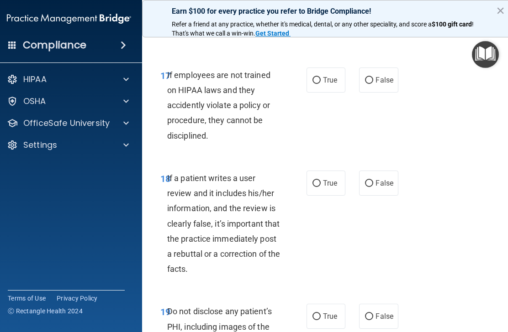
scroll to position [2066, 0]
click at [387, 92] on label "False" at bounding box center [378, 79] width 39 height 25
click at [373, 84] on input "False" at bounding box center [369, 80] width 8 height 7
radio input "true"
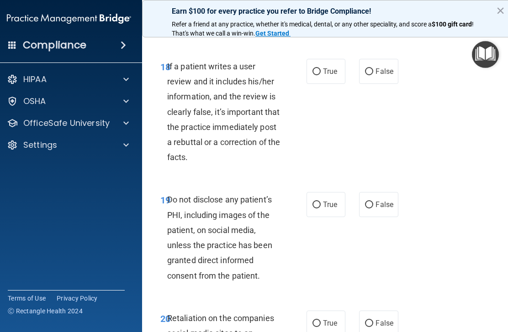
scroll to position [2181, 0]
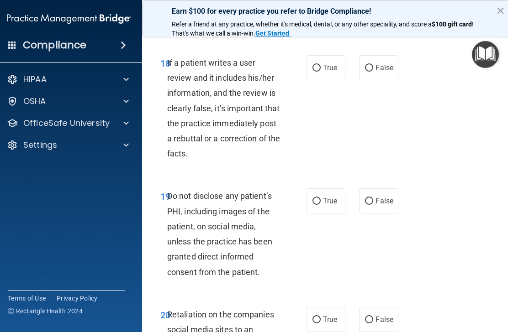
click at [381, 80] on label "False" at bounding box center [378, 67] width 39 height 25
click at [373, 72] on input "False" at bounding box center [369, 68] width 8 height 7
radio input "true"
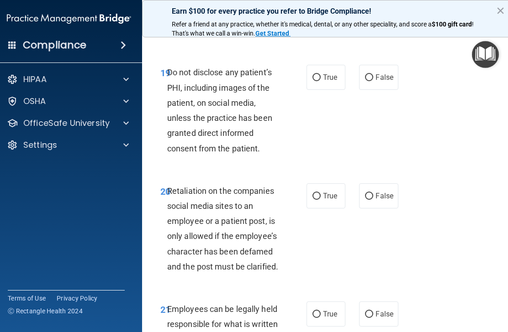
scroll to position [2306, 0]
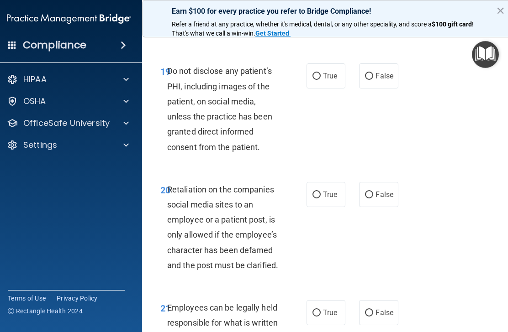
click at [339, 89] on label "True" at bounding box center [325, 75] width 39 height 25
click at [320, 80] on input "True" at bounding box center [316, 76] width 8 height 7
radio input "true"
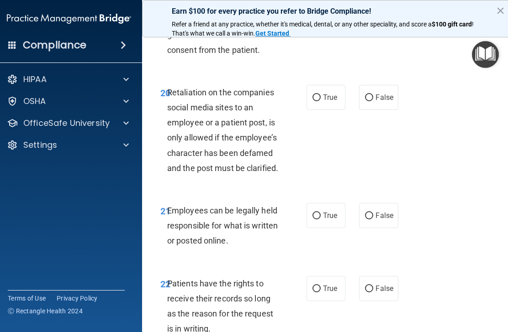
scroll to position [2404, 0]
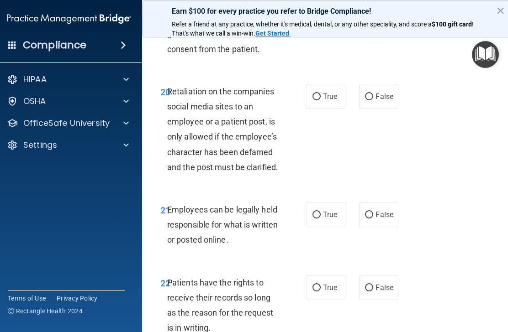
click at [389, 101] on span "False" at bounding box center [384, 96] width 18 height 9
click at [373, 100] on input "False" at bounding box center [369, 97] width 8 height 7
radio input "true"
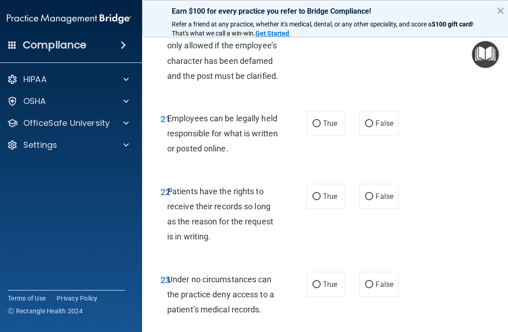
scroll to position [2496, 0]
click at [320, 127] on input "True" at bounding box center [316, 123] width 8 height 7
radio input "true"
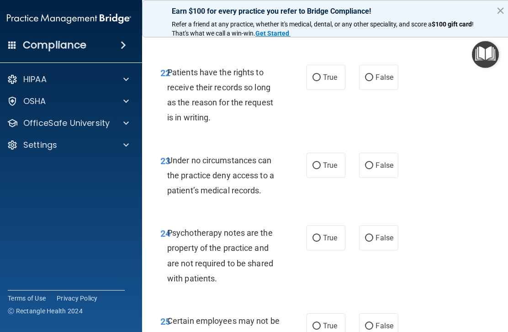
scroll to position [2617, 0]
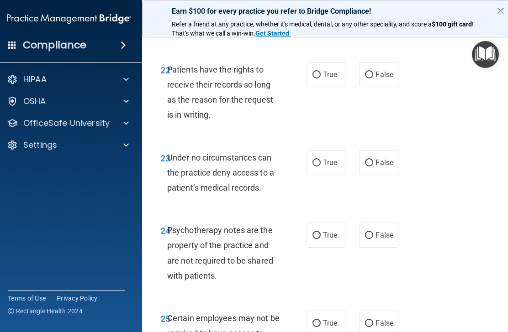
click at [329, 87] on label "True" at bounding box center [325, 74] width 39 height 25
click at [320, 78] on input "True" at bounding box center [316, 75] width 8 height 7
radio input "true"
click at [333, 175] on label "True" at bounding box center [325, 162] width 39 height 25
click at [320, 167] on input "True" at bounding box center [316, 163] width 8 height 7
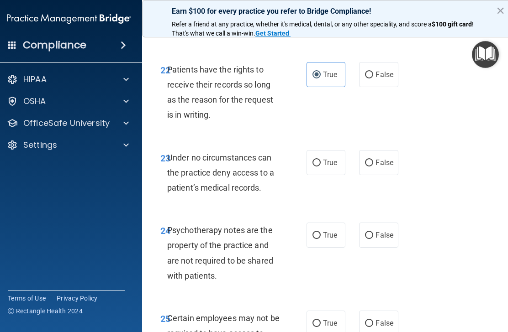
radio input "true"
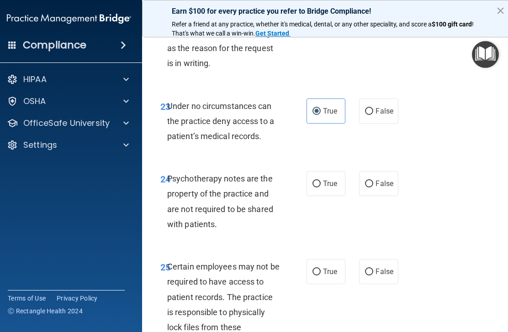
scroll to position [2670, 0]
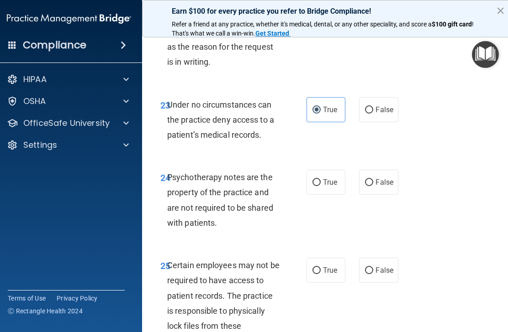
click at [388, 114] on span "False" at bounding box center [384, 109] width 18 height 9
click at [373, 114] on input "False" at bounding box center [369, 110] width 8 height 7
radio input "true"
radio input "false"
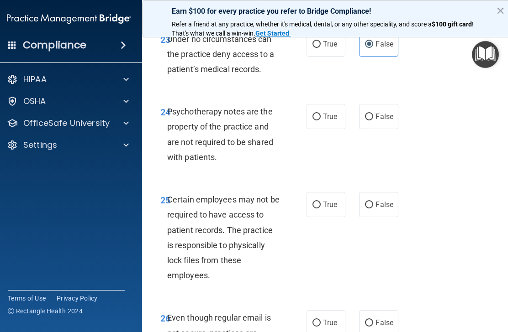
scroll to position [2738, 0]
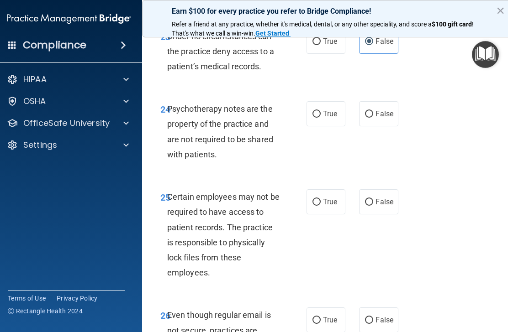
click at [334, 126] on label "True" at bounding box center [325, 113] width 39 height 25
click at [320, 118] on input "True" at bounding box center [316, 114] width 8 height 7
radio input "true"
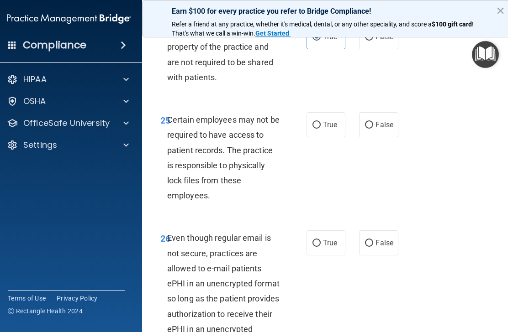
scroll to position [2816, 0]
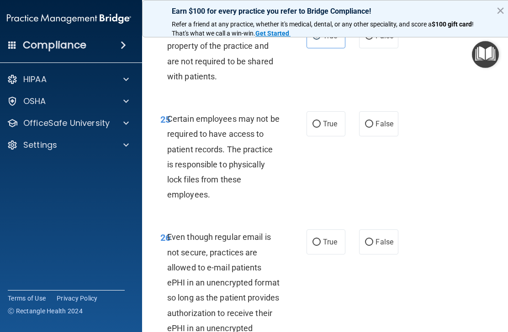
click at [339, 136] on label "True" at bounding box center [325, 123] width 39 height 25
click at [320, 128] on input "True" at bounding box center [316, 124] width 8 height 7
radio input "true"
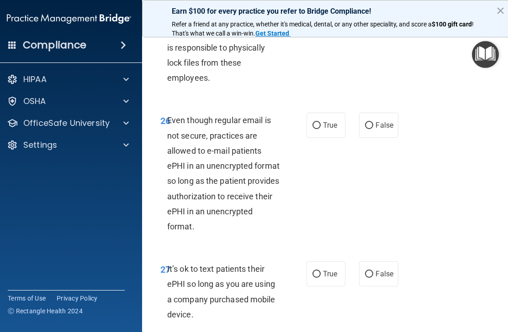
scroll to position [2934, 0]
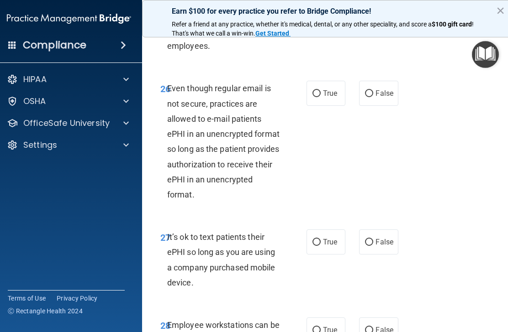
click at [339, 106] on label "True" at bounding box center [325, 93] width 39 height 25
click at [320, 97] on input "True" at bounding box center [316, 93] width 8 height 7
radio input "true"
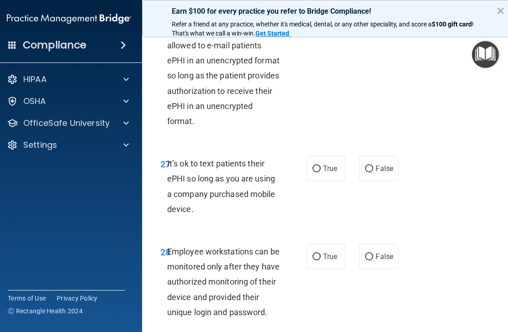
scroll to position [3042, 0]
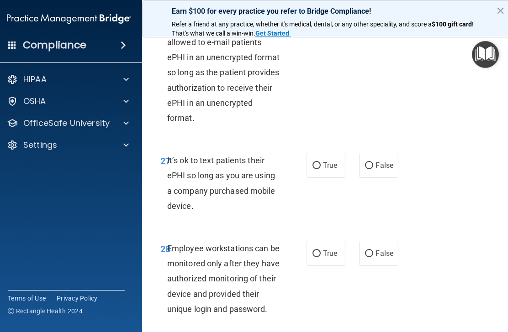
click at [338, 178] on label "True" at bounding box center [325, 165] width 39 height 25
click at [320, 169] on input "True" at bounding box center [316, 165] width 8 height 7
radio input "true"
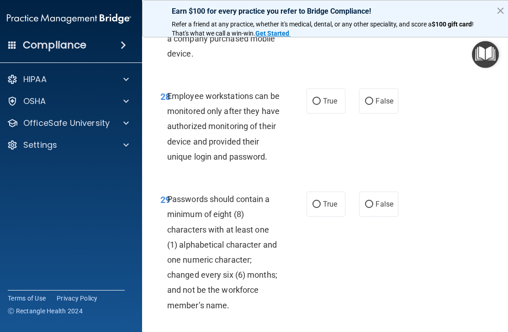
scroll to position [3201, 0]
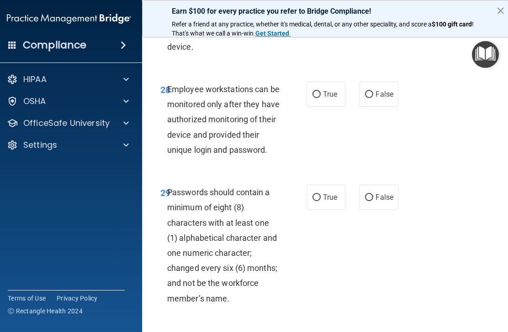
click at [377, 99] on span "False" at bounding box center [384, 94] width 18 height 9
click at [373, 98] on input "False" at bounding box center [369, 94] width 8 height 7
radio input "true"
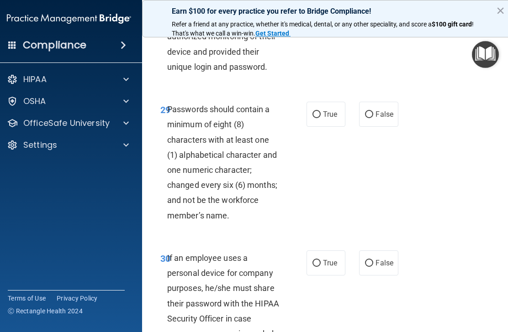
scroll to position [3285, 0]
click at [336, 126] on label "True" at bounding box center [325, 113] width 39 height 25
click at [320, 118] on input "True" at bounding box center [316, 114] width 8 height 7
radio input "true"
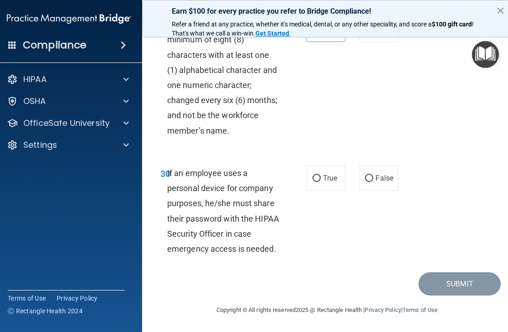
scroll to position [3380, 0]
click at [338, 183] on label "True" at bounding box center [325, 178] width 39 height 25
click at [320, 182] on input "True" at bounding box center [316, 178] width 8 height 7
radio input "true"
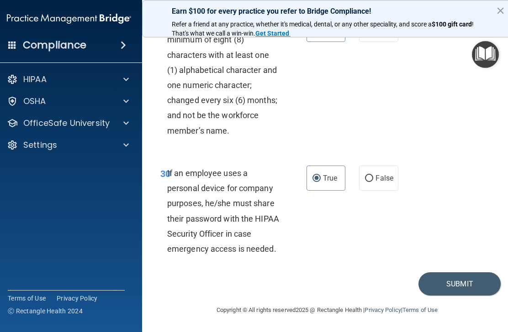
scroll to position [3381, 0]
click at [382, 175] on span "False" at bounding box center [384, 178] width 18 height 9
click at [373, 175] on input "False" at bounding box center [369, 178] width 8 height 7
radio input "true"
radio input "false"
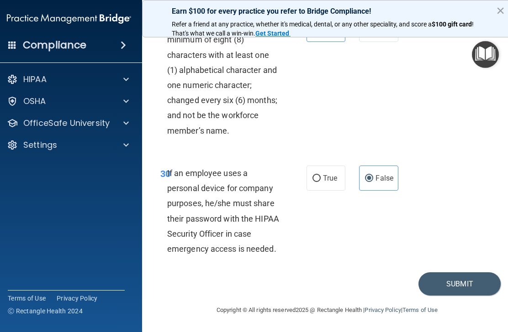
click at [496, 60] on img "Open Resource Center" at bounding box center [484, 54] width 27 height 27
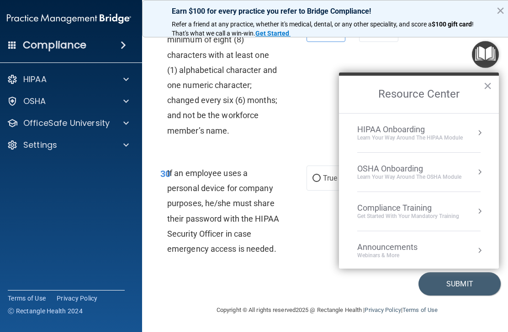
click at [457, 288] on button "Submit" at bounding box center [459, 283] width 82 height 23
click at [320, 263] on div "30 If an employee uses a personal device for company purposes, he/she must shar…" at bounding box center [326, 213] width 347 height 118
click at [324, 251] on div "30 If an employee uses a personal device for company purposes, he/she must shar…" at bounding box center [326, 213] width 347 height 118
click at [490, 87] on button "×" at bounding box center [487, 85] width 9 height 15
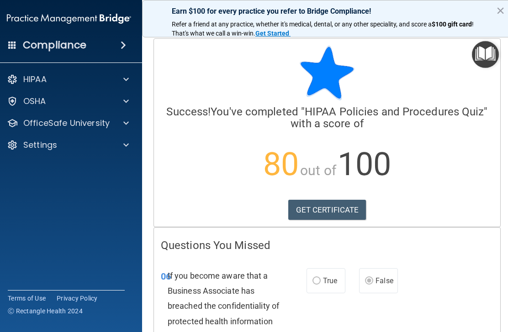
click at [121, 75] on div at bounding box center [124, 79] width 23 height 11
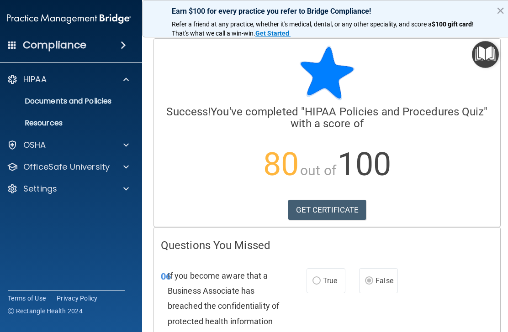
click at [29, 80] on p "HIPAA" at bounding box center [34, 79] width 23 height 11
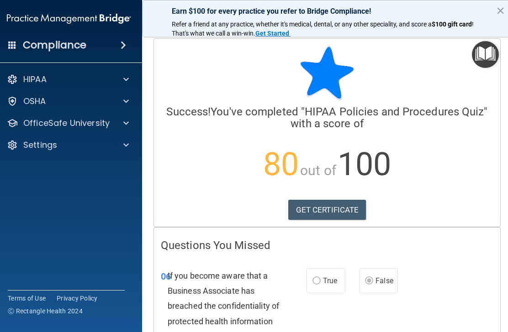
click at [30, 128] on p "OfficeSafe University" at bounding box center [66, 123] width 86 height 11
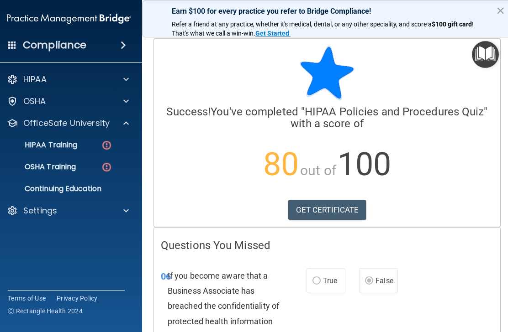
click at [42, 145] on p "HIPAA Training" at bounding box center [39, 145] width 75 height 9
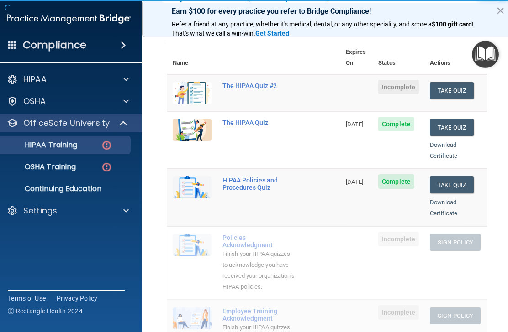
scroll to position [108, 0]
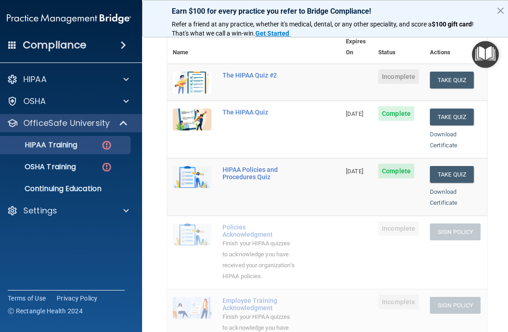
click at [461, 166] on button "Take Quiz" at bounding box center [451, 174] width 44 height 17
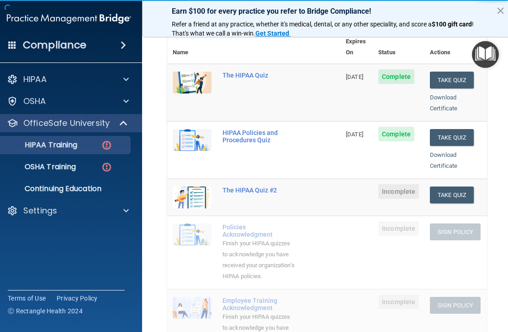
click at [39, 141] on p "HIPAA Training" at bounding box center [39, 145] width 75 height 9
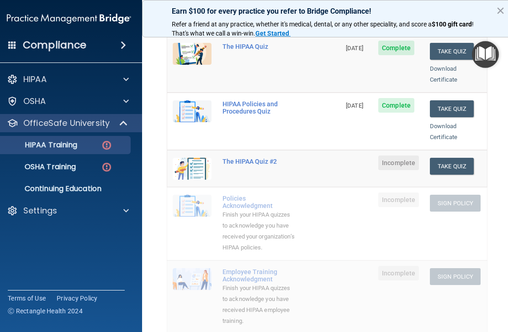
scroll to position [146, 0]
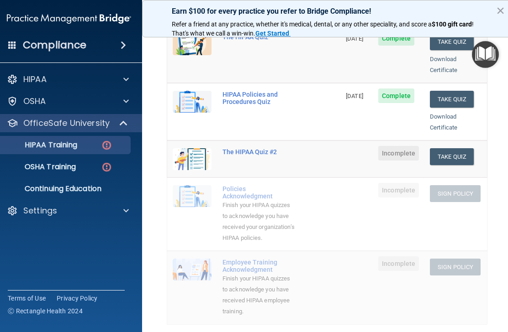
click at [457, 148] on button "Take Quiz" at bounding box center [451, 156] width 44 height 17
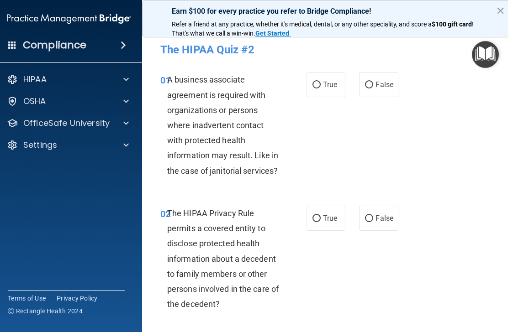
click at [337, 84] on span "True" at bounding box center [330, 84] width 14 height 9
click at [320, 84] on input "True" at bounding box center [316, 85] width 8 height 7
radio input "true"
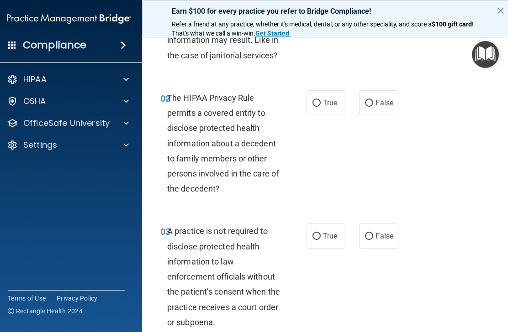
scroll to position [118, 0]
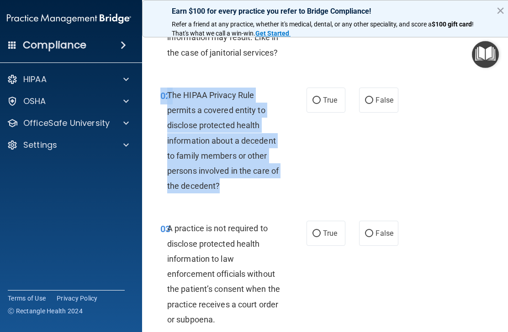
click at [216, 61] on div "01 A business associate agreement is required with organizations or persons whe…" at bounding box center [233, 9] width 173 height 111
click at [327, 94] on label "True" at bounding box center [325, 100] width 39 height 25
click at [320, 97] on input "True" at bounding box center [316, 100] width 8 height 7
radio input "true"
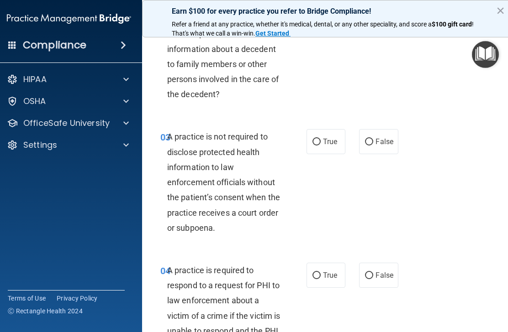
scroll to position [214, 0]
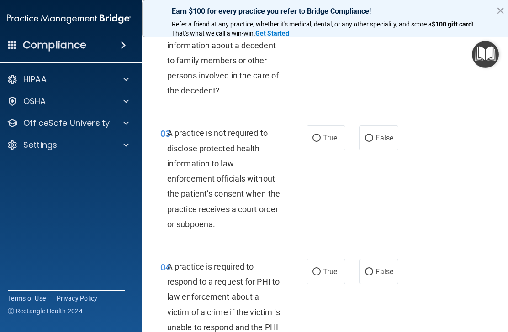
click at [330, 139] on span "True" at bounding box center [330, 138] width 14 height 9
click at [320, 139] on input "True" at bounding box center [316, 138] width 8 height 7
radio input "true"
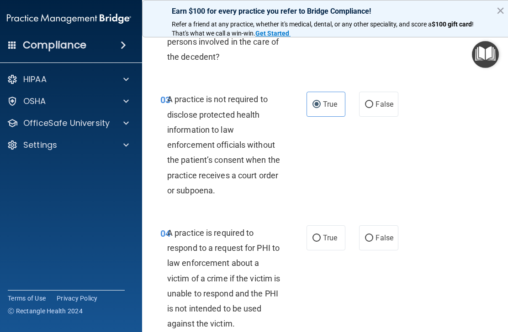
scroll to position [248, 0]
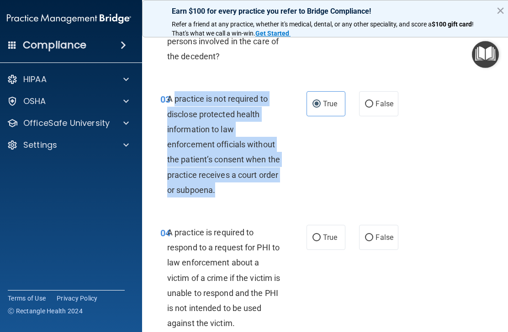
click at [387, 108] on label "False" at bounding box center [378, 103] width 39 height 25
click at [373, 108] on input "False" at bounding box center [369, 104] width 8 height 7
radio input "true"
radio input "false"
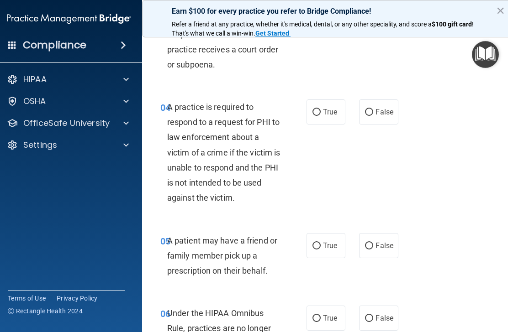
scroll to position [375, 0]
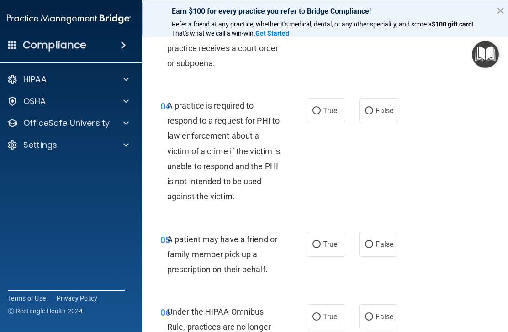
click at [335, 98] on label "True" at bounding box center [325, 110] width 39 height 25
click at [320, 108] on input "True" at bounding box center [316, 111] width 8 height 7
radio input "true"
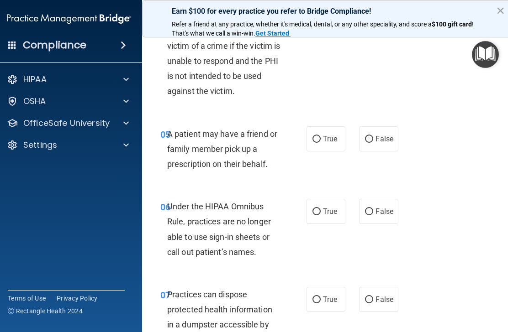
scroll to position [481, 0]
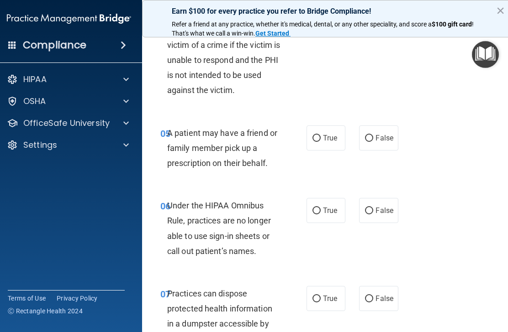
click at [375, 127] on label "False" at bounding box center [378, 138] width 39 height 25
click at [373, 135] on input "False" at bounding box center [369, 138] width 8 height 7
radio input "true"
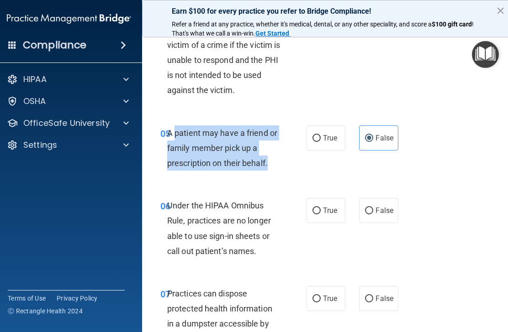
click at [325, 134] on span "True" at bounding box center [330, 138] width 14 height 9
click at [320, 135] on input "True" at bounding box center [316, 138] width 8 height 7
radio input "true"
radio input "false"
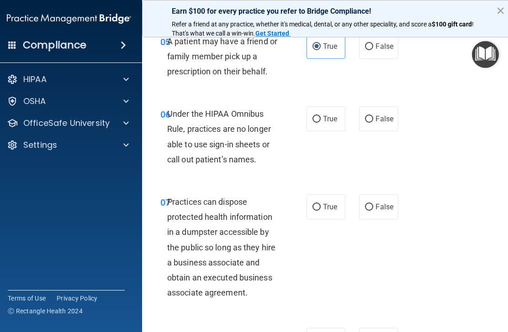
scroll to position [575, 0]
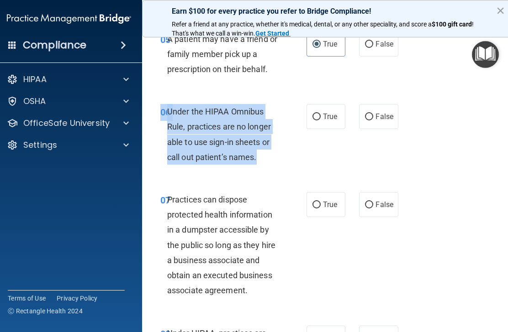
click at [377, 106] on label "False" at bounding box center [378, 116] width 39 height 25
click at [373, 114] on input "False" at bounding box center [369, 117] width 8 height 7
radio input "true"
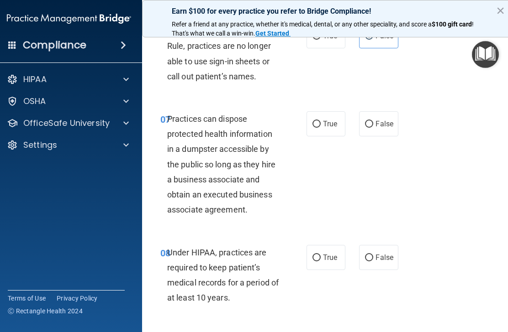
scroll to position [659, 0]
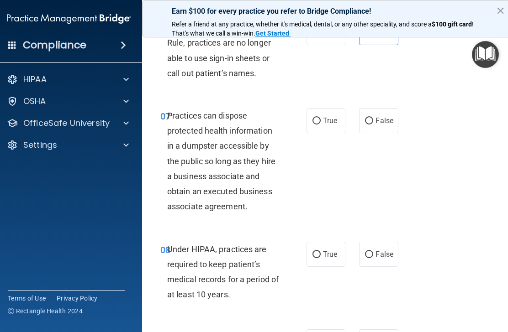
click at [387, 123] on label "False" at bounding box center [378, 120] width 39 height 25
click at [373, 123] on input "False" at bounding box center [369, 121] width 8 height 7
radio input "true"
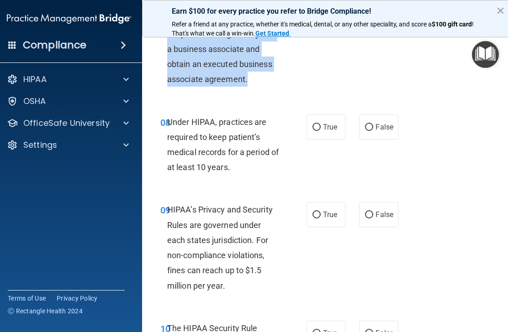
scroll to position [790, 0]
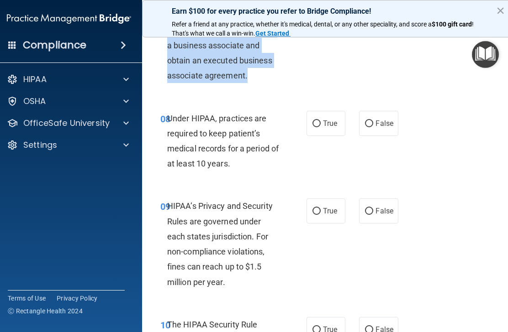
click at [235, 167] on div "08 Under HIPAA, practices are required to keep patient’s medical records for a …" at bounding box center [233, 143] width 173 height 65
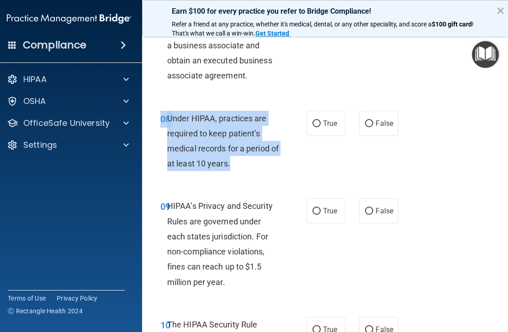
click at [380, 119] on span "False" at bounding box center [384, 123] width 18 height 9
click at [373, 120] on input "False" at bounding box center [369, 123] width 8 height 7
radio input "true"
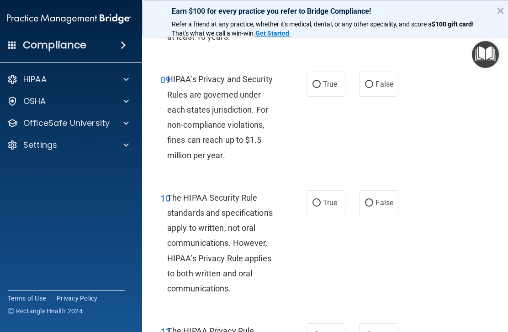
scroll to position [917, 0]
click at [334, 84] on label "True" at bounding box center [325, 83] width 39 height 25
click at [320, 84] on input "True" at bounding box center [316, 84] width 8 height 7
radio input "true"
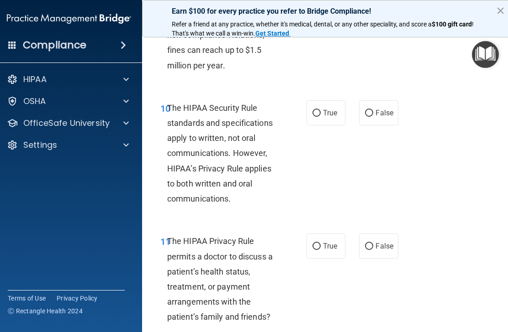
scroll to position [1008, 0]
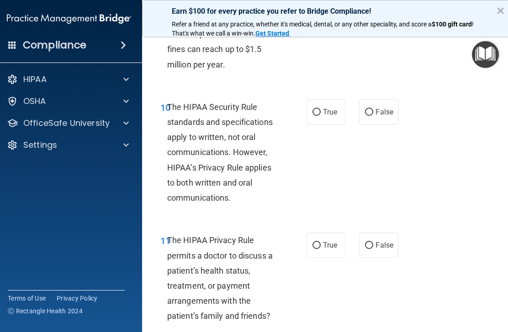
click at [333, 108] on span "True" at bounding box center [330, 112] width 14 height 9
click at [320, 109] on input "True" at bounding box center [316, 112] width 8 height 7
radio input "true"
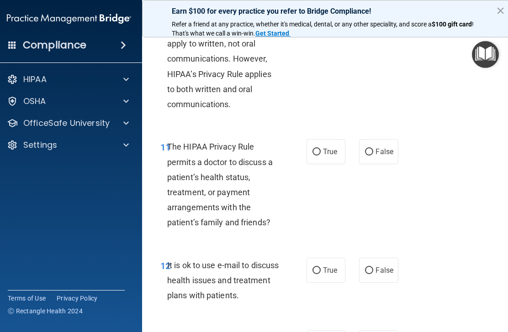
scroll to position [1101, 0]
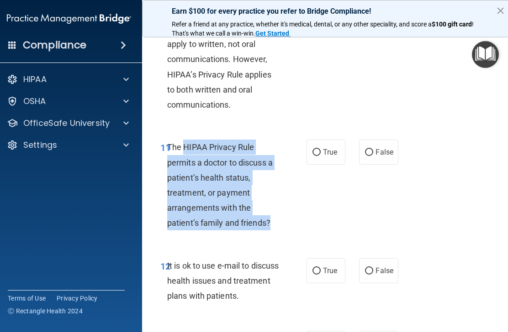
click at [330, 140] on label "True" at bounding box center [325, 152] width 39 height 25
click at [320, 149] on input "True" at bounding box center [316, 152] width 8 height 7
radio input "true"
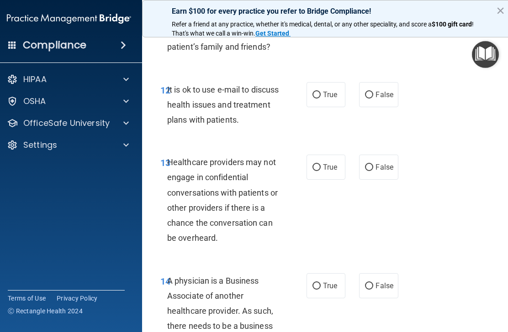
scroll to position [1277, 0]
click at [335, 96] on label "True" at bounding box center [325, 94] width 39 height 25
click at [320, 96] on input "True" at bounding box center [316, 94] width 8 height 7
radio input "true"
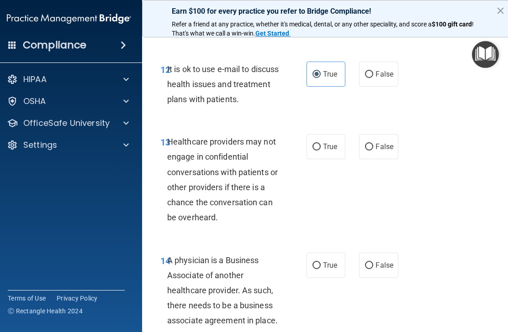
scroll to position [1300, 0]
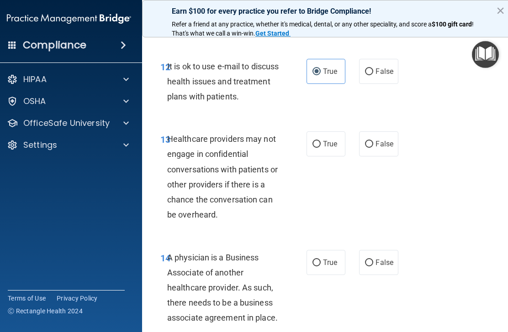
click at [334, 140] on span "True" at bounding box center [330, 144] width 14 height 9
click at [320, 141] on input "True" at bounding box center [316, 144] width 8 height 7
radio input "true"
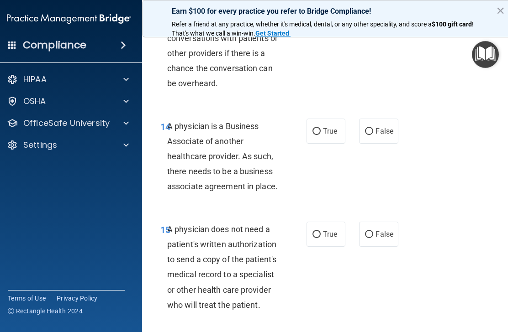
scroll to position [1432, 0]
click at [325, 126] on span "True" at bounding box center [330, 130] width 14 height 9
click at [320, 128] on input "True" at bounding box center [316, 131] width 8 height 7
radio input "true"
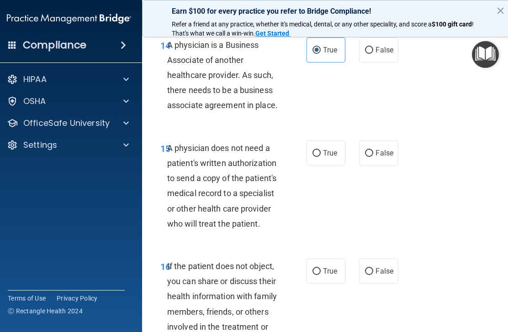
scroll to position [1546, 0]
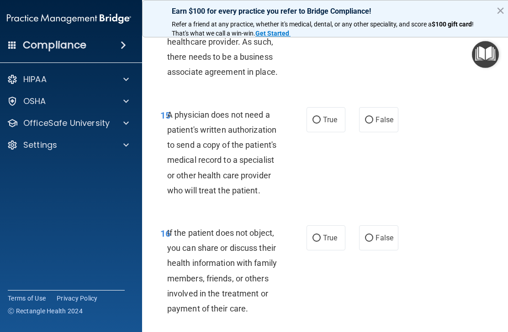
click at [381, 115] on span "False" at bounding box center [384, 119] width 18 height 9
click at [373, 117] on input "False" at bounding box center [369, 120] width 8 height 7
radio input "true"
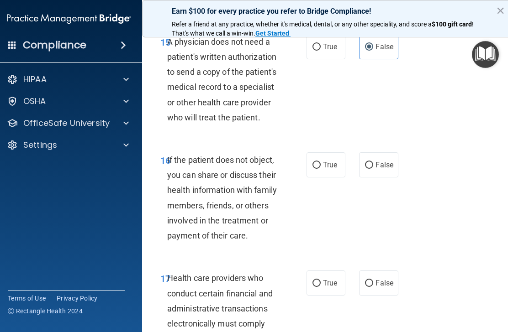
scroll to position [1621, 0]
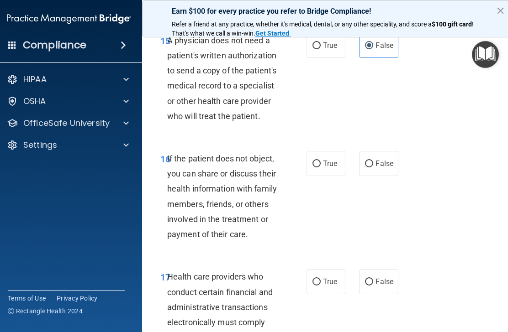
click at [318, 161] on input "True" at bounding box center [316, 164] width 8 height 7
radio input "true"
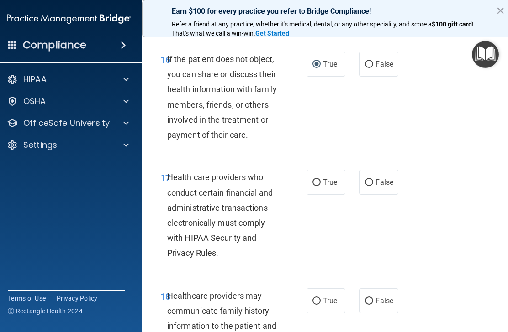
scroll to position [1722, 0]
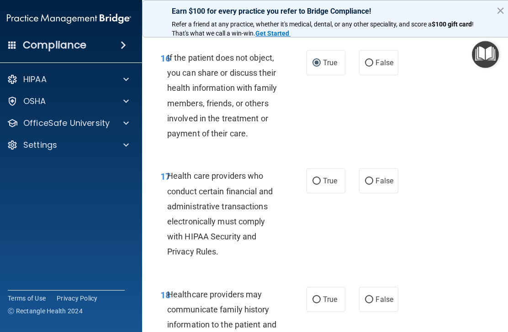
click at [317, 178] on input "True" at bounding box center [316, 181] width 8 height 7
radio input "true"
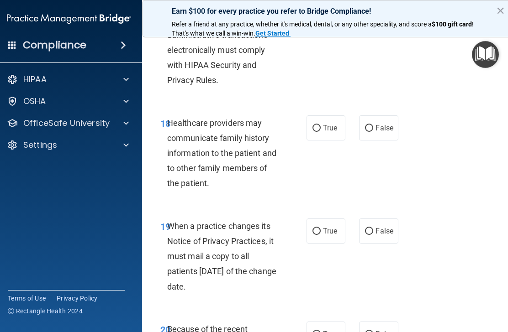
scroll to position [1899, 0]
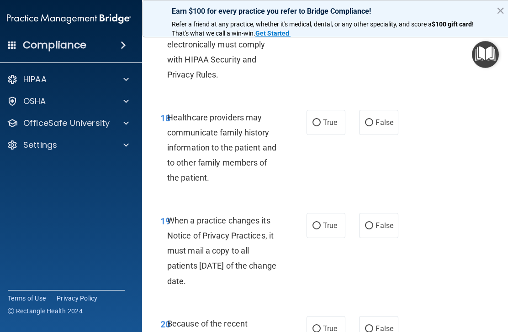
click at [318, 110] on label "True" at bounding box center [325, 122] width 39 height 25
click at [318, 120] on input "True" at bounding box center [316, 123] width 8 height 7
radio input "true"
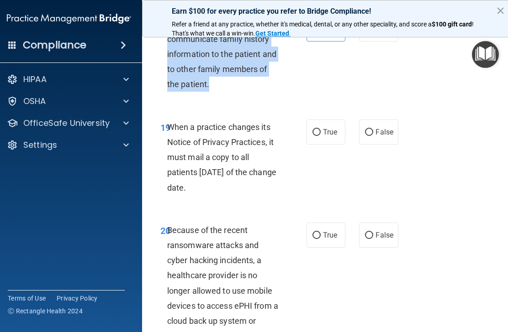
scroll to position [1995, 0]
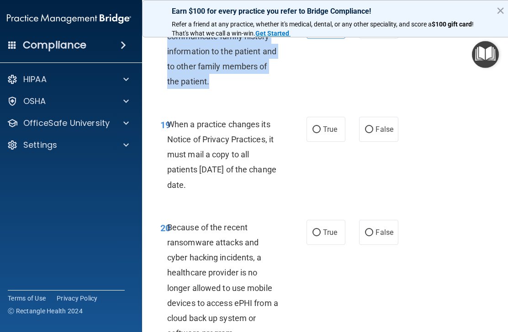
click at [250, 182] on div "19 When a practice changes its Notice of Privacy Practices, it must mail a copy…" at bounding box center [233, 157] width 173 height 80
click at [370, 117] on label "False" at bounding box center [378, 129] width 39 height 25
click at [370, 126] on input "False" at bounding box center [369, 129] width 8 height 7
radio input "true"
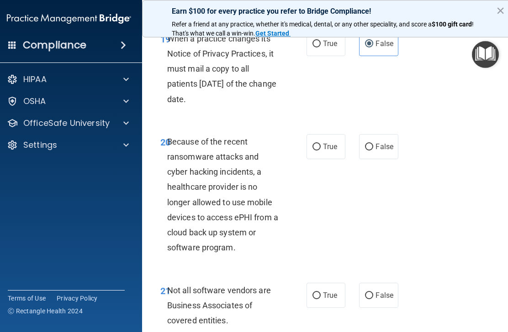
scroll to position [2083, 0]
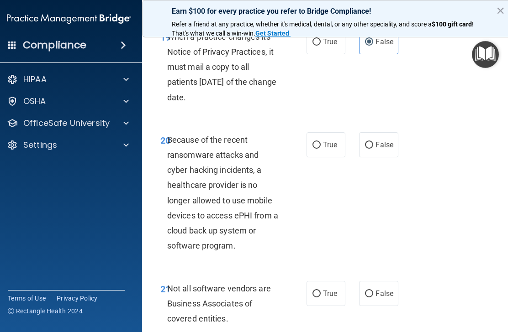
click at [267, 240] on div "Because of the recent ransomware attacks and cyber hacking incidents, a healthc…" at bounding box center [227, 192] width 120 height 121
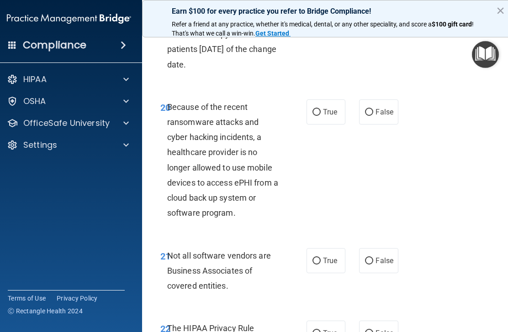
scroll to position [2118, 0]
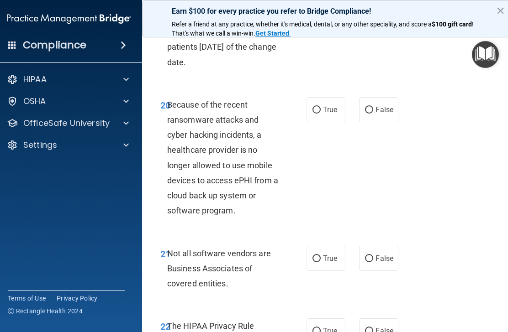
click at [366, 107] on input "False" at bounding box center [369, 110] width 8 height 7
radio input "true"
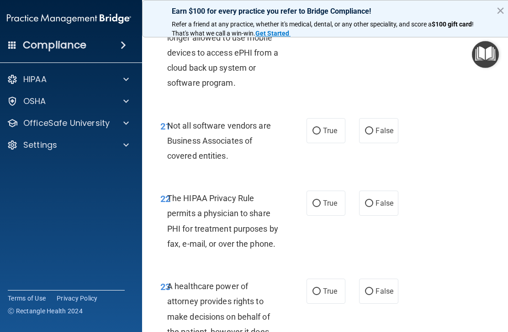
scroll to position [2246, 0]
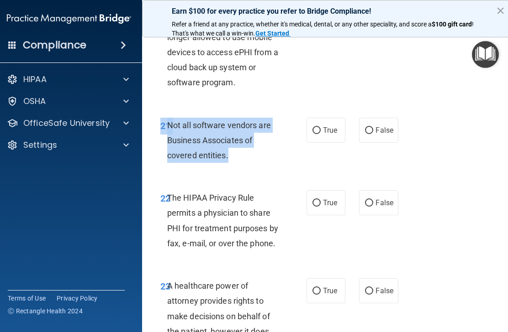
click at [314, 127] on input "True" at bounding box center [316, 130] width 8 height 7
radio input "true"
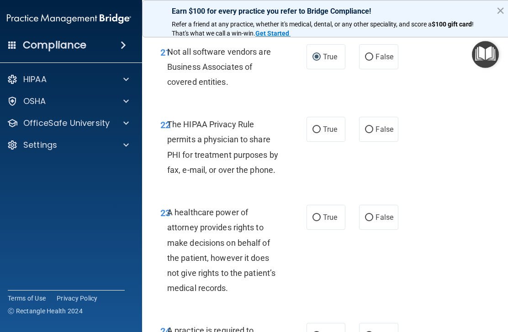
scroll to position [2320, 0]
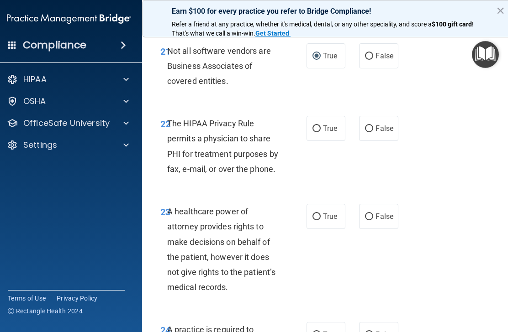
click at [174, 119] on span "The HIPAA Privacy Rule permits a physician to share PHI for treatment purposes …" at bounding box center [222, 146] width 111 height 55
click at [179, 119] on span "The HIPAA Privacy Rule permits a physician to share PHI for treatment purposes …" at bounding box center [222, 146] width 111 height 55
click at [183, 119] on span "The HIPAA Privacy Rule permits a physician to share PHI for treatment purposes …" at bounding box center [222, 146] width 111 height 55
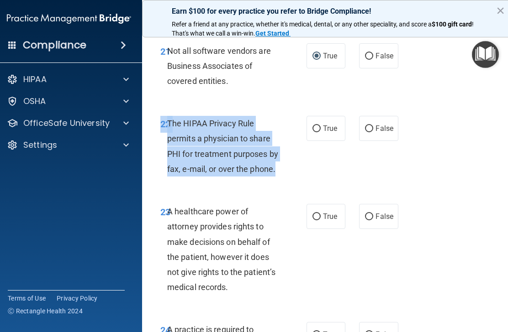
click at [330, 124] on span "True" at bounding box center [330, 128] width 14 height 9
click at [320, 126] on input "True" at bounding box center [316, 129] width 8 height 7
radio input "true"
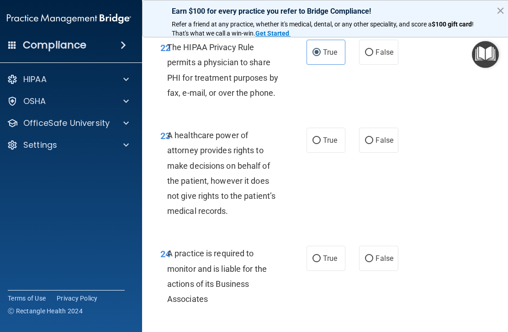
scroll to position [2417, 0]
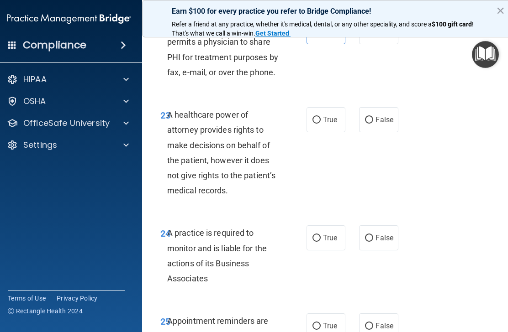
click at [335, 115] on span "True" at bounding box center [330, 119] width 14 height 9
click at [320, 117] on input "True" at bounding box center [316, 120] width 8 height 7
radio input "true"
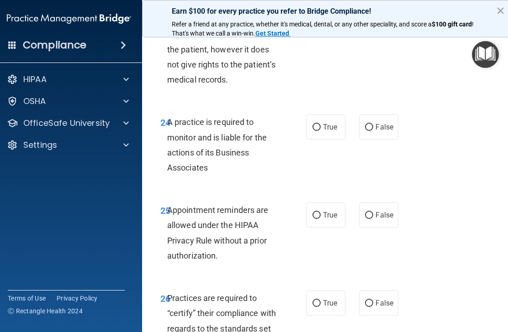
scroll to position [2532, 0]
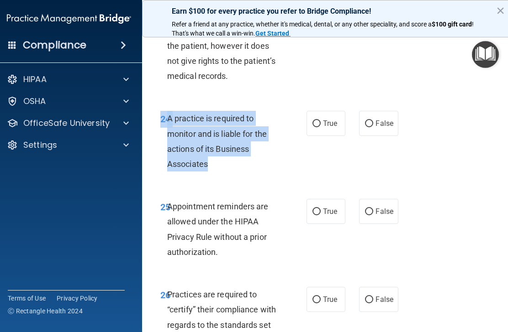
click at [329, 111] on label "True" at bounding box center [325, 123] width 39 height 25
click at [320, 120] on input "True" at bounding box center [316, 123] width 8 height 7
radio input "true"
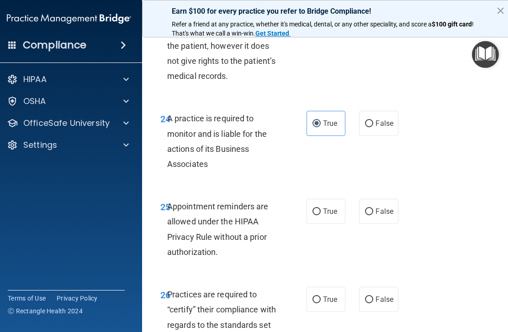
click at [377, 119] on span "False" at bounding box center [384, 123] width 18 height 9
click at [373, 120] on input "False" at bounding box center [369, 123] width 8 height 7
radio input "true"
radio input "false"
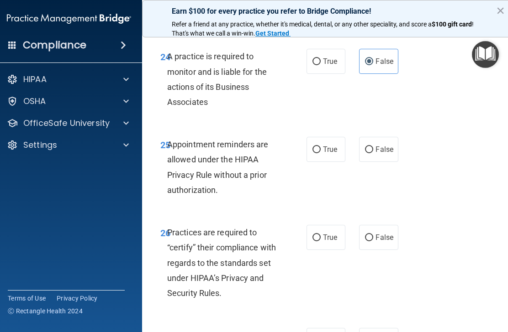
scroll to position [2596, 0]
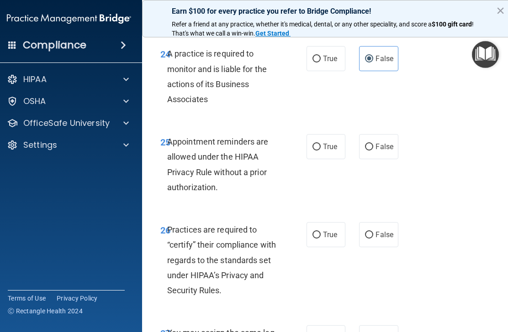
click at [325, 141] on label "True" at bounding box center [325, 146] width 39 height 25
click at [320, 144] on input "True" at bounding box center [316, 147] width 8 height 7
radio input "true"
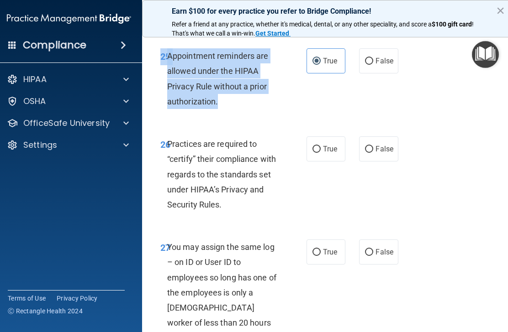
scroll to position [2685, 0]
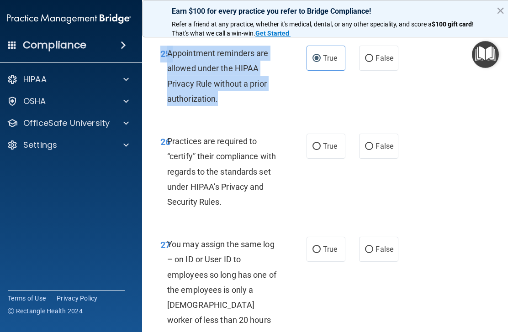
click at [265, 179] on div "Practices are required to “certify” their compliance with regards to the standa…" at bounding box center [227, 172] width 120 height 76
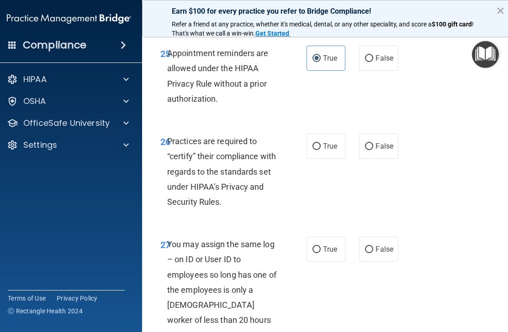
click at [193, 136] on span "Practices are required to “certify” their compliance with regards to the standa…" at bounding box center [221, 171] width 109 height 70
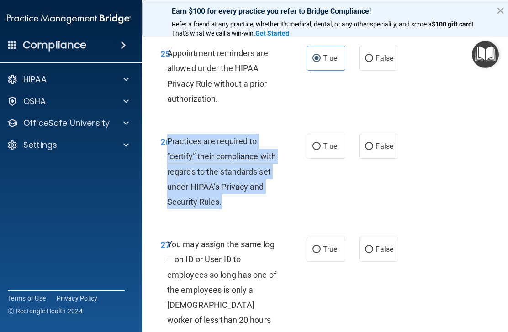
click at [366, 143] on input "False" at bounding box center [369, 146] width 8 height 7
radio input "true"
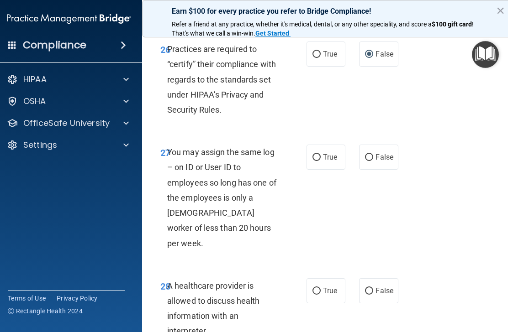
scroll to position [2779, 0]
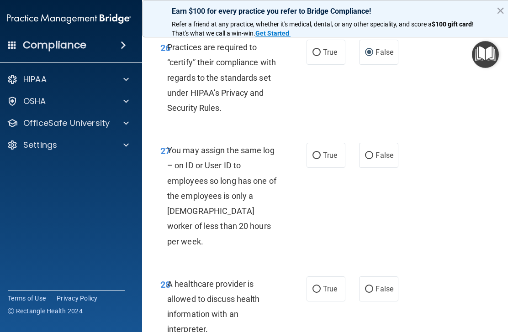
click at [263, 206] on div "You may assign the same log – on ID or User ID to employees so long has one of …" at bounding box center [227, 196] width 120 height 106
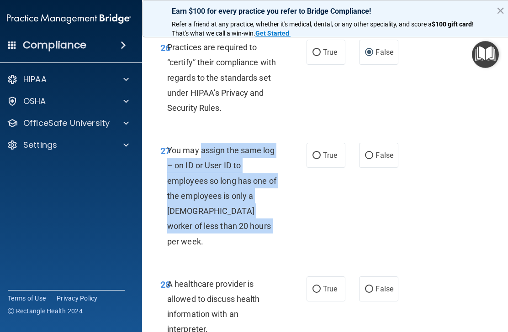
click at [375, 151] on span "False" at bounding box center [384, 155] width 18 height 9
click at [373, 152] on input "False" at bounding box center [369, 155] width 8 height 7
radio input "true"
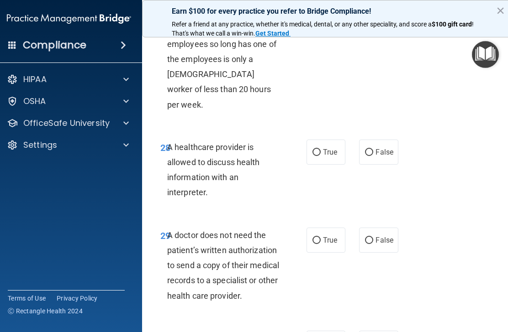
scroll to position [2917, 0]
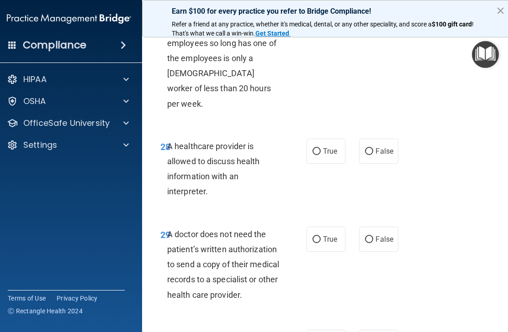
click at [327, 147] on span "True" at bounding box center [330, 151] width 14 height 9
click at [320, 148] on input "True" at bounding box center [316, 151] width 8 height 7
radio input "true"
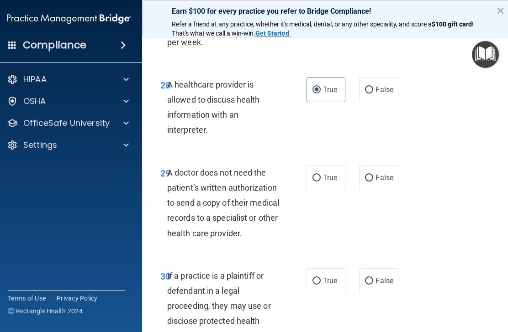
scroll to position [2987, 0]
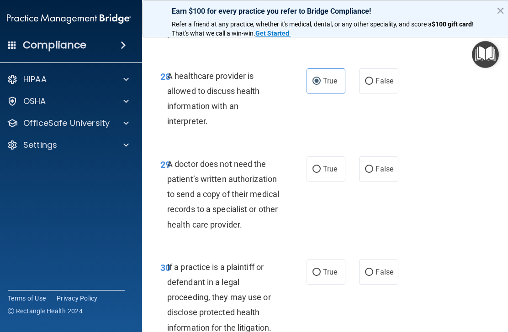
click at [381, 157] on label "False" at bounding box center [378, 169] width 39 height 25
click at [373, 166] on input "False" at bounding box center [369, 169] width 8 height 7
radio input "true"
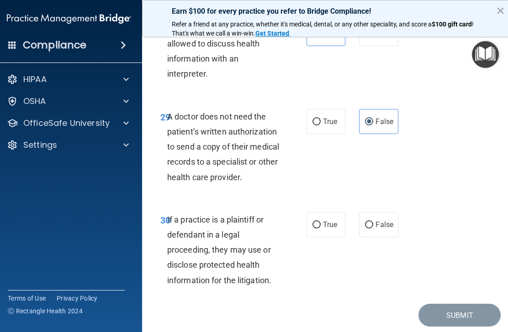
scroll to position [3034, 0]
click at [333, 213] on label "True" at bounding box center [325, 225] width 39 height 25
click at [320, 222] on input "True" at bounding box center [316, 225] width 8 height 7
radio input "true"
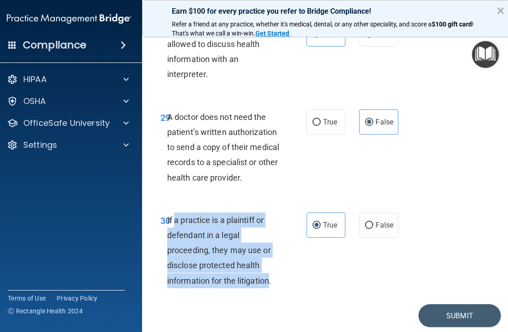
click at [449, 304] on button "Submit" at bounding box center [459, 315] width 82 height 23
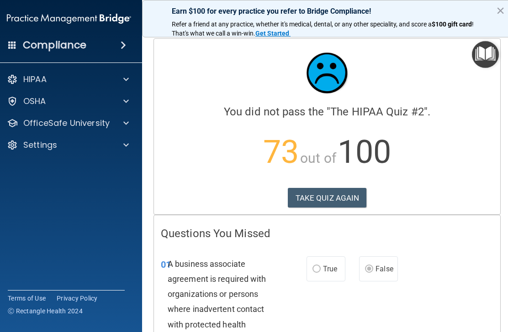
click at [336, 188] on button "TAKE QUIZ AGAIN" at bounding box center [327, 198] width 79 height 20
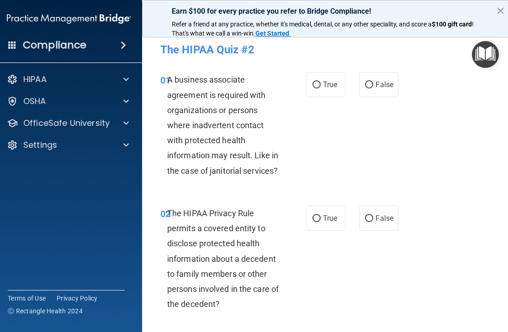
click at [387, 89] on label "False" at bounding box center [378, 84] width 39 height 25
click at [373, 89] on input "False" at bounding box center [369, 85] width 8 height 7
radio input "true"
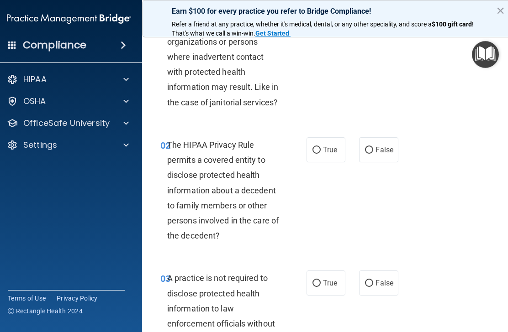
scroll to position [70, 0]
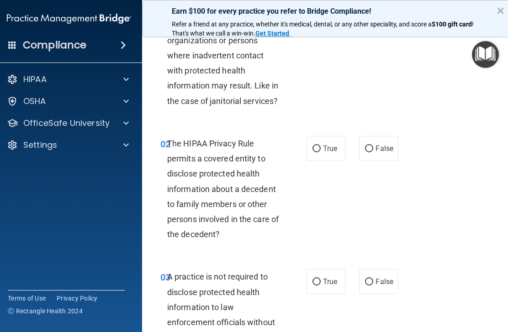
click at [341, 148] on label "True" at bounding box center [325, 148] width 39 height 25
click at [320, 148] on input "True" at bounding box center [316, 149] width 8 height 7
radio input "true"
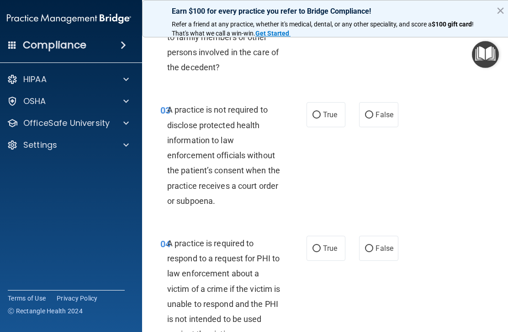
scroll to position [238, 0]
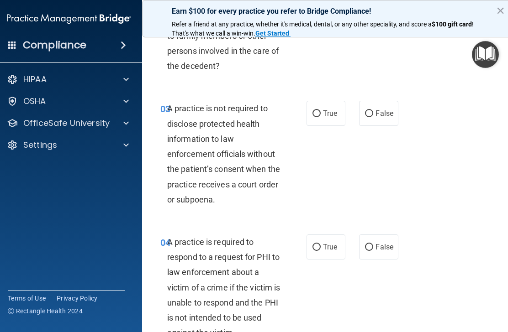
click at [333, 113] on span "True" at bounding box center [330, 113] width 14 height 9
click at [320, 113] on input "True" at bounding box center [316, 113] width 8 height 7
radio input "true"
click at [387, 122] on label "False" at bounding box center [378, 113] width 39 height 25
click at [373, 117] on input "False" at bounding box center [369, 113] width 8 height 7
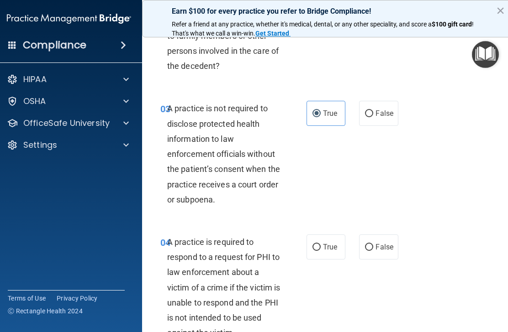
radio input "true"
radio input "false"
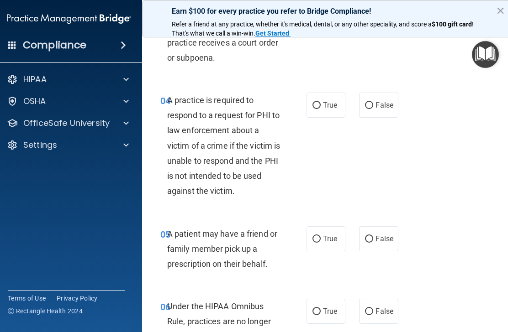
scroll to position [381, 0]
click at [335, 110] on label "True" at bounding box center [325, 104] width 39 height 25
click at [320, 109] on input "True" at bounding box center [316, 105] width 8 height 7
radio input "true"
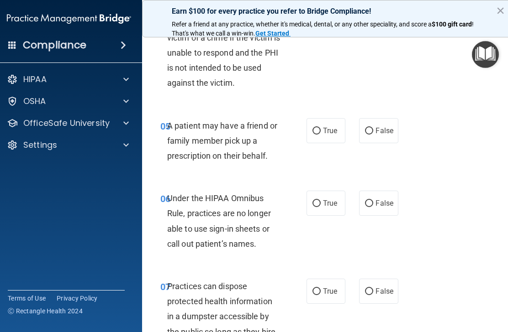
scroll to position [500, 0]
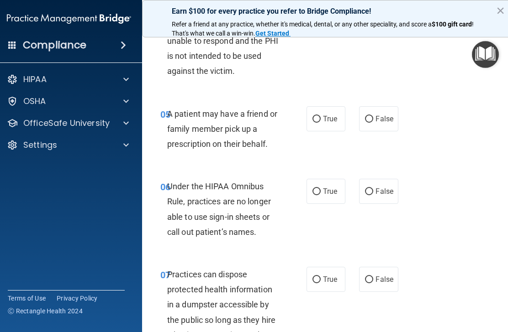
click at [343, 116] on label "True" at bounding box center [325, 118] width 39 height 25
click at [320, 116] on input "True" at bounding box center [316, 119] width 8 height 7
radio input "true"
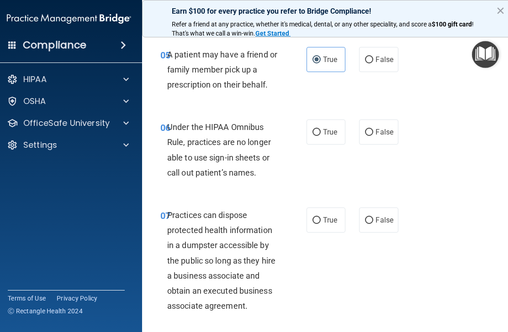
scroll to position [553, 0]
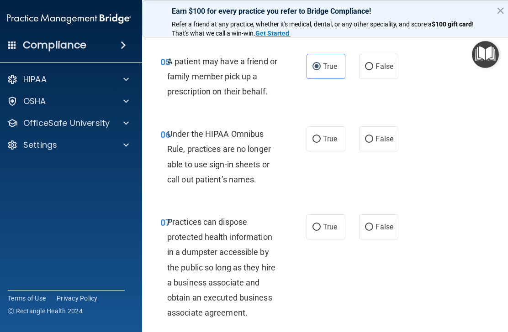
click at [367, 126] on label "False" at bounding box center [378, 138] width 39 height 25
click at [367, 136] on input "False" at bounding box center [369, 139] width 8 height 7
radio input "true"
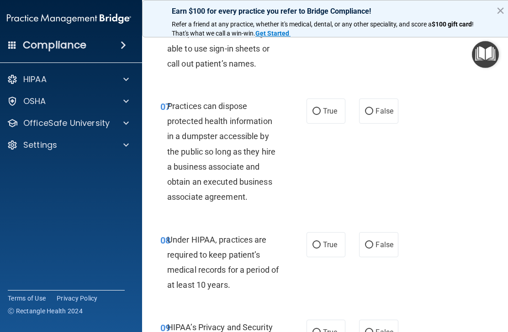
scroll to position [671, 0]
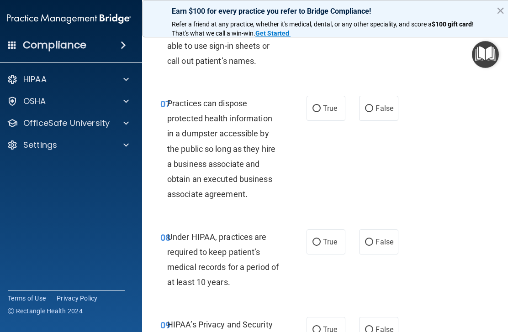
click at [372, 105] on input "False" at bounding box center [369, 108] width 8 height 7
radio input "true"
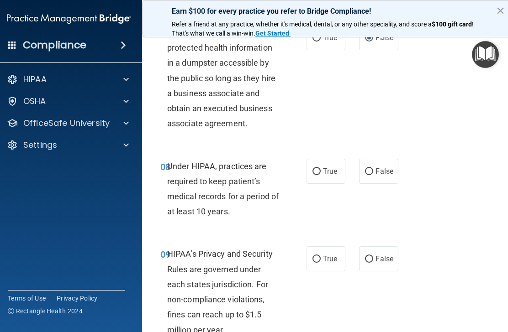
scroll to position [759, 0]
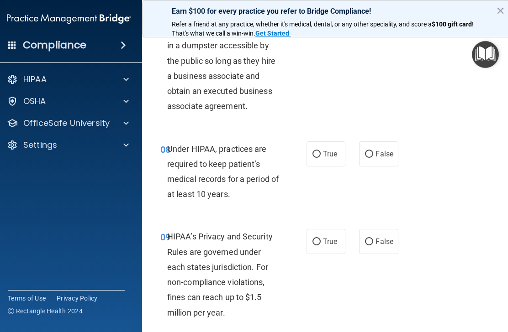
click at [380, 150] on span "False" at bounding box center [384, 154] width 18 height 9
click at [373, 151] on input "False" at bounding box center [369, 154] width 8 height 7
radio input "true"
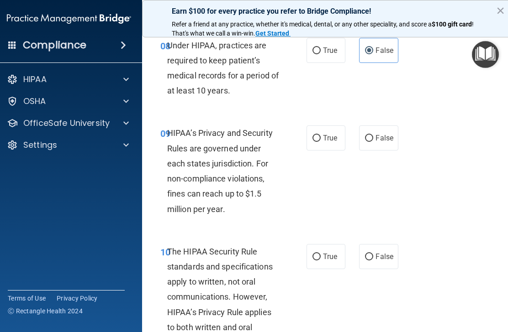
scroll to position [864, 0]
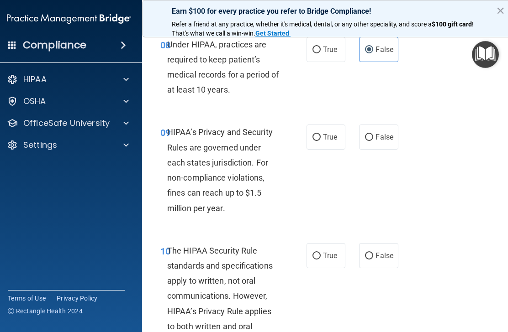
click at [376, 143] on label "False" at bounding box center [378, 137] width 39 height 25
click at [373, 141] on input "False" at bounding box center [369, 137] width 8 height 7
radio input "true"
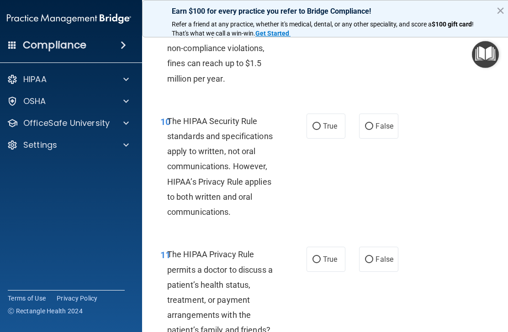
scroll to position [999, 0]
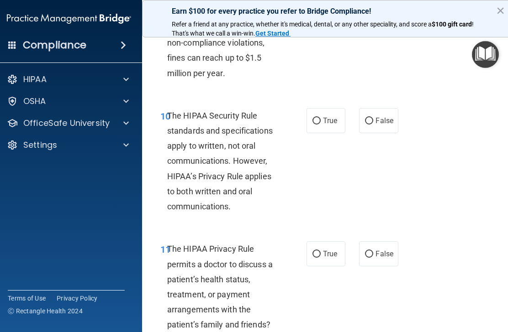
click at [330, 116] on span "True" at bounding box center [330, 120] width 14 height 9
click at [320, 118] on input "True" at bounding box center [316, 121] width 8 height 7
radio input "true"
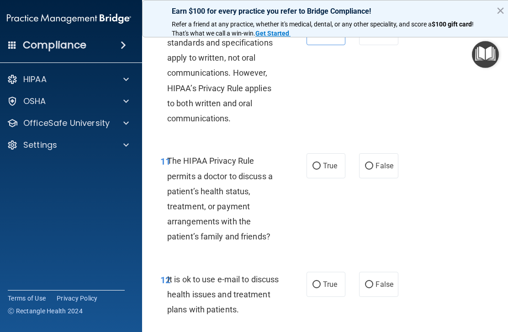
scroll to position [1088, 0]
click at [334, 153] on label "True" at bounding box center [325, 165] width 39 height 25
click at [320, 162] on input "True" at bounding box center [316, 165] width 8 height 7
radio input "true"
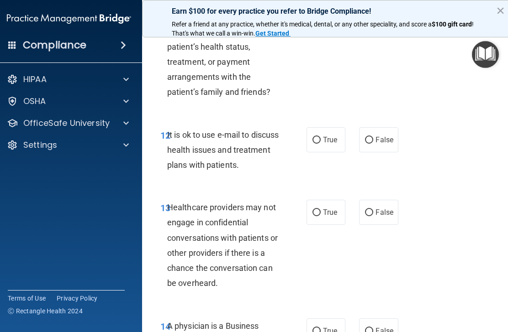
scroll to position [1248, 0]
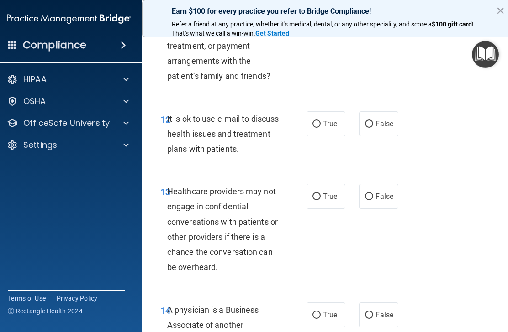
click at [340, 121] on label "True" at bounding box center [325, 123] width 39 height 25
click at [320, 121] on input "True" at bounding box center [316, 124] width 8 height 7
radio input "true"
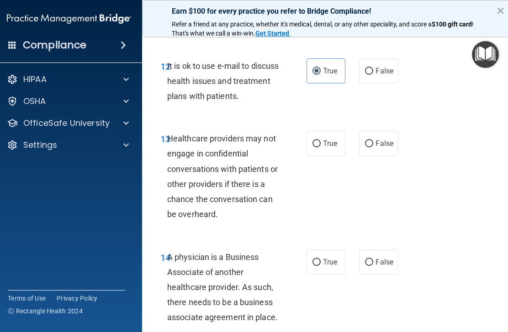
scroll to position [1302, 0]
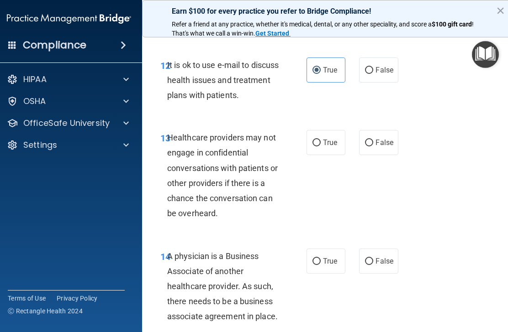
click at [386, 141] on label "False" at bounding box center [378, 142] width 39 height 25
click at [373, 141] on input "False" at bounding box center [369, 143] width 8 height 7
radio input "true"
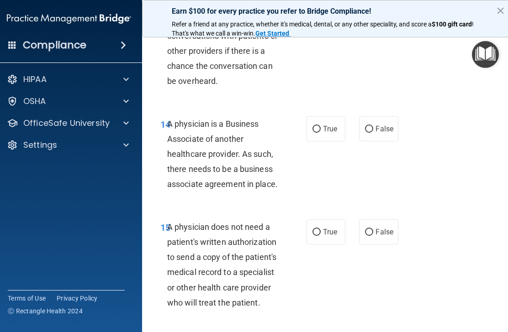
scroll to position [1439, 0]
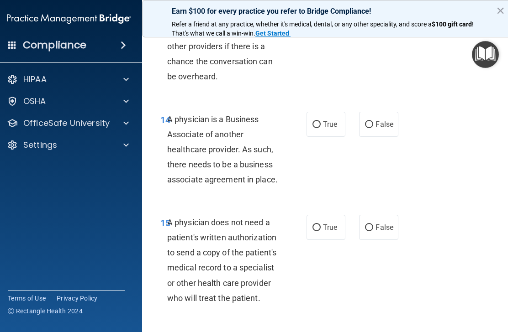
click at [335, 120] on span "True" at bounding box center [330, 124] width 14 height 9
click at [320, 121] on input "True" at bounding box center [316, 124] width 8 height 7
radio input "true"
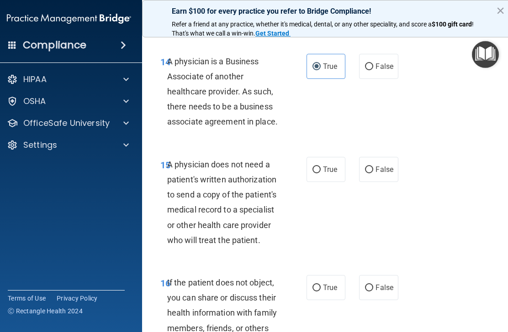
scroll to position [1511, 0]
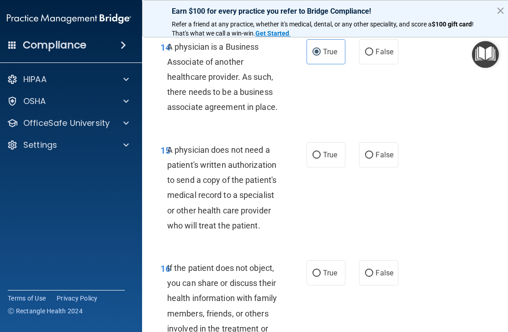
click at [336, 151] on span "True" at bounding box center [330, 155] width 14 height 9
click at [320, 152] on input "True" at bounding box center [316, 155] width 8 height 7
radio input "true"
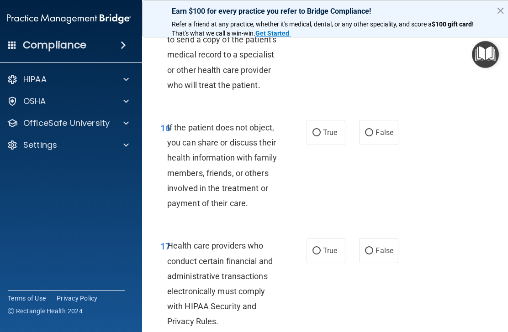
scroll to position [1655, 0]
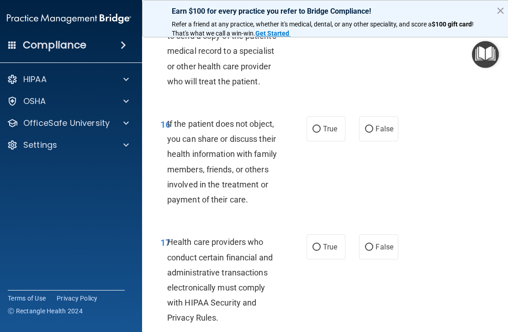
click at [342, 123] on label "True" at bounding box center [325, 128] width 39 height 25
click at [320, 126] on input "True" at bounding box center [316, 129] width 8 height 7
radio input "true"
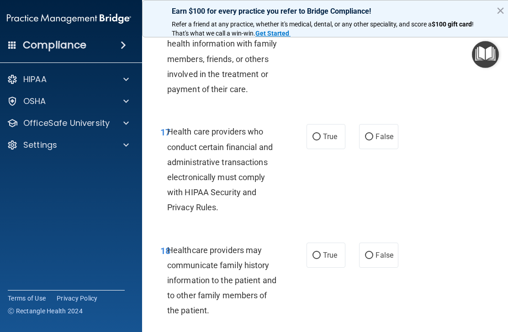
scroll to position [1769, 0]
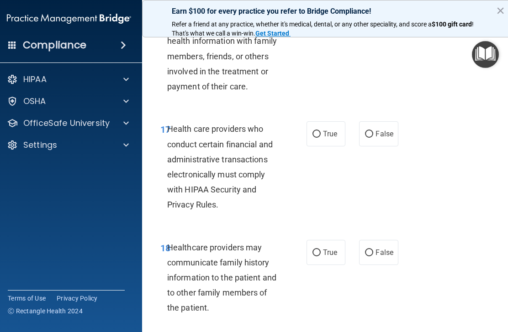
click at [334, 130] on span "True" at bounding box center [330, 134] width 14 height 9
click at [320, 131] on input "True" at bounding box center [316, 134] width 8 height 7
radio input "true"
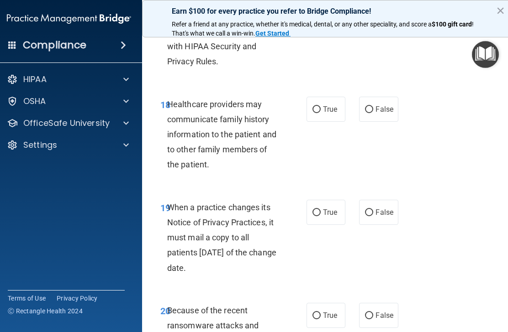
scroll to position [1913, 0]
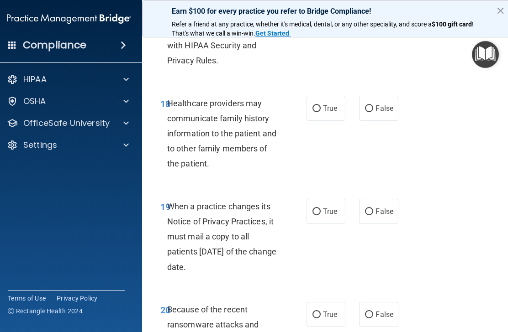
click at [330, 104] on span "True" at bounding box center [330, 108] width 14 height 9
click at [320, 105] on input "True" at bounding box center [316, 108] width 8 height 7
radio input "true"
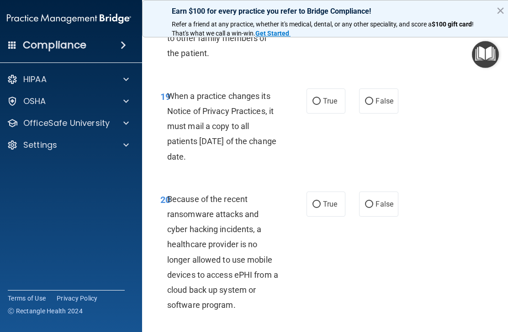
scroll to position [2024, 0]
click at [378, 97] on label "False" at bounding box center [378, 100] width 39 height 25
click at [373, 98] on input "False" at bounding box center [369, 101] width 8 height 7
radio input "true"
click at [348, 143] on div "19 When a practice changes its Notice of Privacy Practices, it must mail a copy…" at bounding box center [326, 128] width 347 height 103
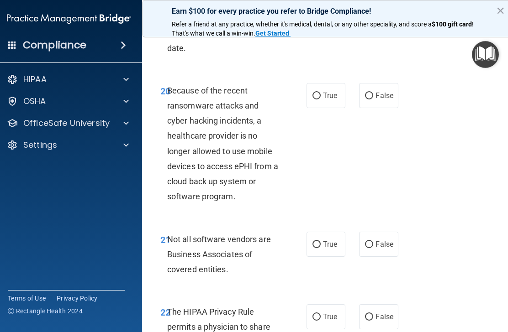
scroll to position [2131, 0]
click at [378, 92] on span "False" at bounding box center [384, 96] width 18 height 9
click at [373, 93] on input "False" at bounding box center [369, 96] width 8 height 7
radio input "true"
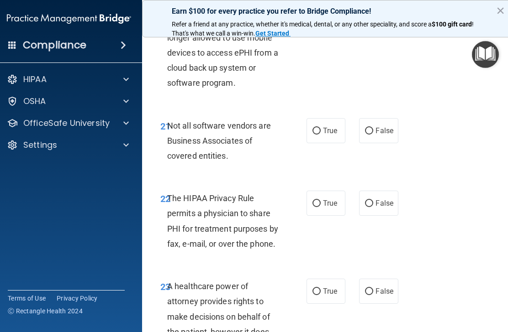
scroll to position [2248, 0]
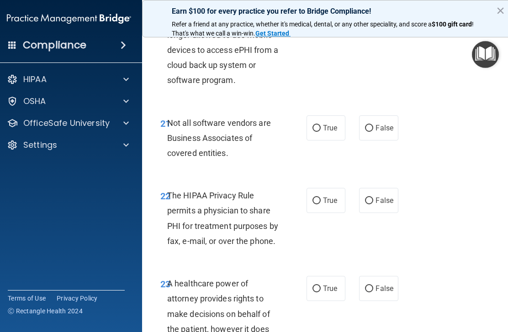
click at [382, 124] on span "False" at bounding box center [384, 128] width 18 height 9
click at [373, 125] on input "False" at bounding box center [369, 128] width 8 height 7
radio input "true"
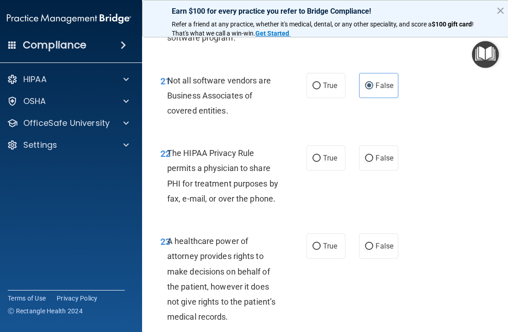
scroll to position [2293, 0]
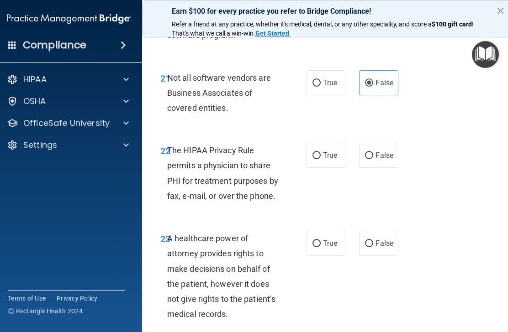
click at [320, 80] on input "True" at bounding box center [316, 83] width 8 height 7
radio input "true"
radio input "false"
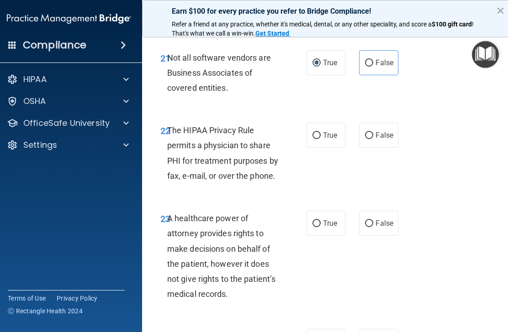
scroll to position [2315, 0]
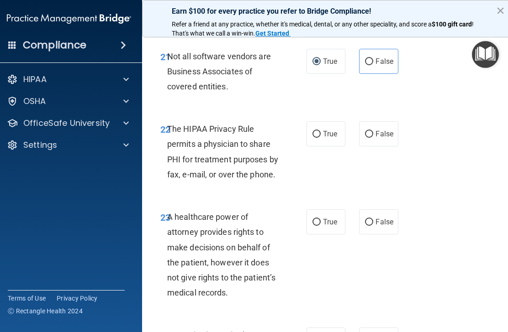
click at [330, 130] on span "True" at bounding box center [330, 134] width 14 height 9
click at [320, 131] on input "True" at bounding box center [316, 134] width 8 height 7
radio input "true"
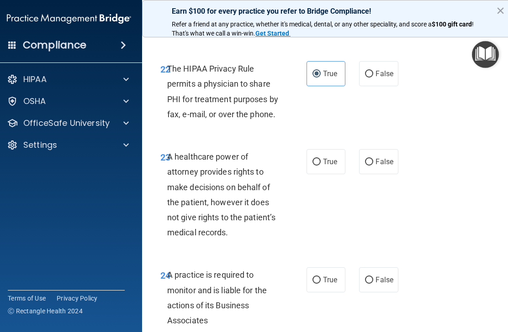
scroll to position [2386, 0]
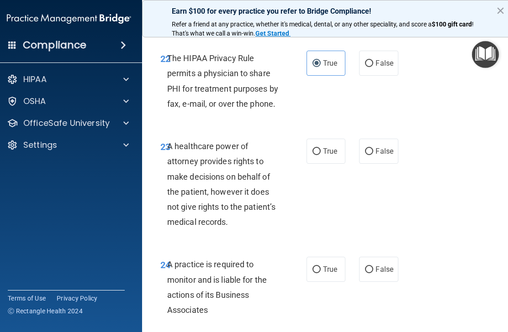
click at [330, 147] on span "True" at bounding box center [330, 151] width 14 height 9
click at [320, 148] on input "True" at bounding box center [316, 151] width 8 height 7
radio input "true"
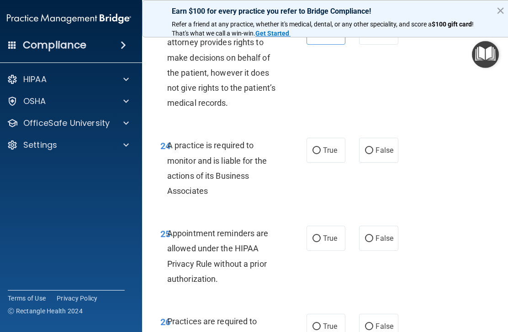
scroll to position [2506, 0]
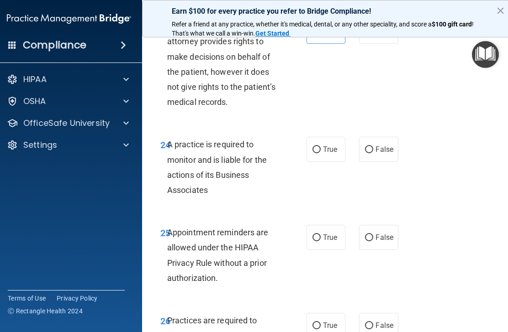
click at [361, 138] on label "False" at bounding box center [378, 149] width 39 height 25
click at [365, 147] on input "False" at bounding box center [369, 150] width 8 height 7
radio input "true"
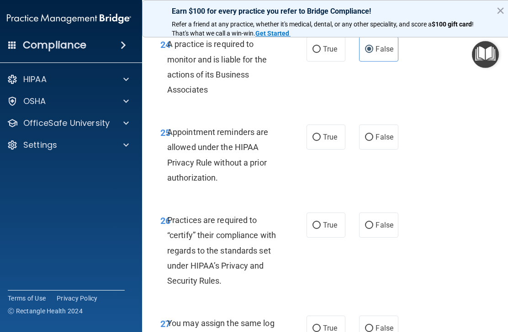
scroll to position [2605, 0]
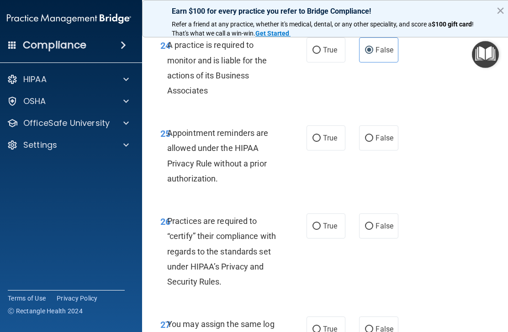
click at [320, 135] on input "True" at bounding box center [316, 138] width 8 height 7
radio input "true"
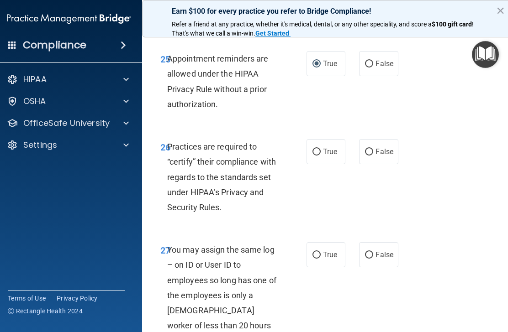
scroll to position [2680, 0]
click at [320, 139] on label "True" at bounding box center [325, 151] width 39 height 25
click at [320, 148] on input "True" at bounding box center [316, 151] width 8 height 7
radio input "true"
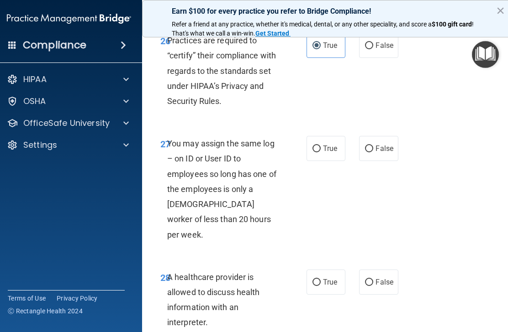
scroll to position [2789, 0]
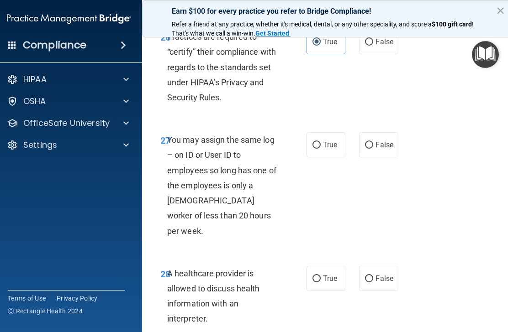
click at [374, 132] on label "False" at bounding box center [378, 144] width 39 height 25
click at [373, 142] on input "False" at bounding box center [369, 145] width 8 height 7
radio input "true"
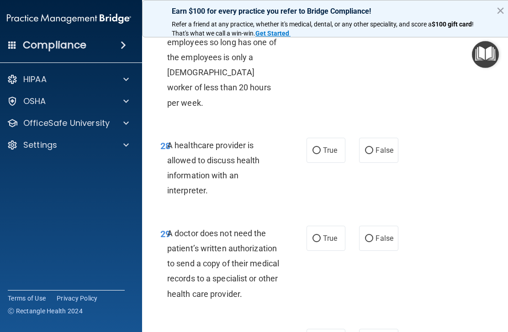
scroll to position [2917, 0]
click at [325, 147] on span "True" at bounding box center [330, 151] width 14 height 9
click at [320, 148] on input "True" at bounding box center [316, 151] width 8 height 7
radio input "true"
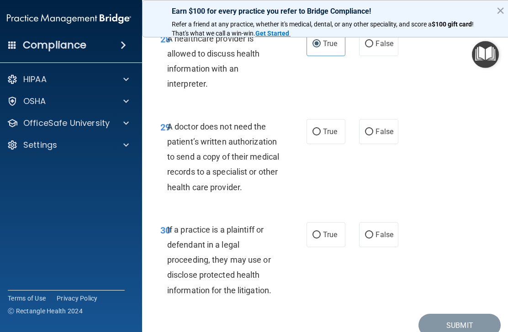
scroll to position [3030, 0]
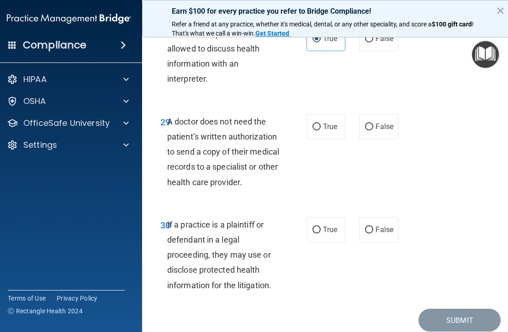
click at [330, 122] on span "True" at bounding box center [330, 126] width 14 height 9
click at [320, 124] on input "True" at bounding box center [316, 127] width 8 height 7
radio input "true"
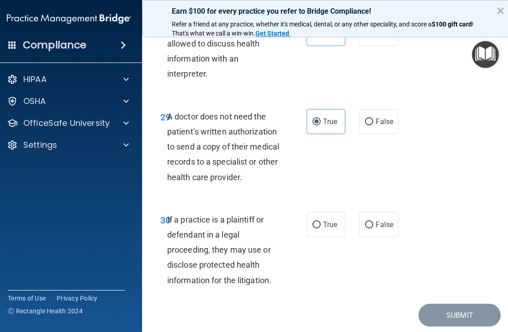
scroll to position [3034, 0]
click at [319, 222] on input "True" at bounding box center [316, 225] width 8 height 7
radio input "true"
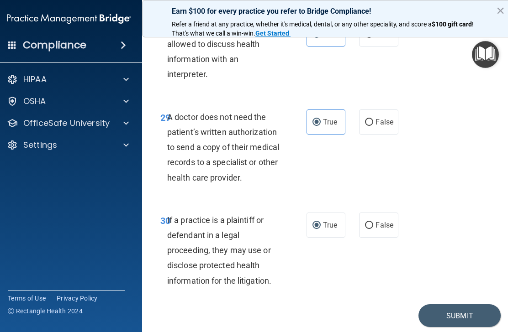
click at [443, 304] on button "Submit" at bounding box center [459, 315] width 82 height 23
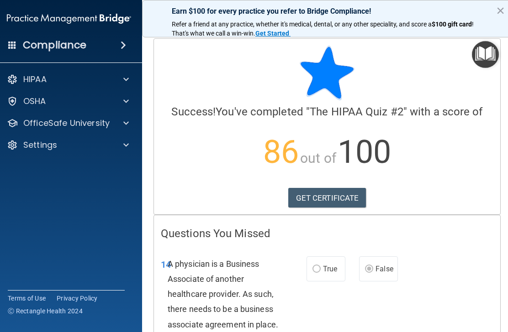
click at [33, 78] on p "HIPAA" at bounding box center [34, 79] width 23 height 11
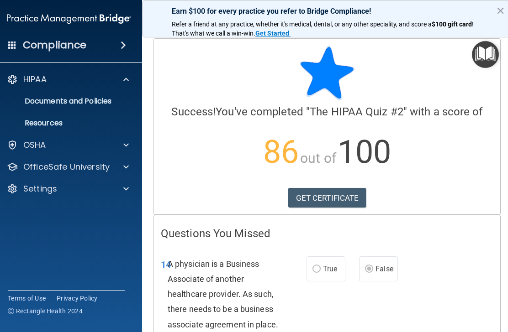
click at [26, 80] on p "HIPAA" at bounding box center [34, 79] width 23 height 11
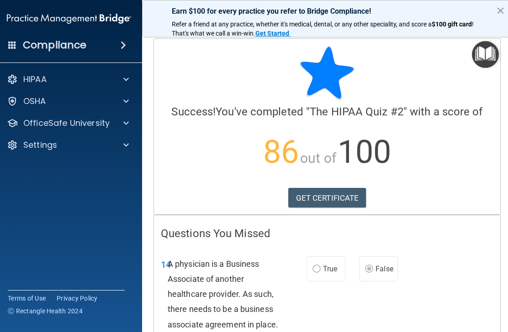
click at [42, 129] on p "OfficeSafe University" at bounding box center [66, 123] width 86 height 11
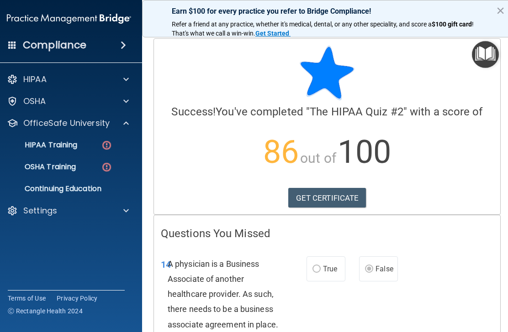
click at [39, 150] on link "HIPAA Training" at bounding box center [59, 145] width 144 height 18
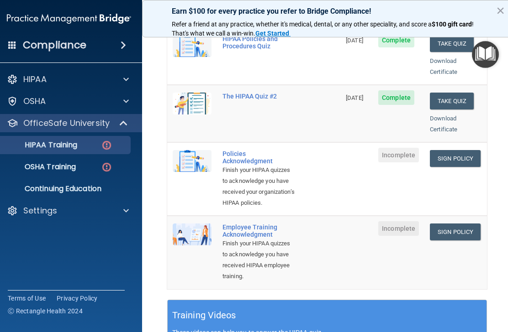
scroll to position [201, 0]
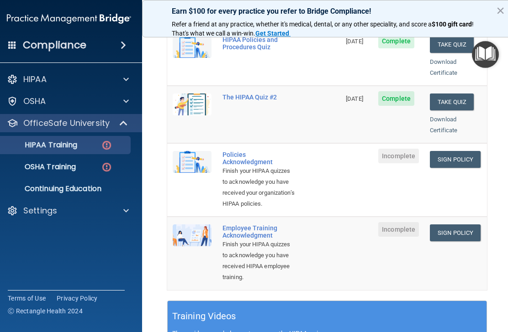
click at [456, 151] on link "Sign Policy" at bounding box center [454, 159] width 51 height 17
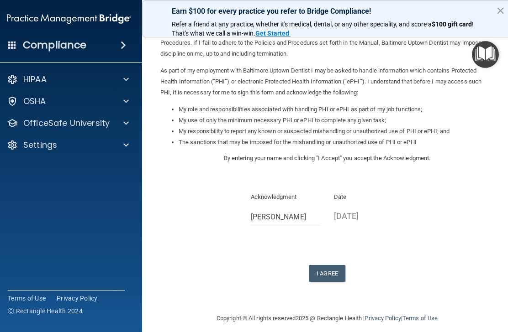
scroll to position [77, 0]
click at [322, 274] on button "I Agree" at bounding box center [327, 274] width 37 height 17
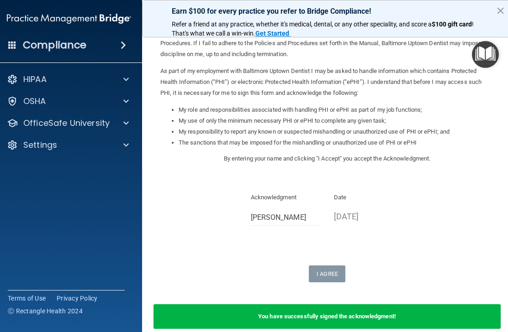
click at [94, 127] on p "OfficeSafe University" at bounding box center [66, 123] width 86 height 11
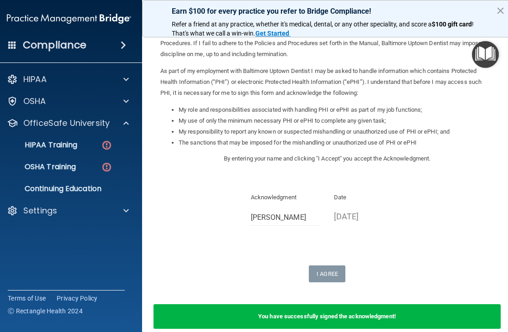
click at [99, 142] on div "HIPAA Training" at bounding box center [64, 145] width 125 height 9
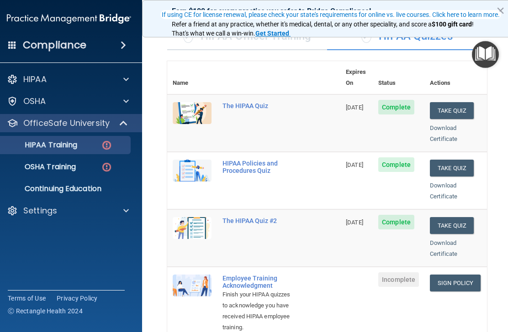
click at [461, 275] on link "Sign Policy" at bounding box center [454, 283] width 51 height 17
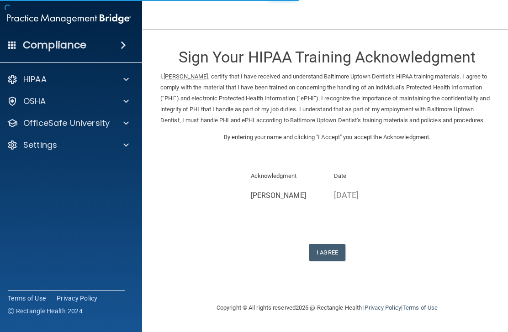
click at [333, 256] on button "I Agree" at bounding box center [327, 252] width 37 height 17
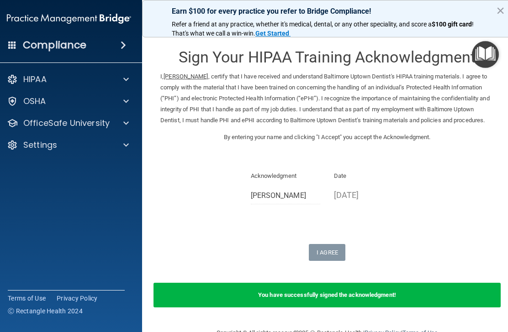
click at [121, 74] on div at bounding box center [124, 79] width 23 height 11
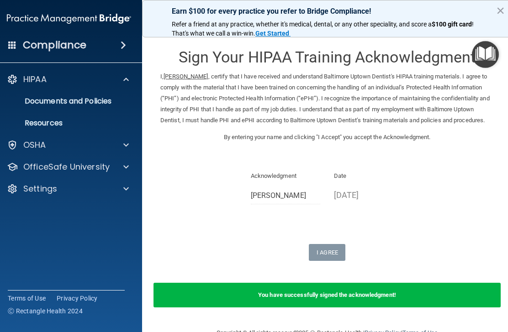
click at [116, 165] on div at bounding box center [124, 167] width 23 height 11
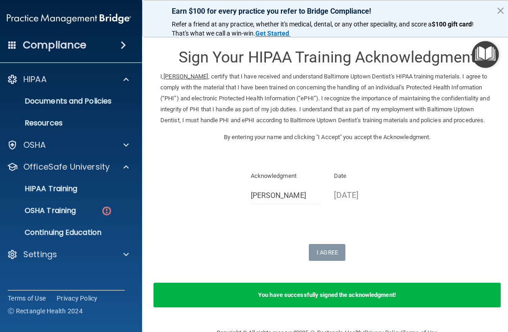
click at [84, 185] on div "HIPAA Training" at bounding box center [64, 188] width 125 height 9
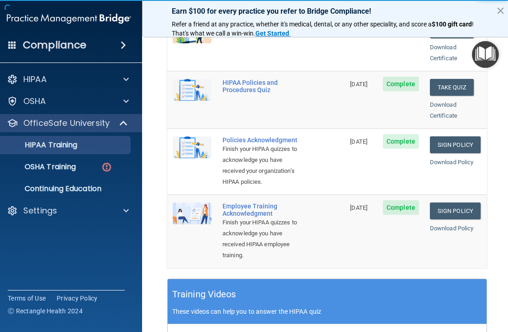
scroll to position [218, 0]
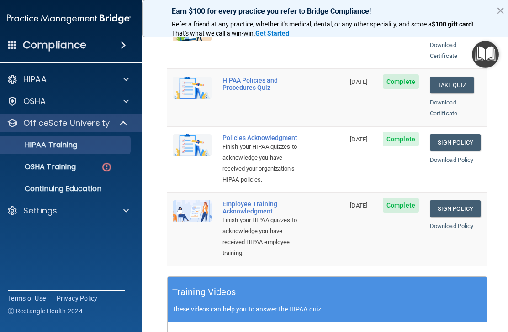
click at [92, 167] on div "OSHA Training" at bounding box center [64, 166] width 125 height 9
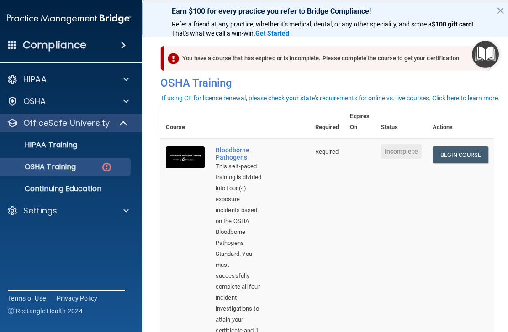
click at [465, 153] on link "Begin Course" at bounding box center [460, 155] width 56 height 17
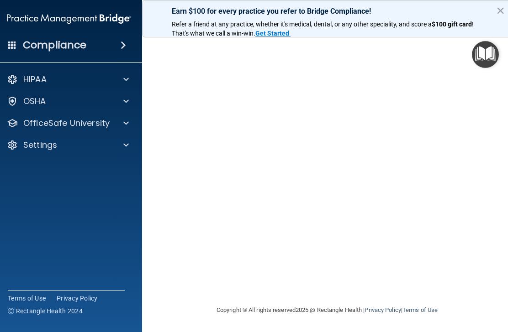
scroll to position [58, 0]
